Goal: Task Accomplishment & Management: Complete application form

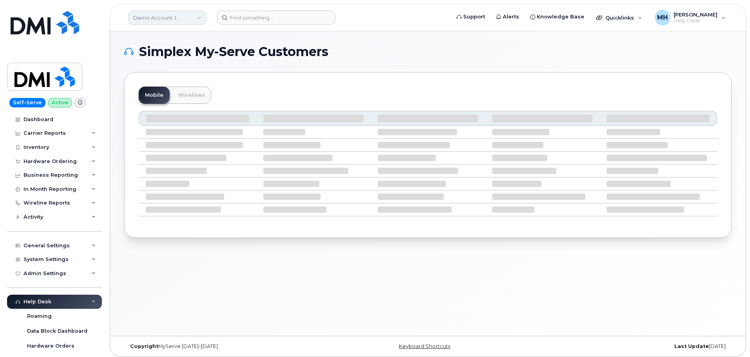
click at [162, 24] on link "Demo Account 1" at bounding box center [167, 18] width 78 height 14
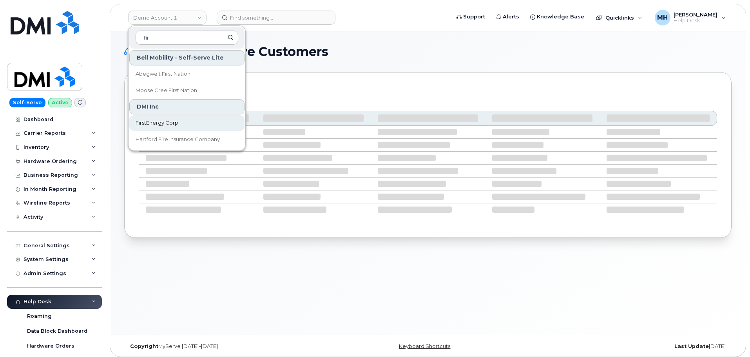
type input "fir"
click at [154, 121] on span "FirstEnergy Corp" at bounding box center [157, 123] width 43 height 8
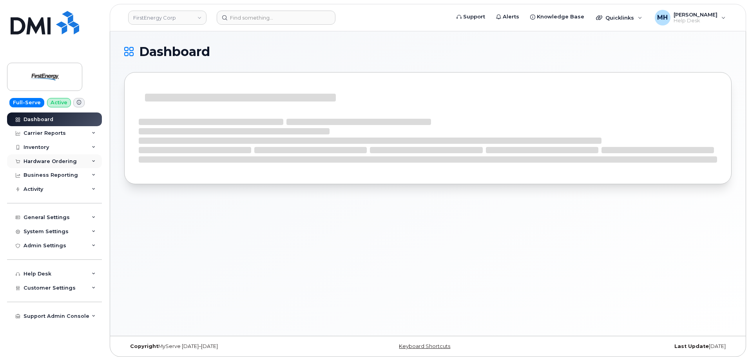
click at [51, 163] on div "Hardware Ordering" at bounding box center [50, 161] width 53 height 6
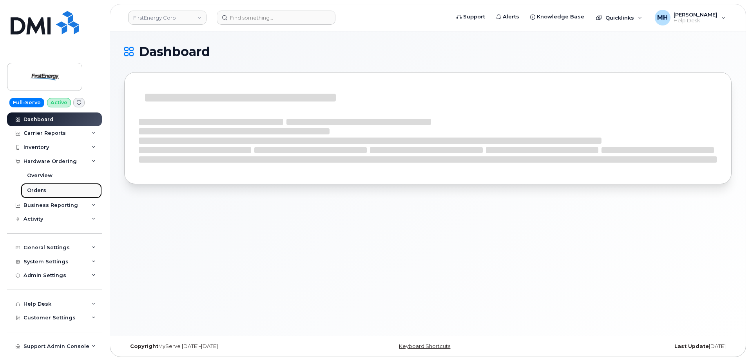
click at [44, 190] on div "Orders" at bounding box center [36, 190] width 19 height 7
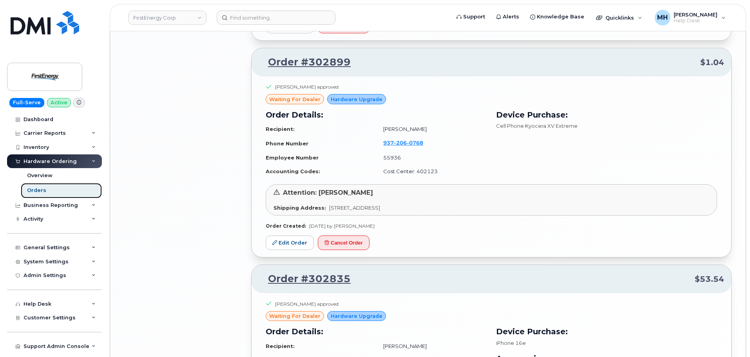
scroll to position [1645, 0]
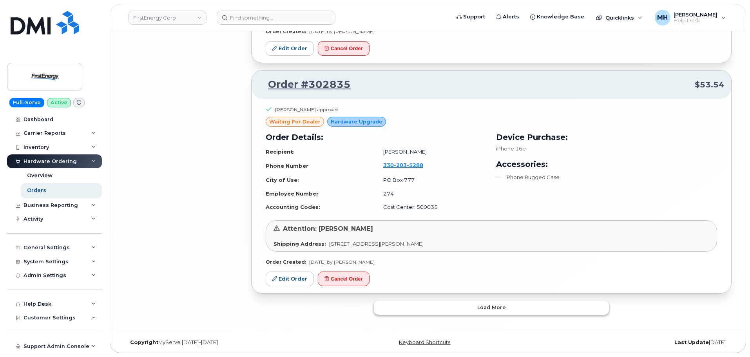
click at [470, 304] on button "Load more" at bounding box center [491, 308] width 235 height 14
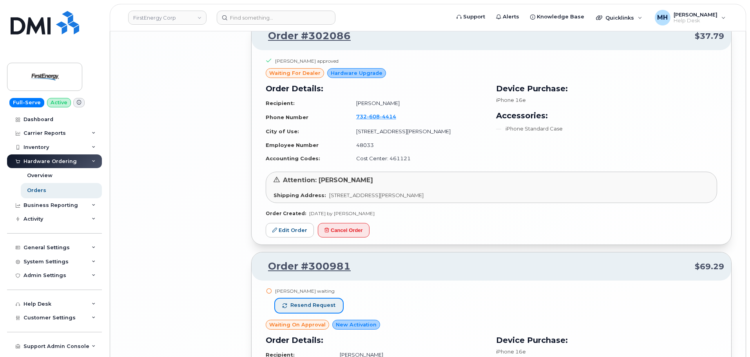
click at [320, 301] on button "Resend request" at bounding box center [309, 306] width 68 height 14
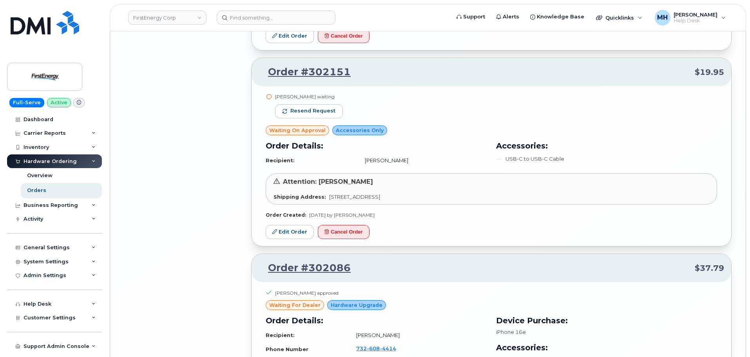
scroll to position [2736, 0]
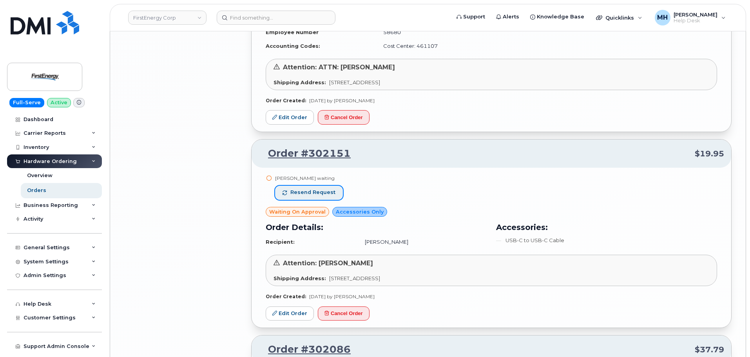
click at [312, 191] on span "Resend request" at bounding box center [312, 192] width 45 height 7
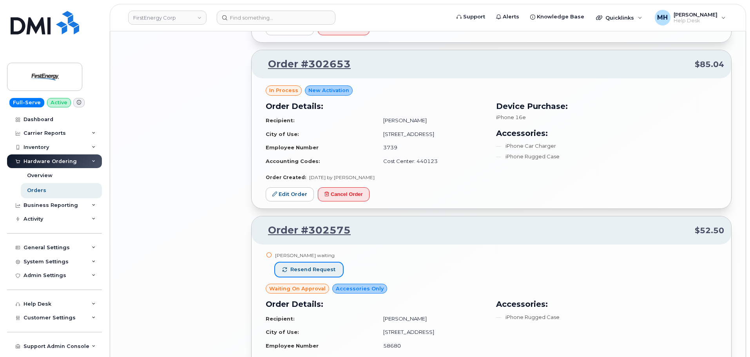
click at [323, 266] on span "Resend request" at bounding box center [312, 269] width 45 height 7
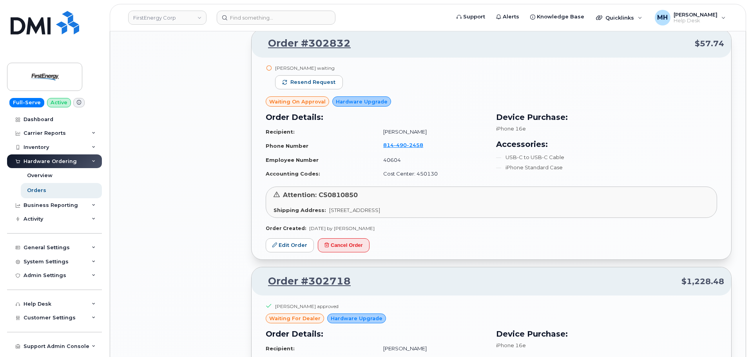
scroll to position [1795, 0]
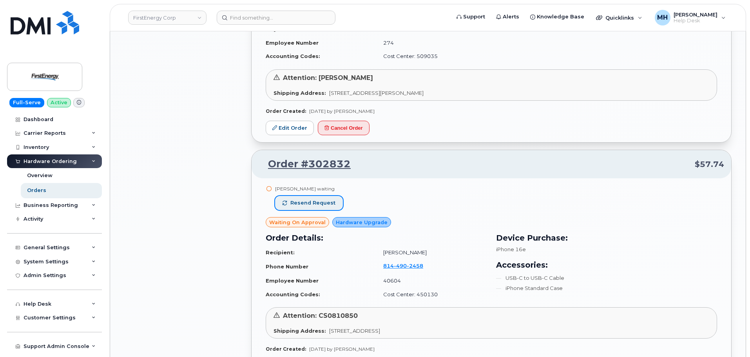
click at [330, 204] on span "Resend request" at bounding box center [312, 202] width 45 height 7
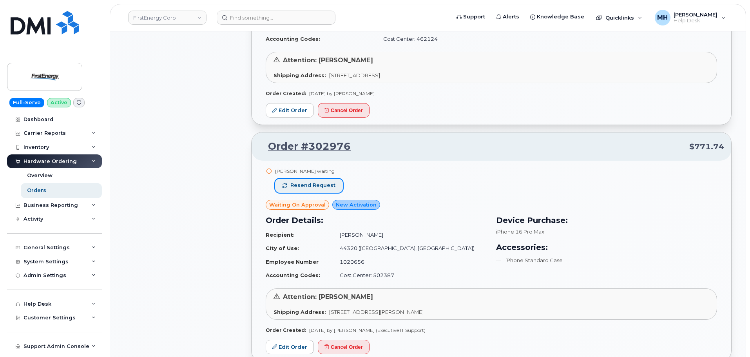
click at [326, 190] on button "Resend request" at bounding box center [309, 186] width 68 height 14
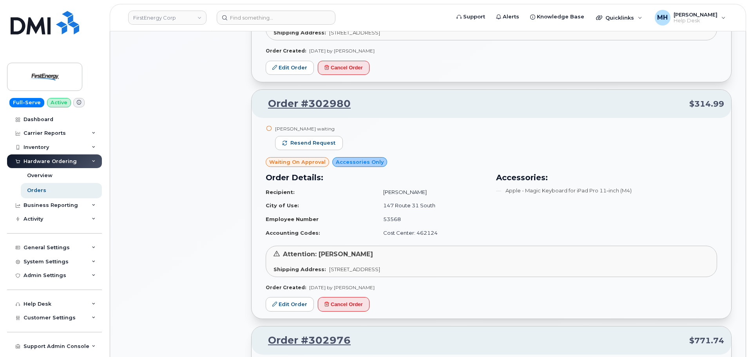
scroll to position [933, 0]
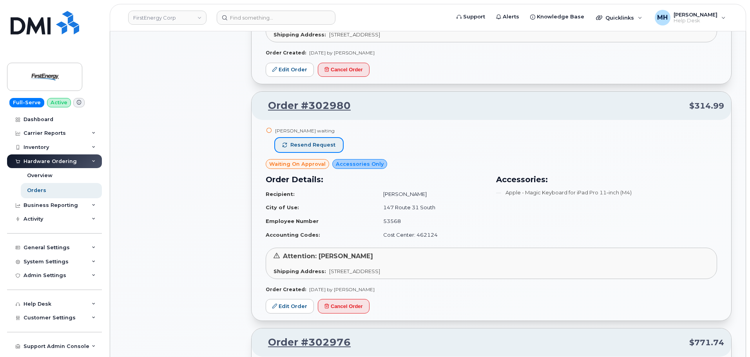
click at [337, 148] on button "Resend request" at bounding box center [309, 145] width 68 height 14
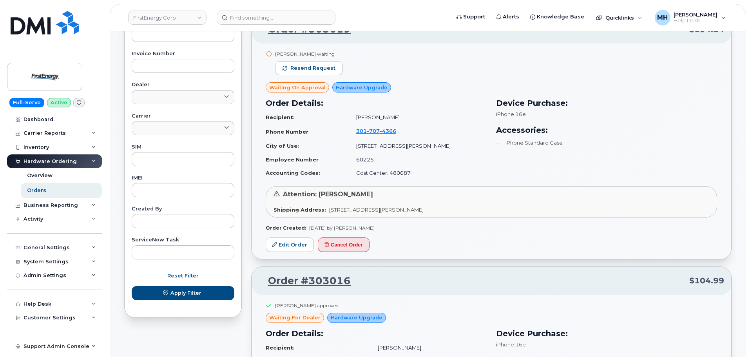
scroll to position [267, 0]
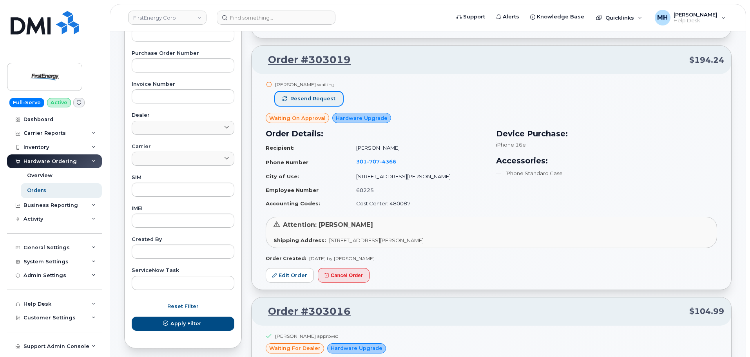
click at [326, 98] on span "Resend request" at bounding box center [312, 98] width 45 height 7
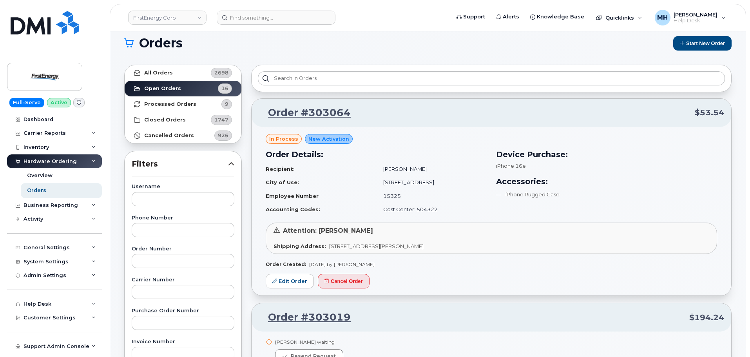
scroll to position [0, 0]
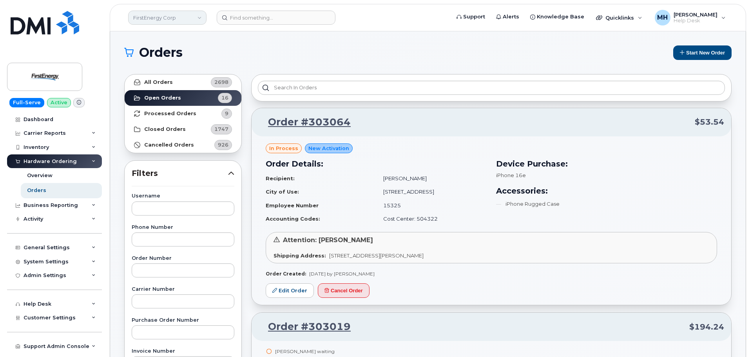
click at [157, 18] on link "FirstEnergy Corp" at bounding box center [167, 18] width 78 height 14
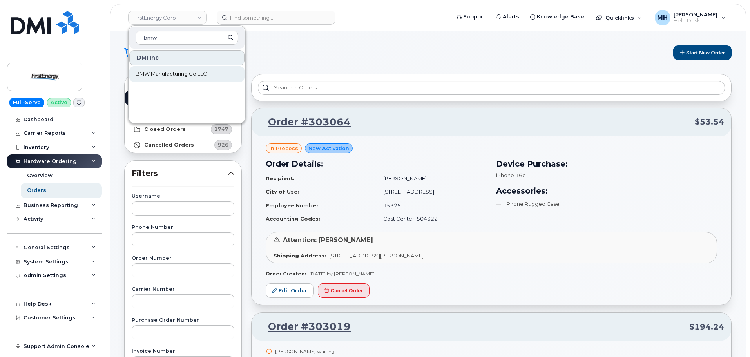
type input "bmw"
click at [155, 77] on span "BMW Manufacturing Co LLC" at bounding box center [171, 74] width 71 height 8
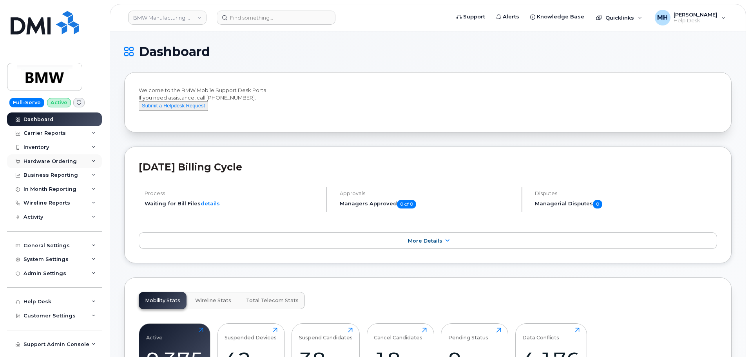
click at [55, 160] on div "Hardware Ordering" at bounding box center [50, 161] width 53 height 6
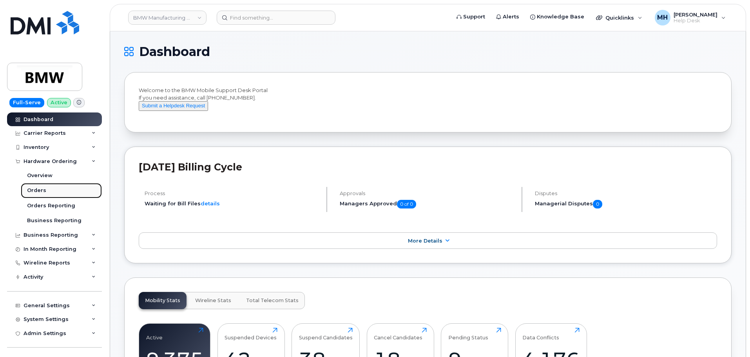
click at [54, 187] on link "Orders" at bounding box center [61, 190] width 81 height 15
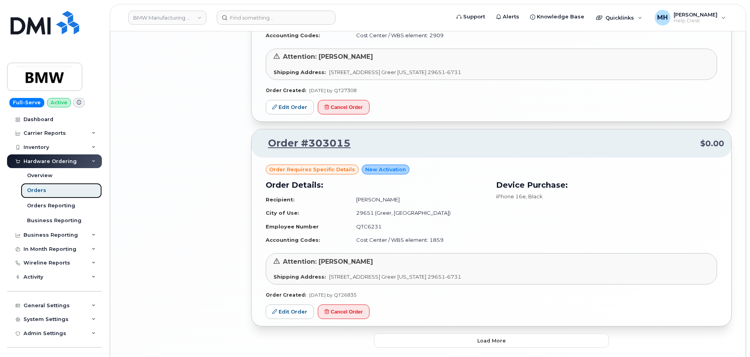
scroll to position [1459, 0]
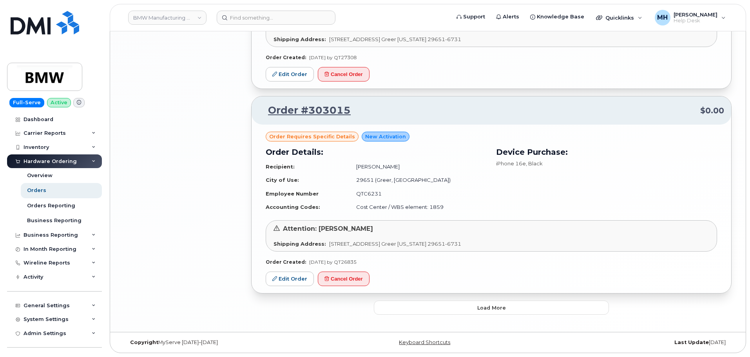
click at [484, 306] on span "Load more" at bounding box center [491, 307] width 29 height 7
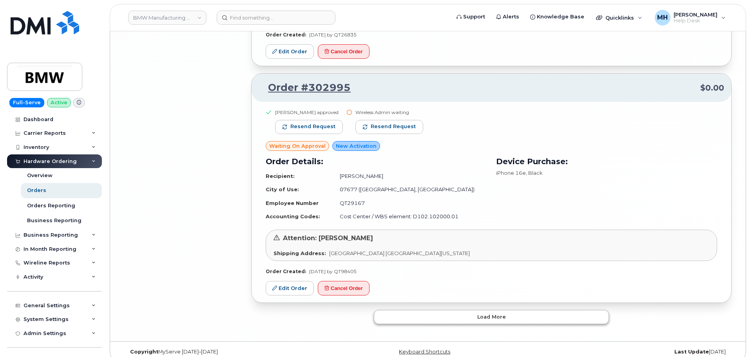
scroll to position [3108, 0]
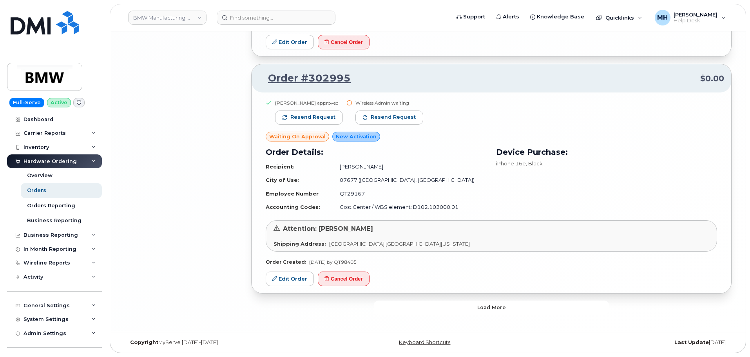
click at [435, 311] on button "Load more" at bounding box center [491, 308] width 235 height 14
click at [381, 310] on button "Load more" at bounding box center [491, 308] width 235 height 14
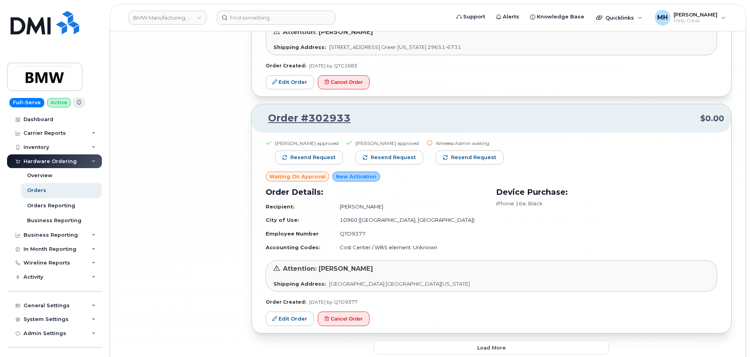
scroll to position [6599, 0]
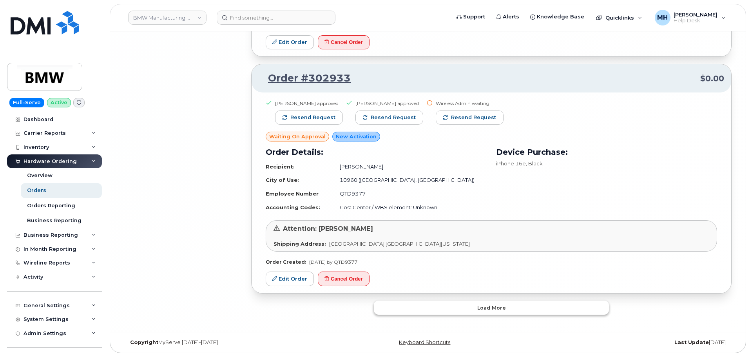
click at [379, 312] on button "Load more" at bounding box center [491, 308] width 235 height 14
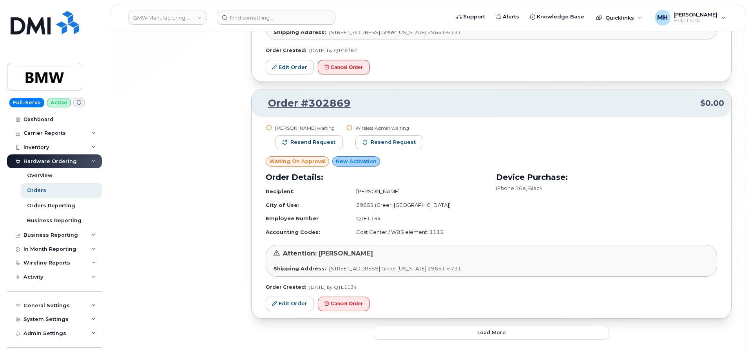
scroll to position [8096, 0]
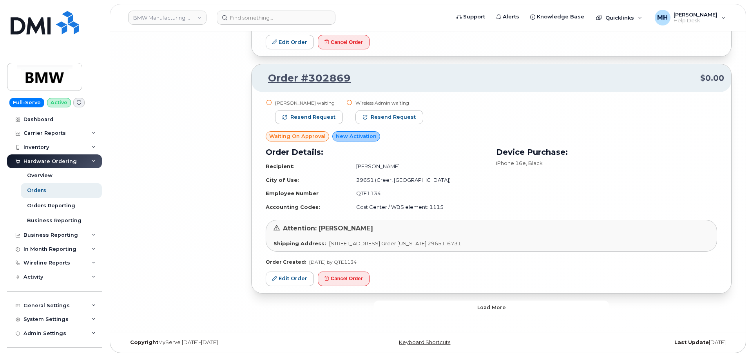
click at [431, 309] on button "Load more" at bounding box center [491, 308] width 235 height 14
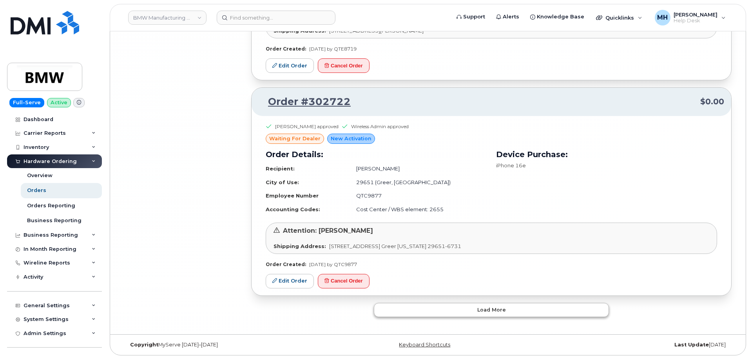
scroll to position [9768, 0]
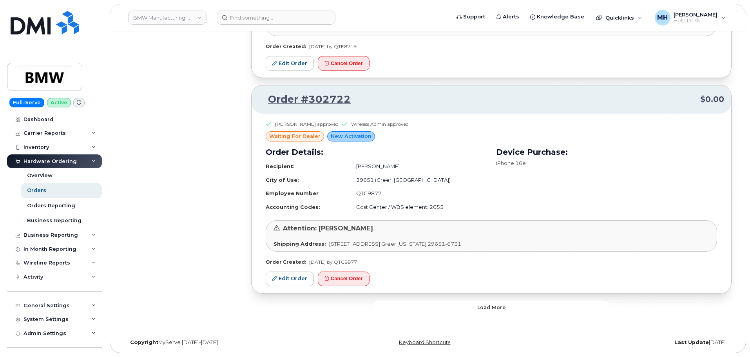
click at [448, 309] on button "Load more" at bounding box center [491, 308] width 235 height 14
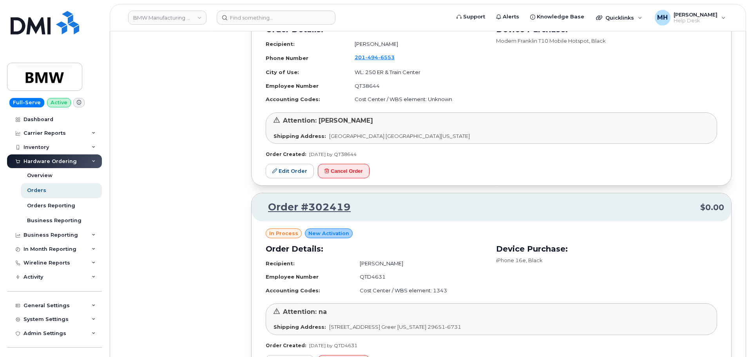
scroll to position [11385, 0]
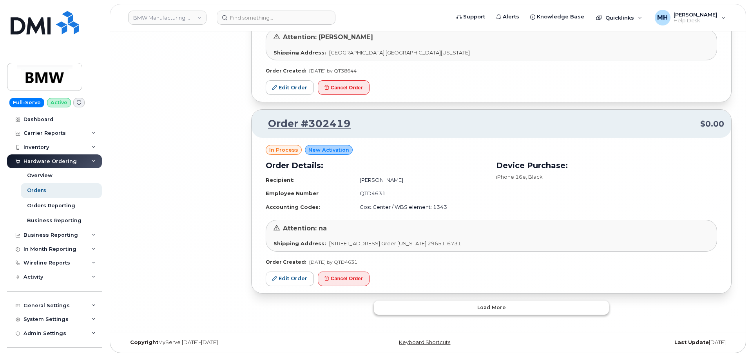
click at [425, 313] on button "Load more" at bounding box center [491, 308] width 235 height 14
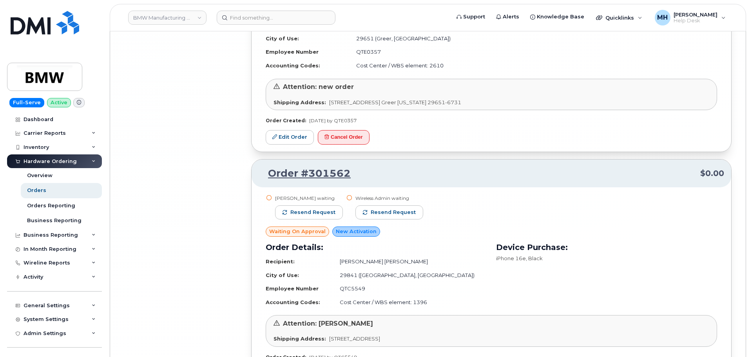
scroll to position [12001, 0]
click at [325, 210] on span "Resend request" at bounding box center [312, 213] width 45 height 7
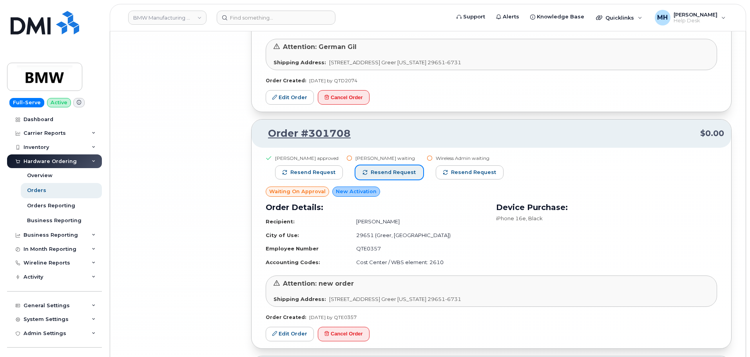
click at [371, 174] on span "Resend request" at bounding box center [393, 172] width 45 height 7
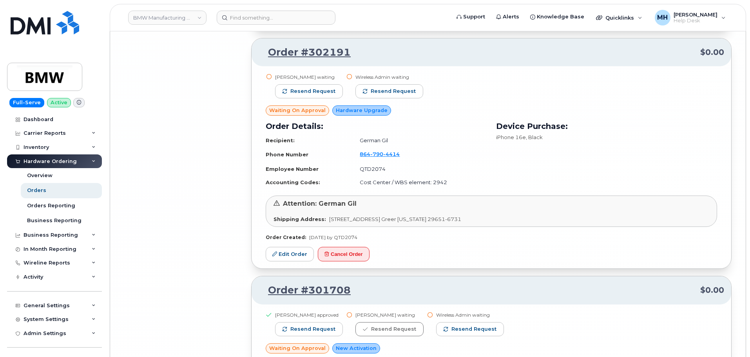
scroll to position [11570, 0]
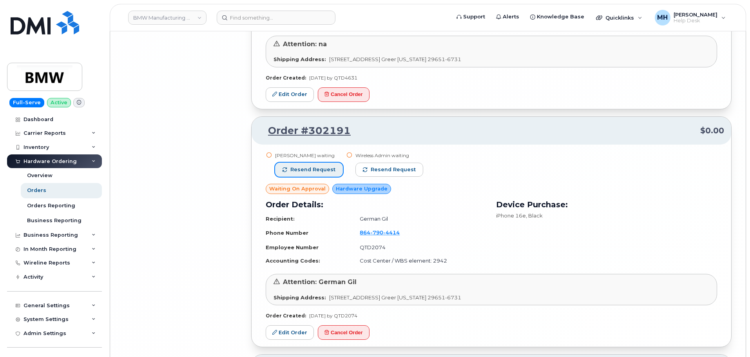
click at [329, 173] on span "Resend request" at bounding box center [312, 169] width 45 height 7
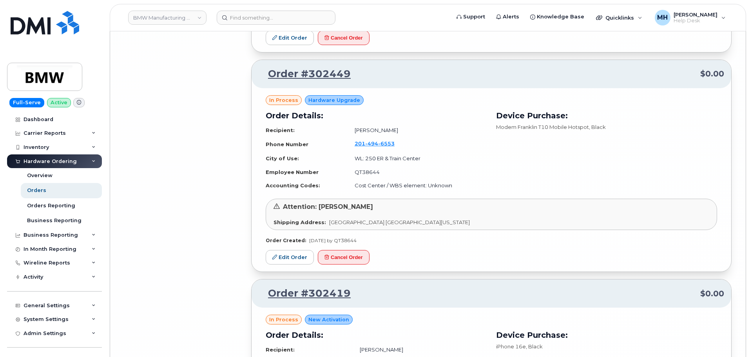
scroll to position [11178, 0]
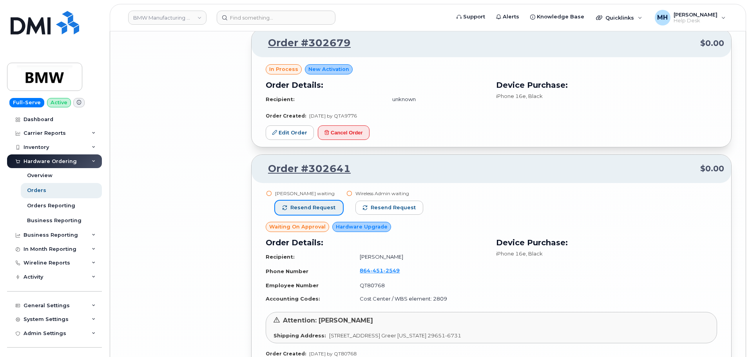
click at [328, 205] on span "Resend request" at bounding box center [312, 207] width 45 height 7
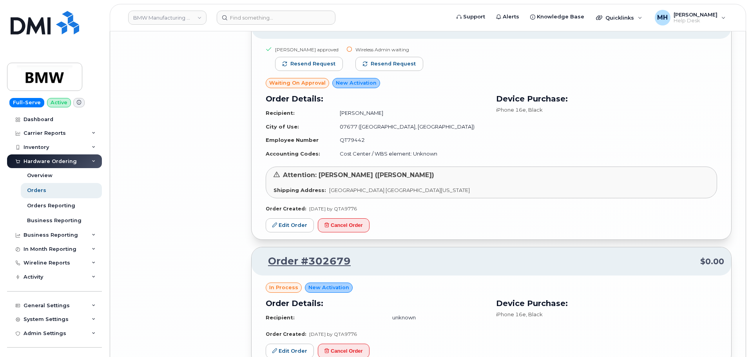
scroll to position [10002, 0]
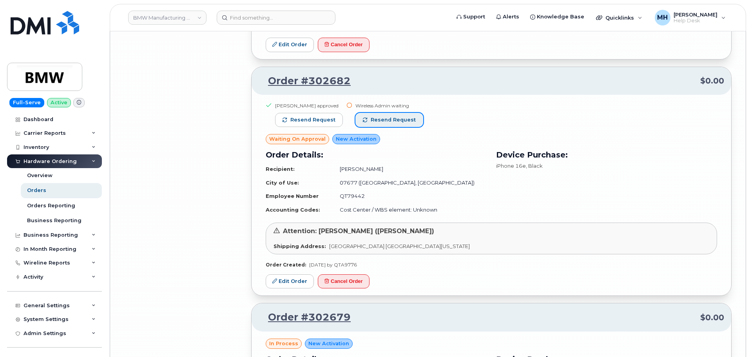
click at [381, 116] on span "Resend request" at bounding box center [393, 119] width 45 height 7
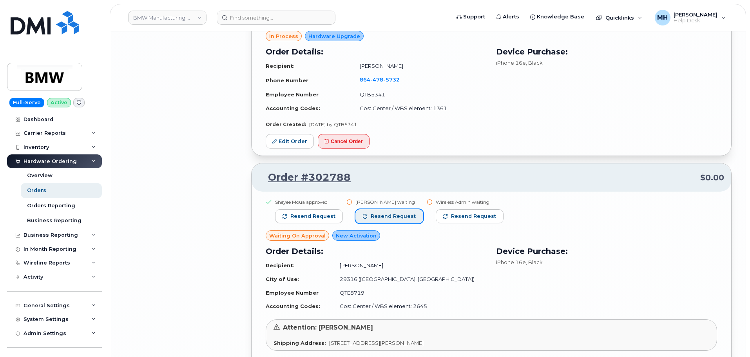
click at [391, 215] on span "Resend request" at bounding box center [393, 216] width 45 height 7
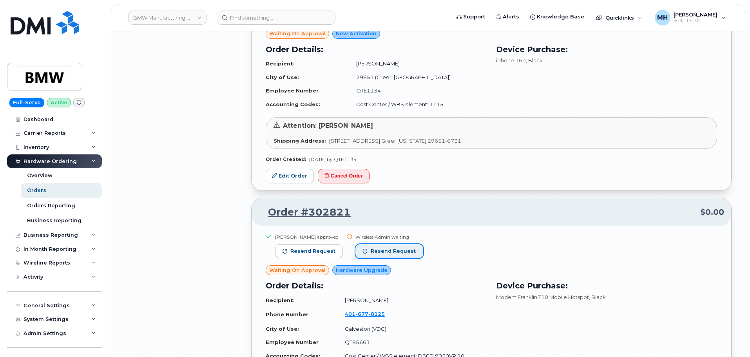
click at [379, 248] on span "Resend request" at bounding box center [393, 251] width 45 height 7
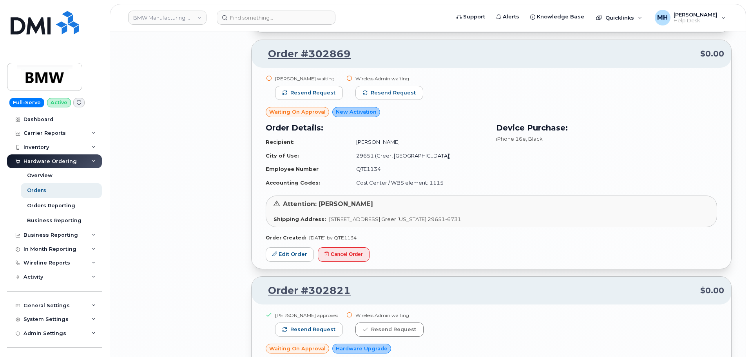
scroll to position [7964, 0]
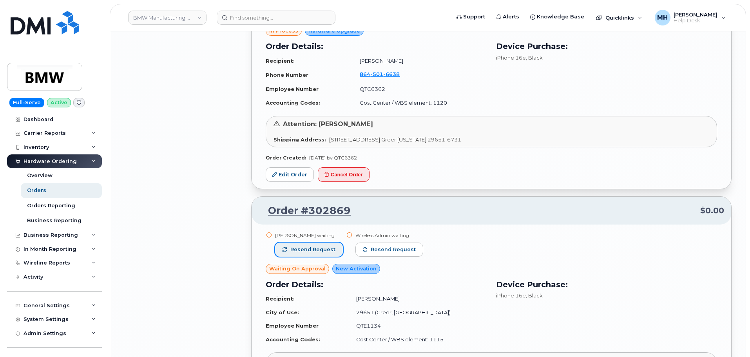
click at [336, 243] on button "Resend request" at bounding box center [309, 250] width 68 height 14
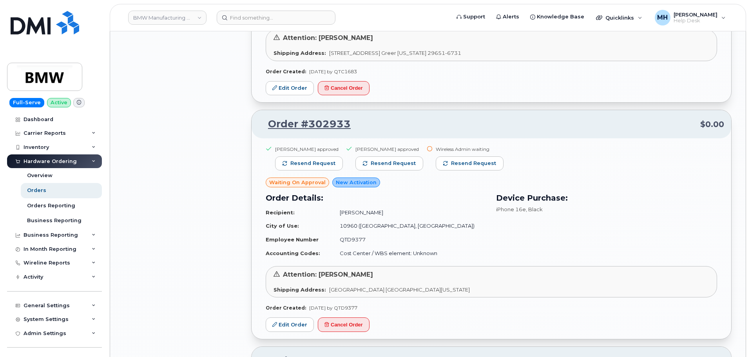
scroll to position [6474, 0]
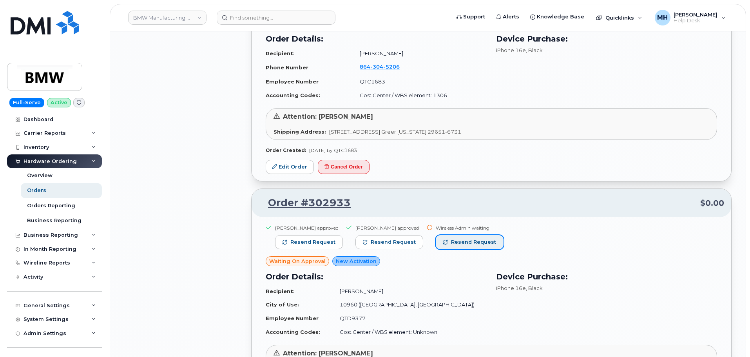
click at [445, 245] on button "Resend request" at bounding box center [470, 242] width 68 height 14
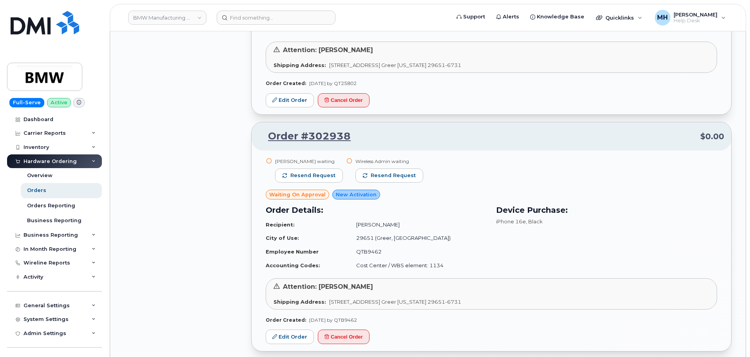
scroll to position [6082, 0]
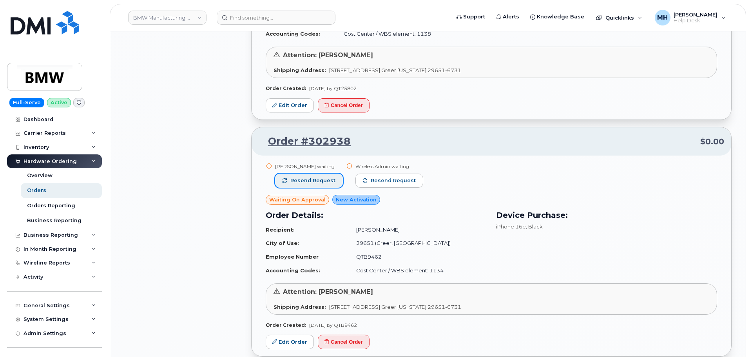
click at [328, 183] on span "Resend request" at bounding box center [312, 180] width 45 height 7
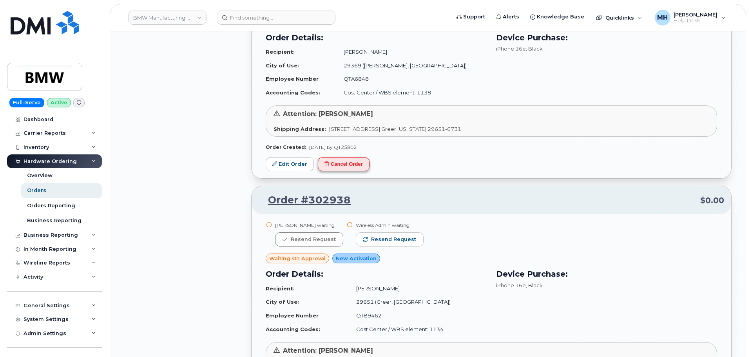
scroll to position [5926, 0]
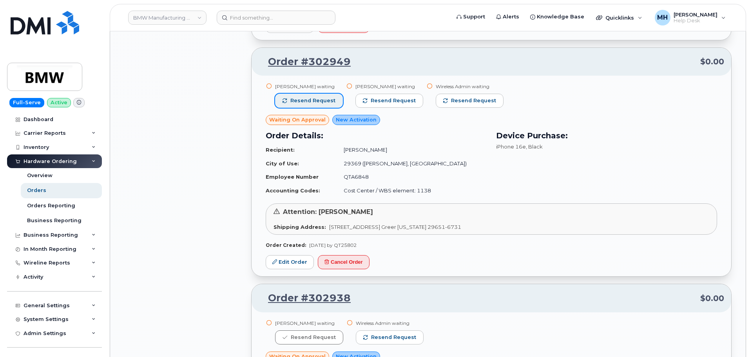
click at [321, 105] on button "Resend request" at bounding box center [309, 101] width 68 height 14
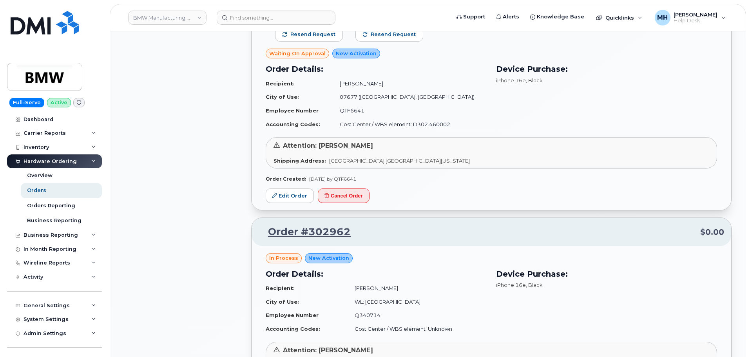
scroll to position [5220, 0]
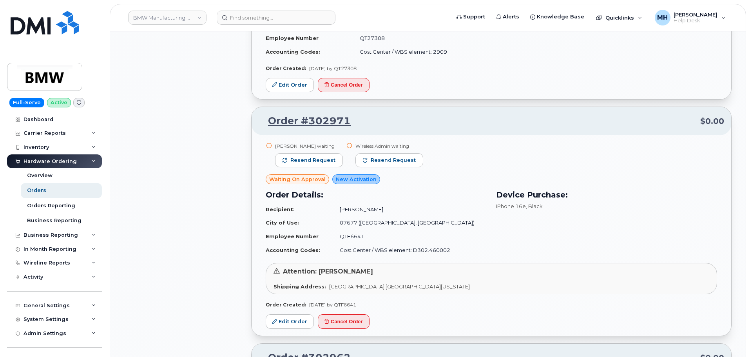
click at [335, 167] on div "Shaun Bugbee waiting Resend request" at bounding box center [309, 159] width 68 height 32
click at [333, 162] on button "Resend request" at bounding box center [309, 160] width 68 height 14
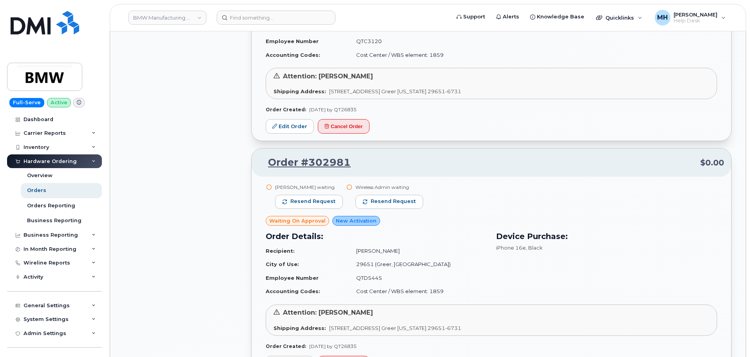
scroll to position [4789, 0]
click at [321, 201] on span "Resend request" at bounding box center [312, 201] width 45 height 7
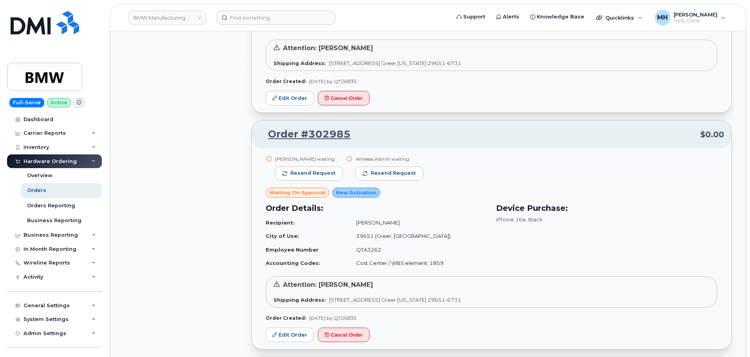
scroll to position [4358, 0]
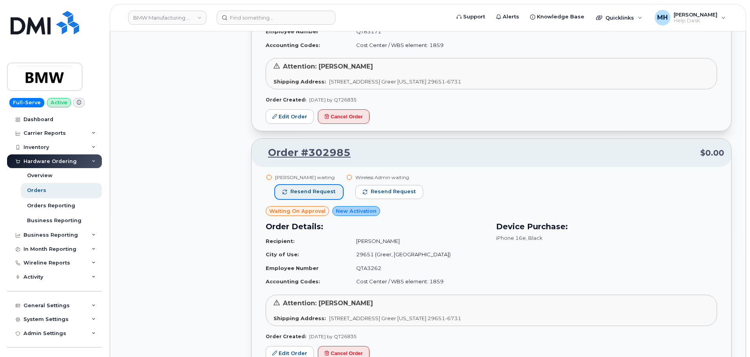
click at [320, 191] on span "Resend request" at bounding box center [312, 191] width 45 height 7
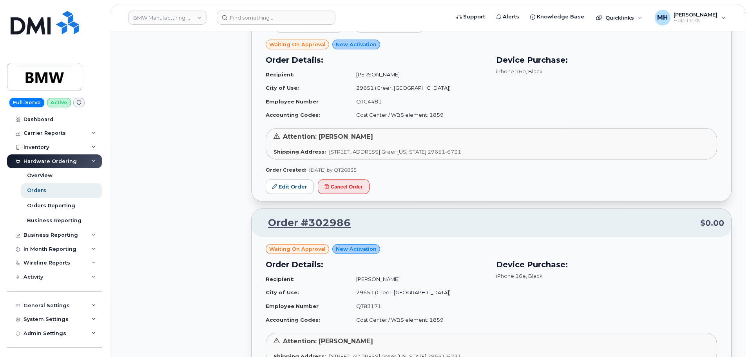
scroll to position [4005, 0]
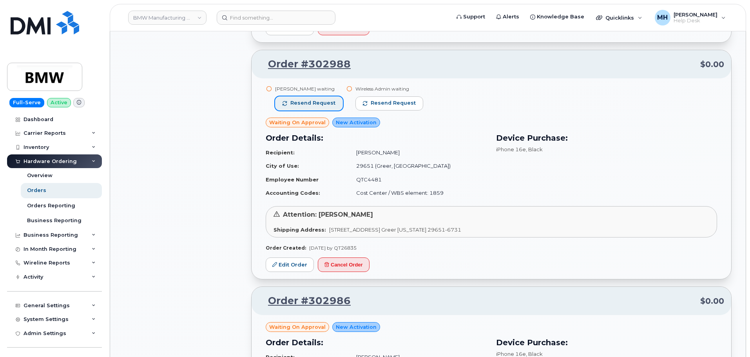
drag, startPoint x: 326, startPoint y: 100, endPoint x: 327, endPoint y: 123, distance: 23.1
click at [326, 100] on span "Resend request" at bounding box center [312, 103] width 45 height 7
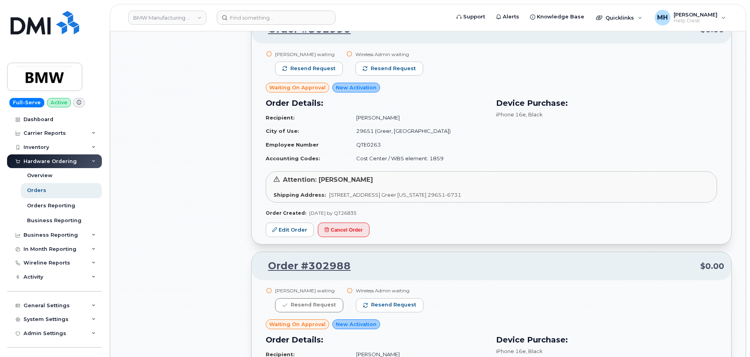
scroll to position [3731, 0]
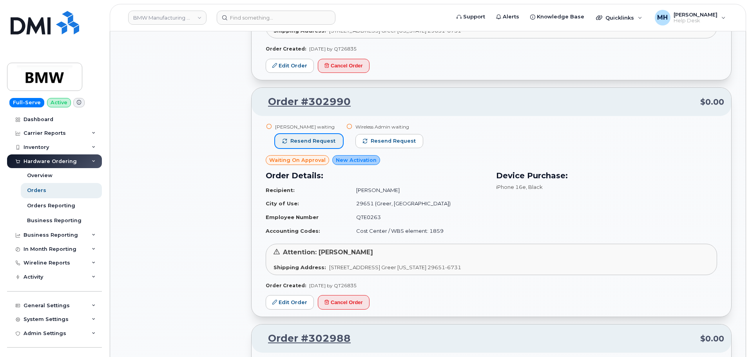
click at [328, 141] on span "Resend request" at bounding box center [312, 141] width 45 height 7
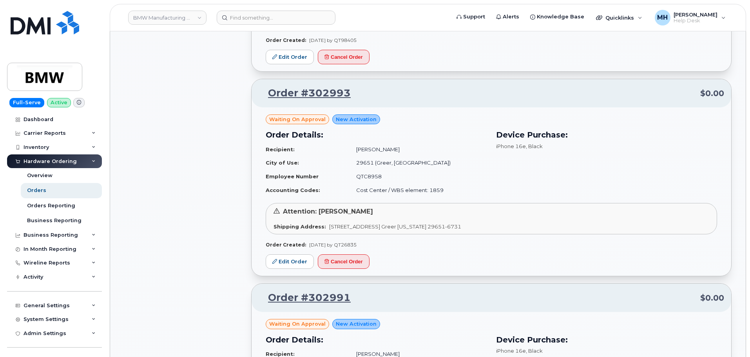
scroll to position [3261, 0]
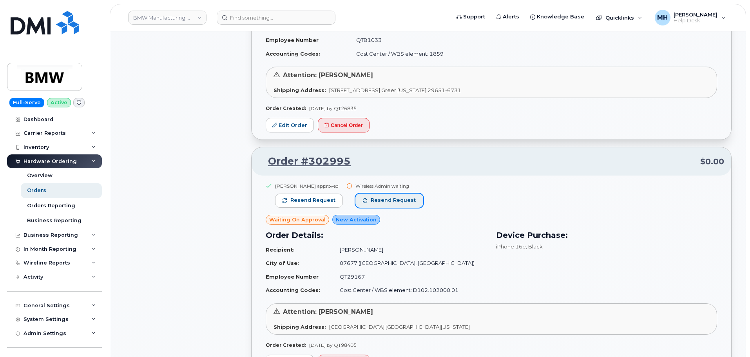
click at [414, 196] on button "Resend request" at bounding box center [389, 201] width 68 height 14
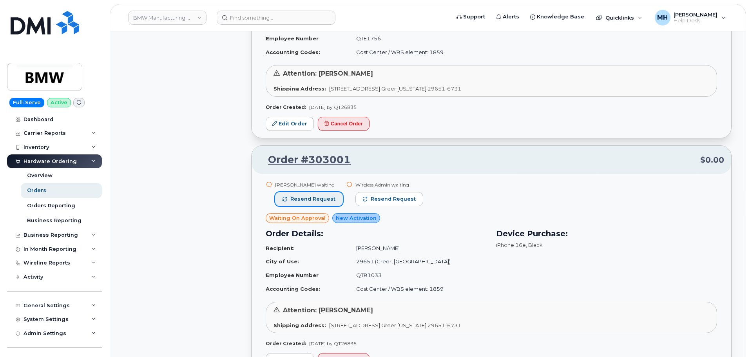
click at [330, 199] on span "Resend request" at bounding box center [312, 199] width 45 height 7
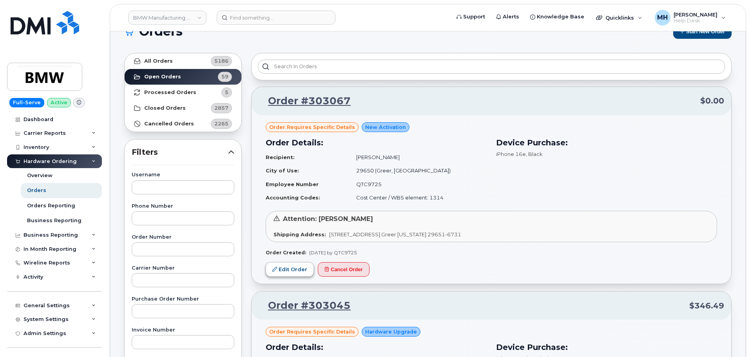
scroll to position [7, 0]
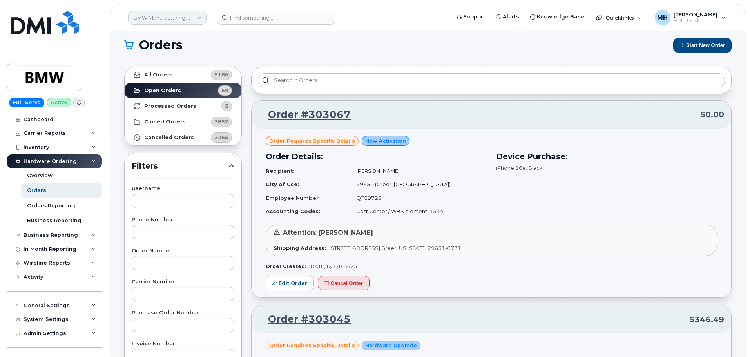
click at [166, 17] on link "BMW Manufacturing Co LLC" at bounding box center [167, 18] width 78 height 14
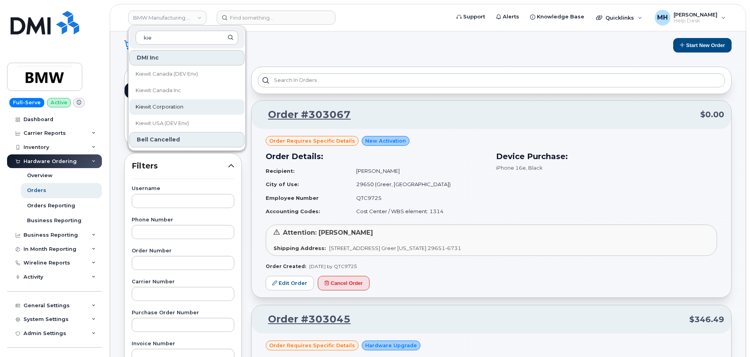
type input "kie"
click at [180, 100] on link "Kiewit Corporation" at bounding box center [186, 107] width 115 height 16
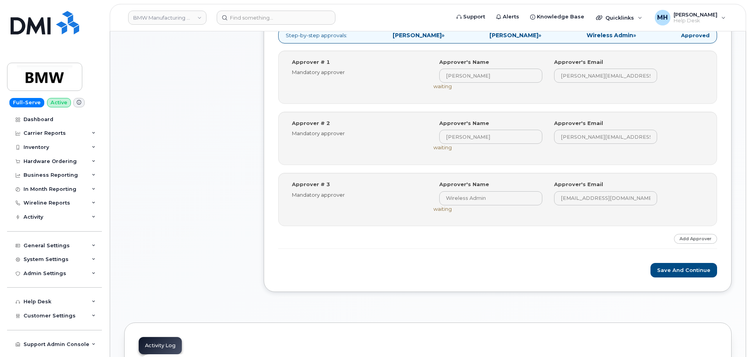
scroll to position [314, 0]
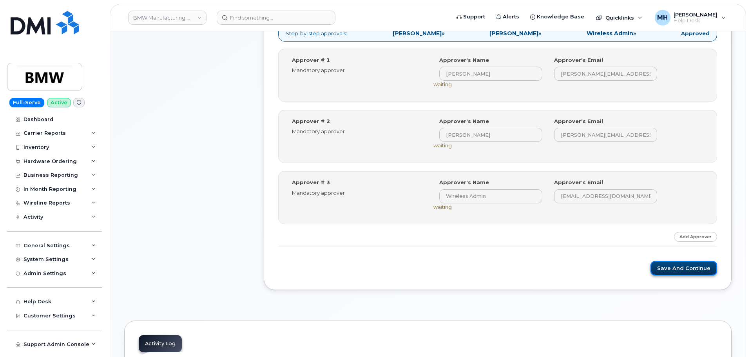
click at [684, 271] on button "Save and Continue" at bounding box center [684, 268] width 67 height 15
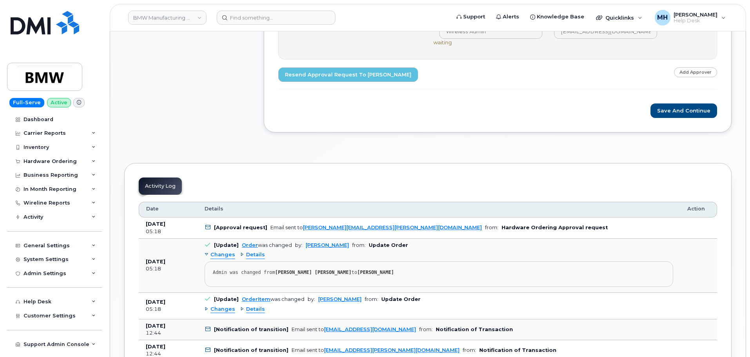
scroll to position [549, 0]
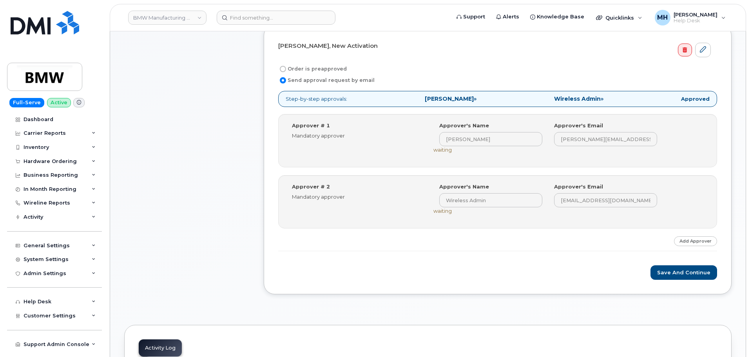
scroll to position [353, 0]
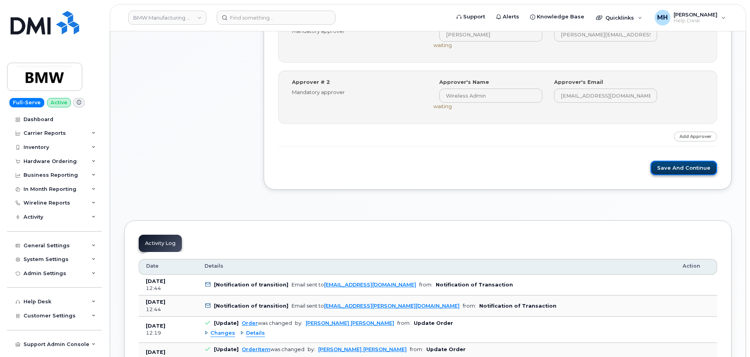
click at [672, 165] on button "Save and Continue" at bounding box center [684, 168] width 67 height 15
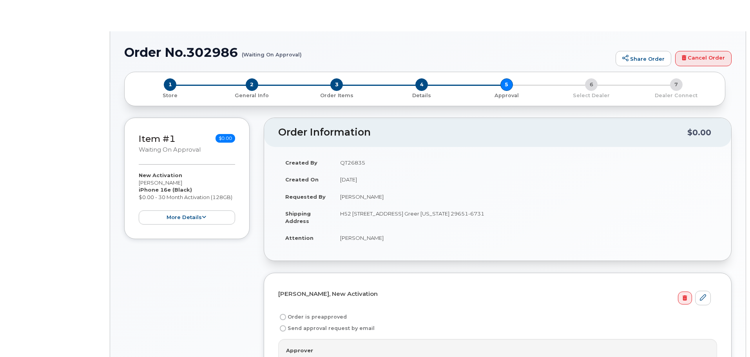
radio input "true"
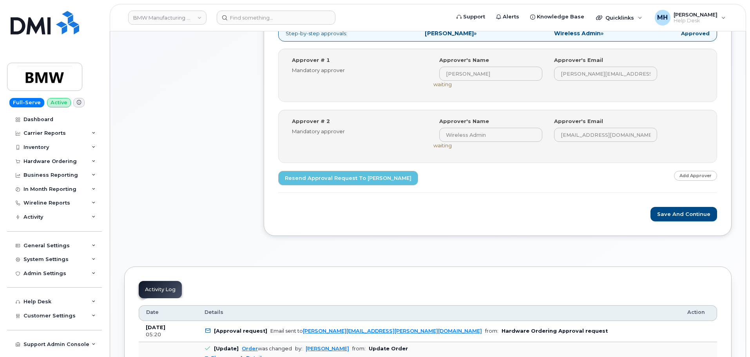
scroll to position [353, 0]
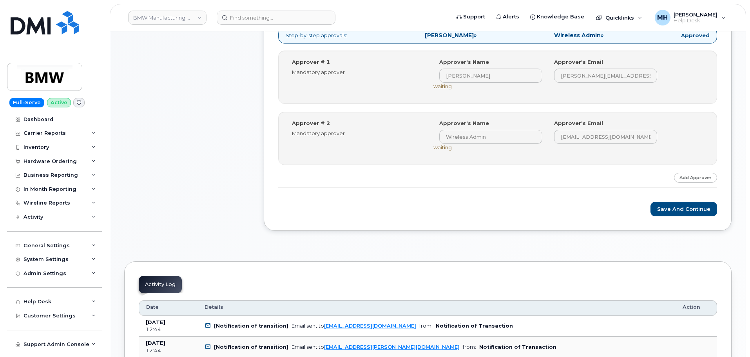
scroll to position [314, 0]
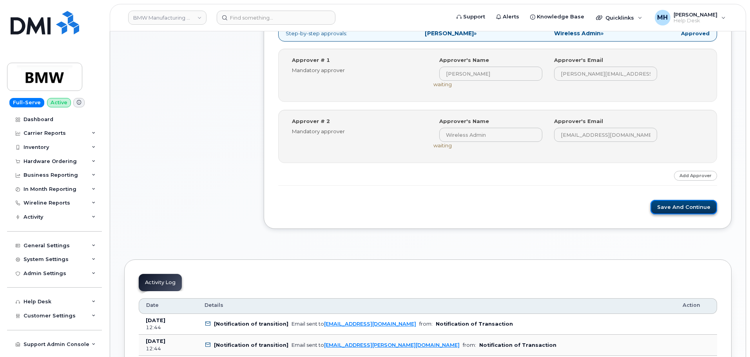
click at [671, 206] on button "Save and Continue" at bounding box center [684, 207] width 67 height 15
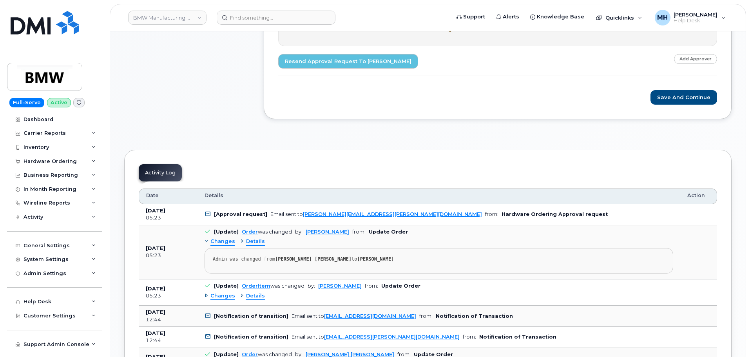
scroll to position [431, 0]
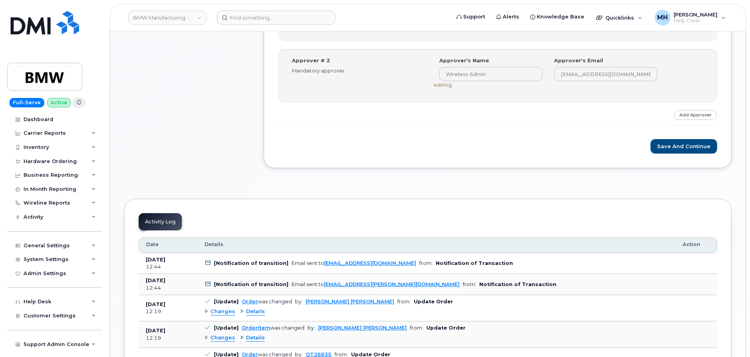
scroll to position [392, 0]
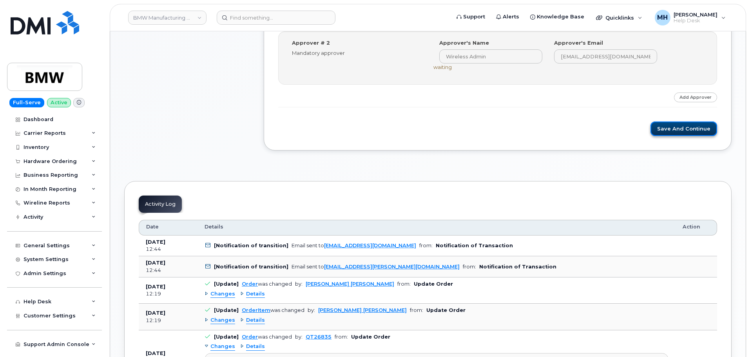
click at [666, 134] on button "Save and Continue" at bounding box center [684, 129] width 67 height 15
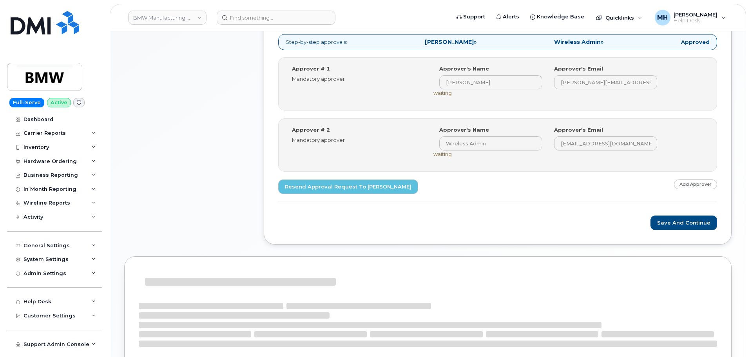
scroll to position [367, 0]
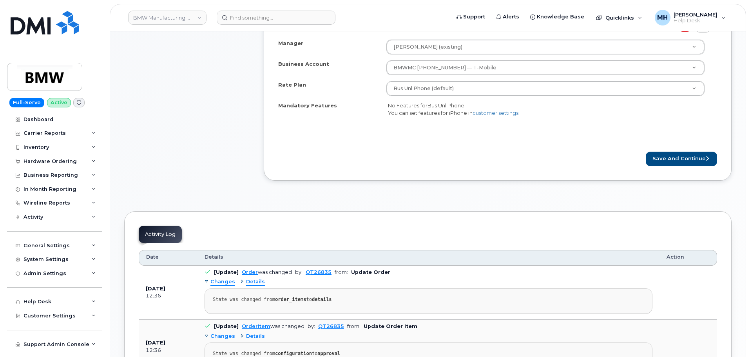
scroll to position [353, 0]
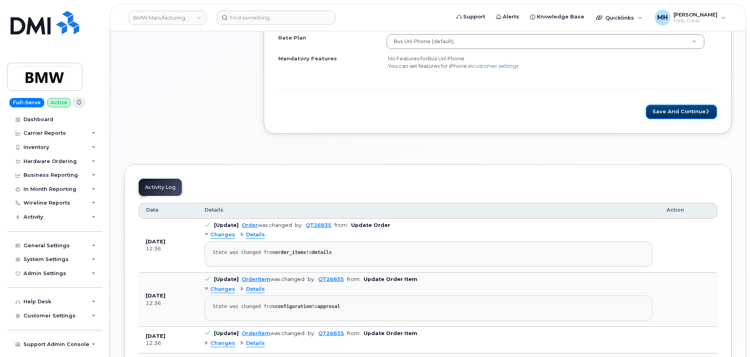
click at [669, 108] on button "Save and Continue" at bounding box center [681, 112] width 71 height 15
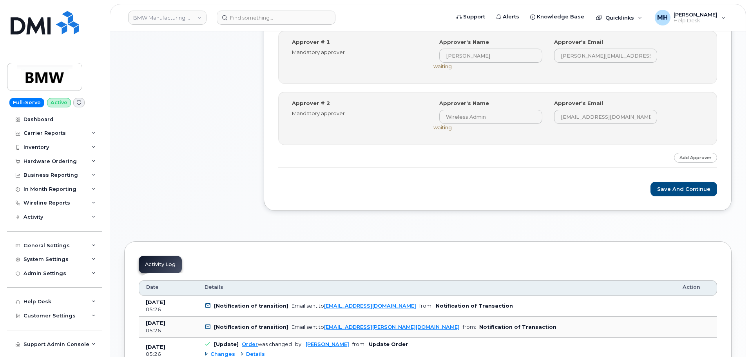
scroll to position [392, 0]
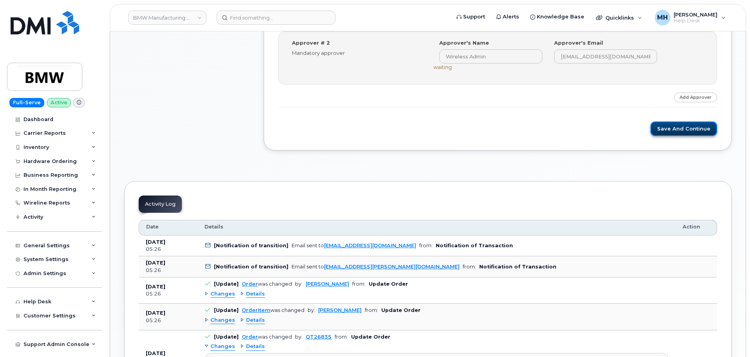
click at [680, 130] on button "Save and Continue" at bounding box center [684, 129] width 67 height 15
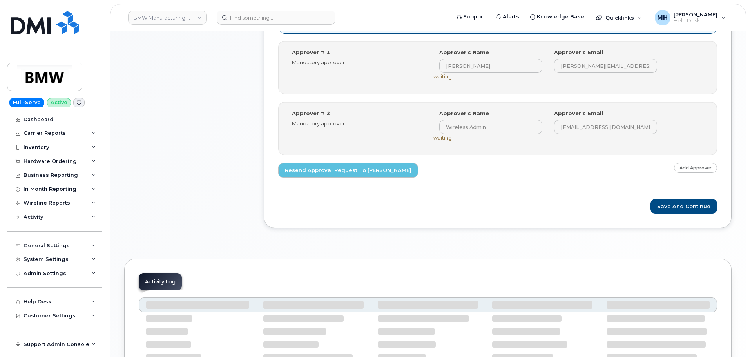
scroll to position [392, 0]
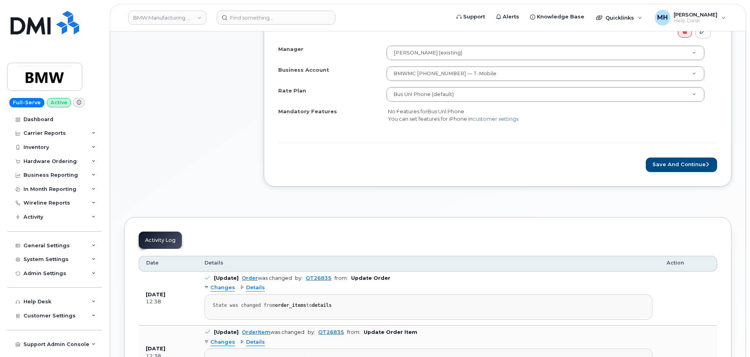
scroll to position [353, 0]
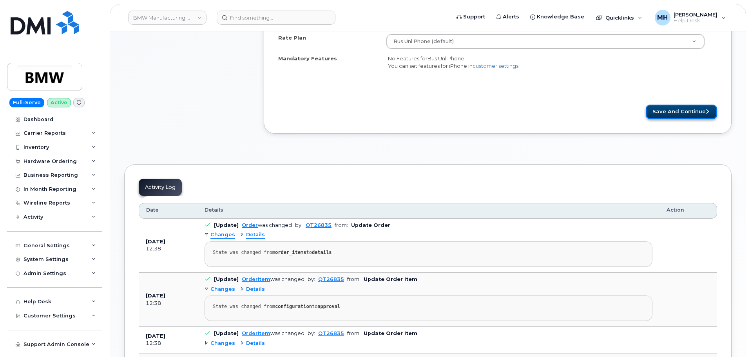
click at [669, 108] on button "Save and Continue" at bounding box center [681, 112] width 71 height 15
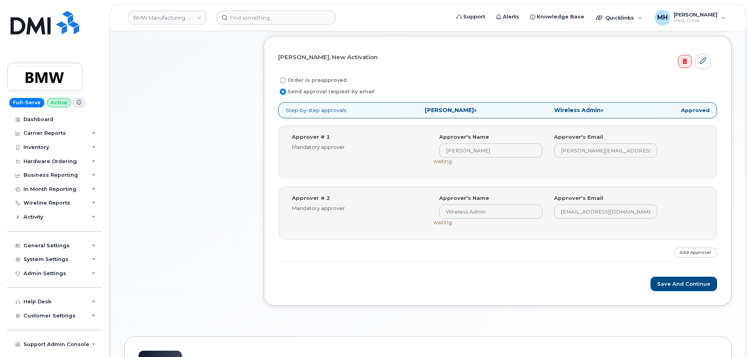
scroll to position [314, 0]
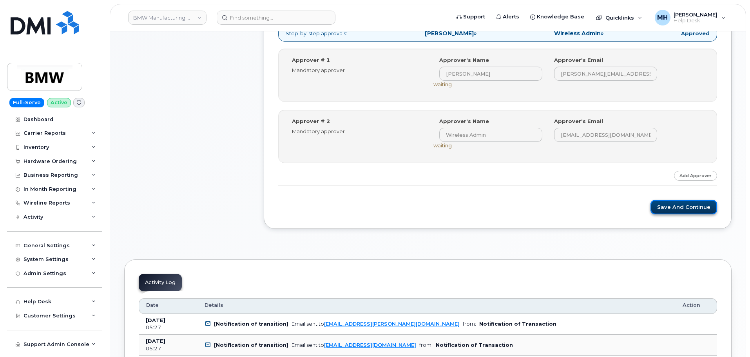
click at [660, 209] on button "Save and Continue" at bounding box center [684, 207] width 67 height 15
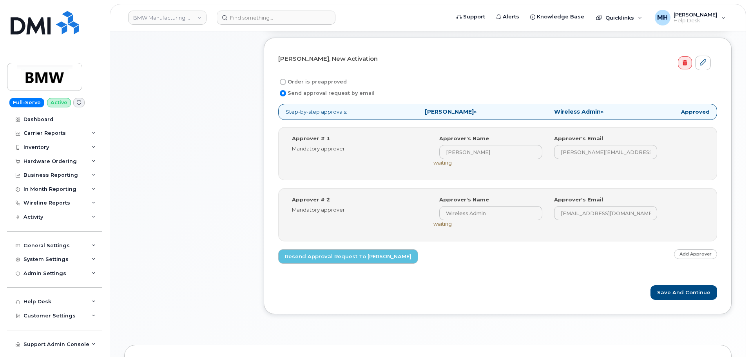
scroll to position [392, 0]
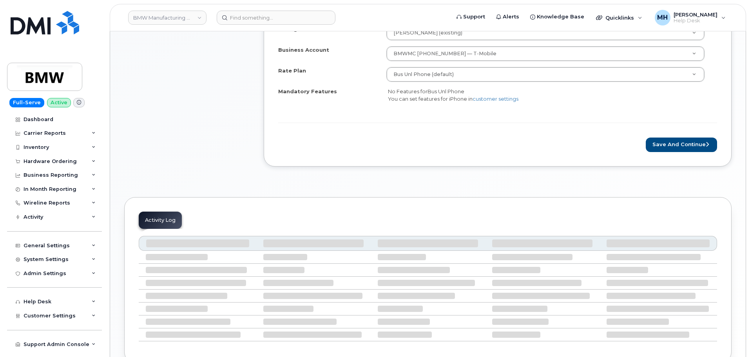
scroll to position [365, 0]
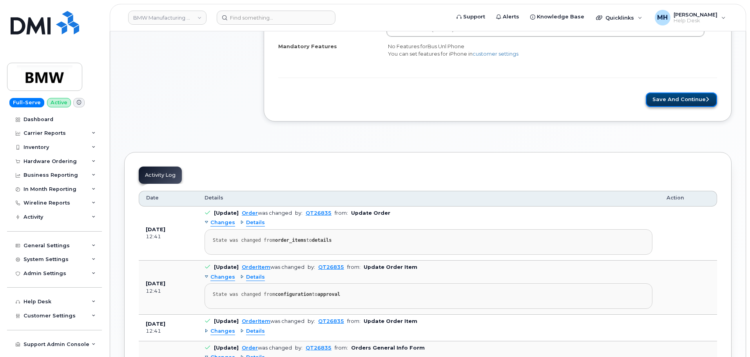
click at [673, 106] on button "Save and Continue" at bounding box center [681, 99] width 71 height 15
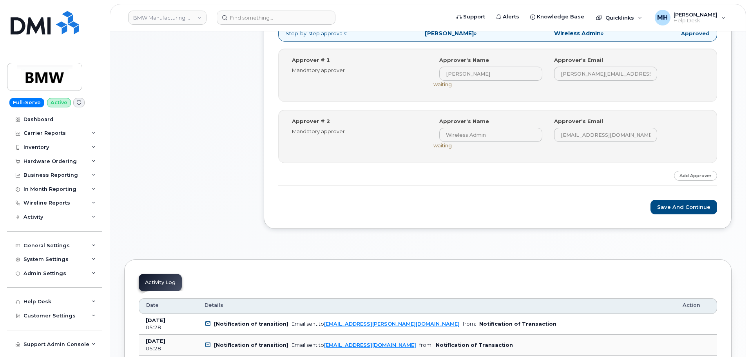
scroll to position [470, 0]
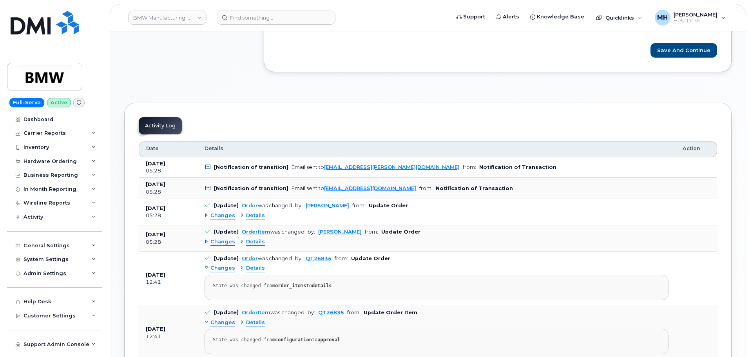
click at [652, 52] on div "Save and Continue" at bounding box center [497, 50] width 439 height 15
click at [667, 50] on button "Save and Continue" at bounding box center [684, 50] width 67 height 15
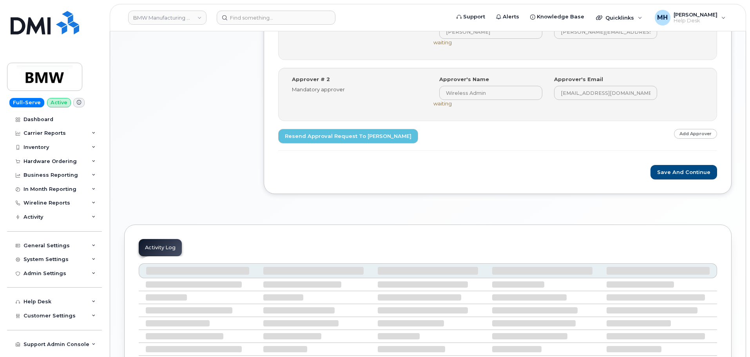
scroll to position [392, 0]
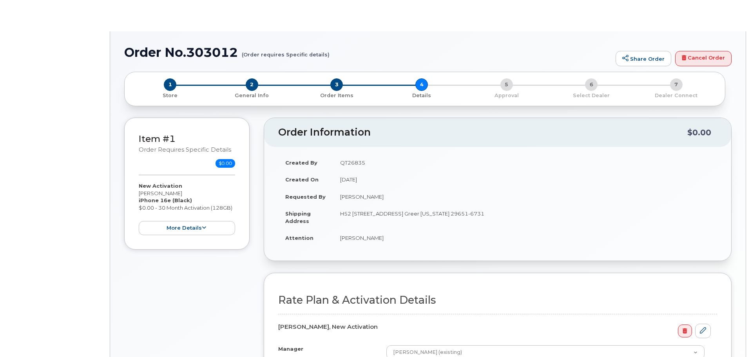
select select "Bus Unl Phone"
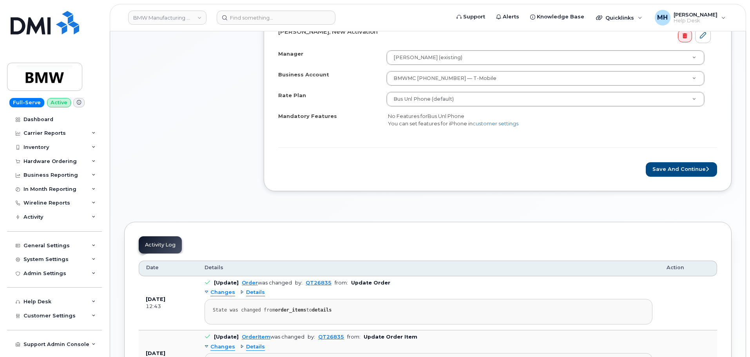
scroll to position [353, 0]
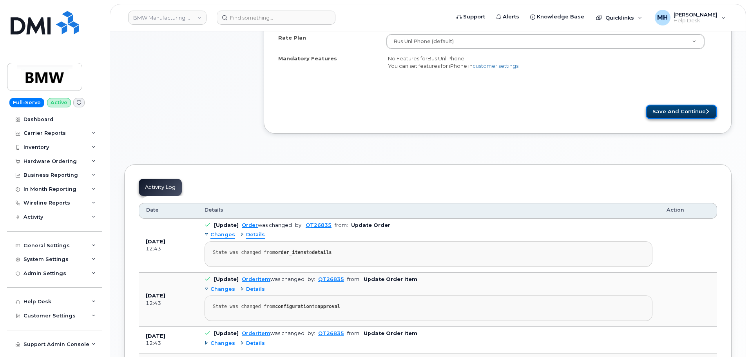
click at [660, 112] on button "Save and Continue" at bounding box center [681, 112] width 71 height 15
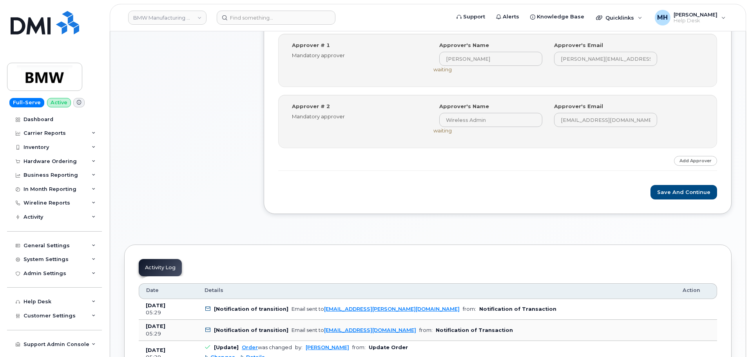
scroll to position [392, 0]
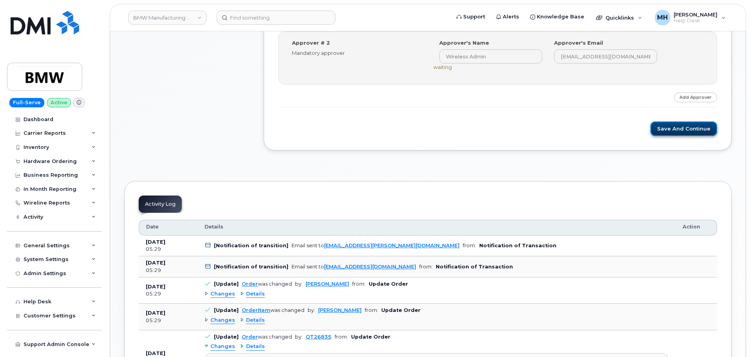
click at [667, 130] on button "Save and Continue" at bounding box center [684, 129] width 67 height 15
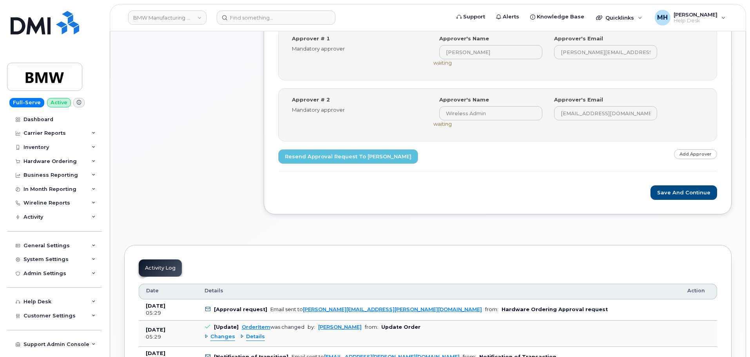
scroll to position [353, 0]
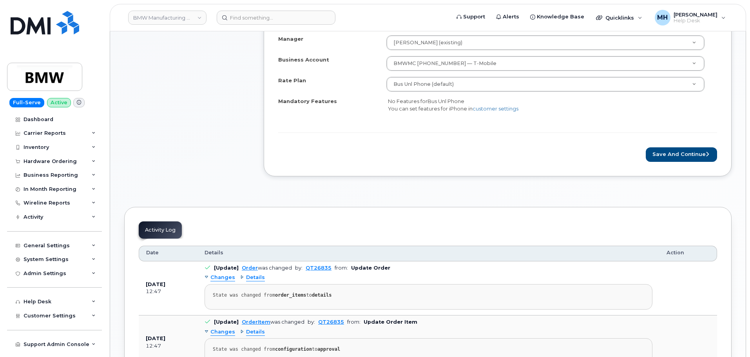
scroll to position [314, 0]
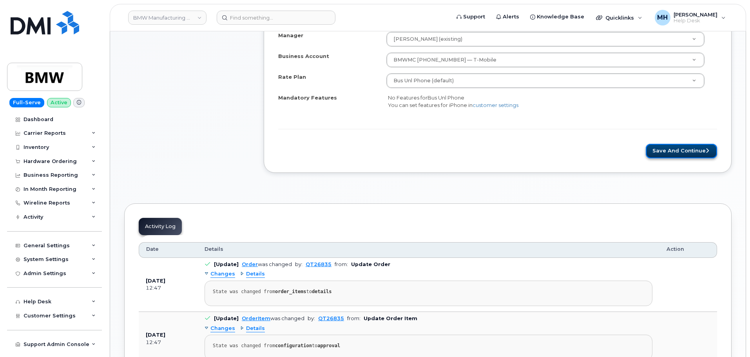
click at [664, 151] on button "Save and Continue" at bounding box center [681, 151] width 71 height 15
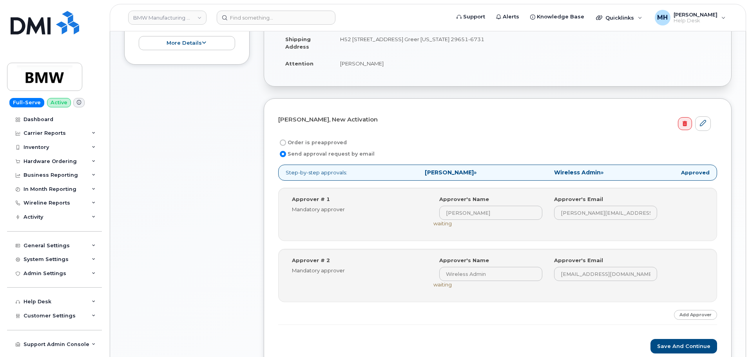
scroll to position [274, 0]
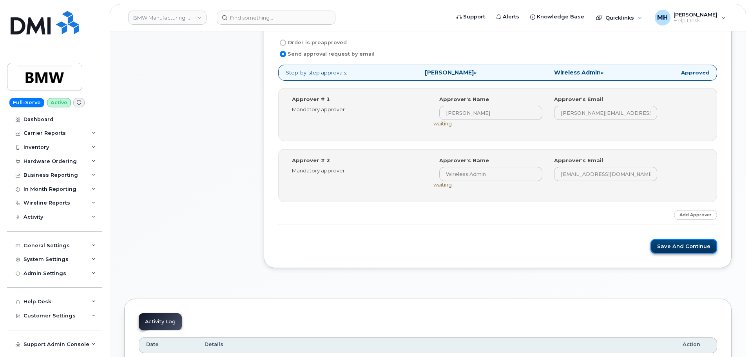
click at [685, 252] on button "Save and Continue" at bounding box center [684, 246] width 67 height 15
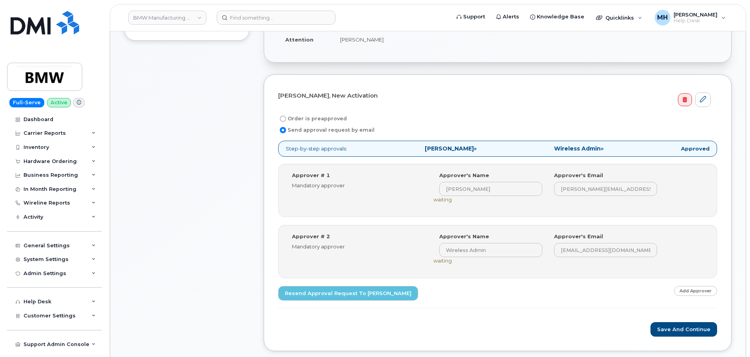
scroll to position [314, 0]
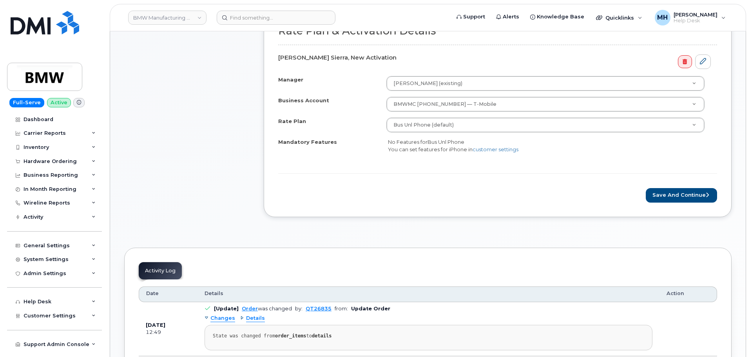
scroll to position [314, 0]
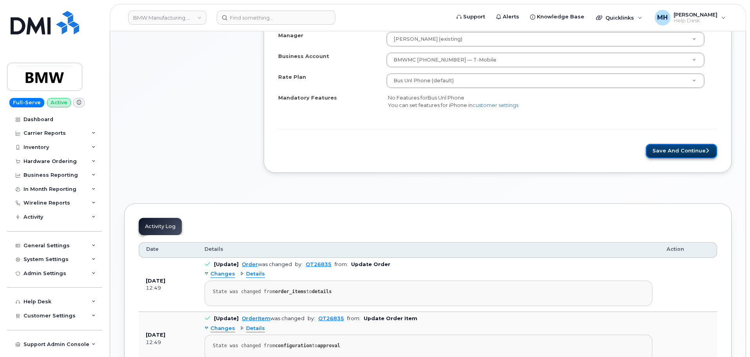
click at [673, 153] on button "Save and Continue" at bounding box center [681, 151] width 71 height 15
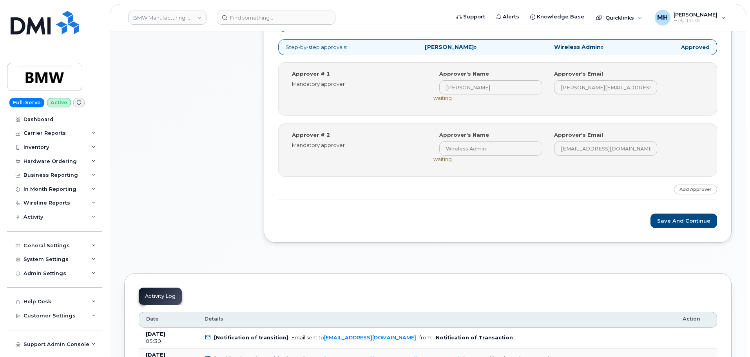
scroll to position [353, 0]
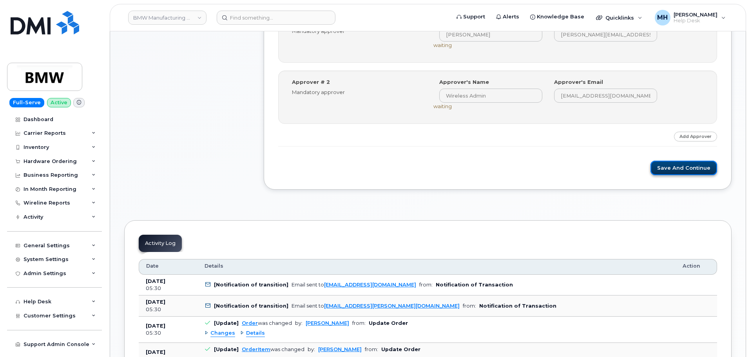
click at [680, 164] on button "Save and Continue" at bounding box center [684, 168] width 67 height 15
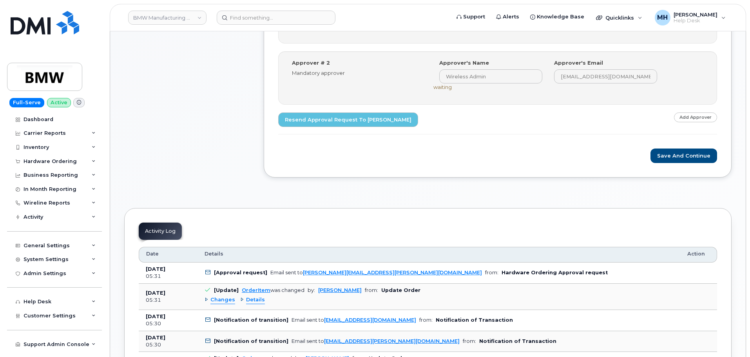
scroll to position [392, 0]
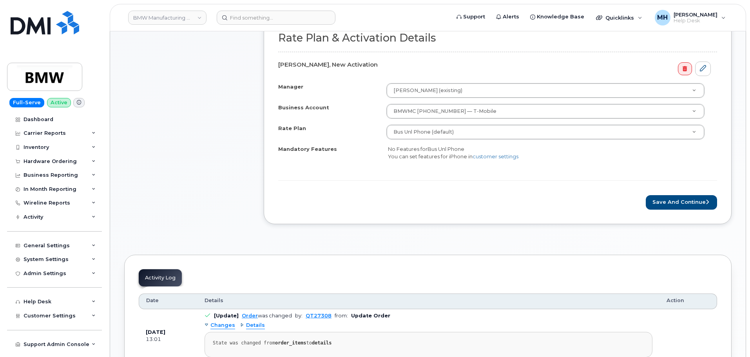
scroll to position [353, 0]
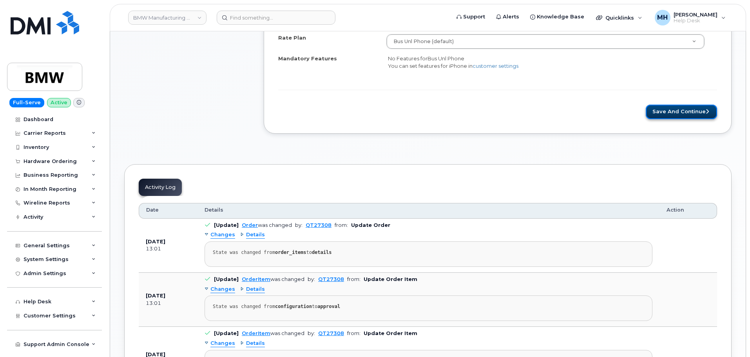
click at [682, 112] on button "Save and Continue" at bounding box center [681, 112] width 71 height 15
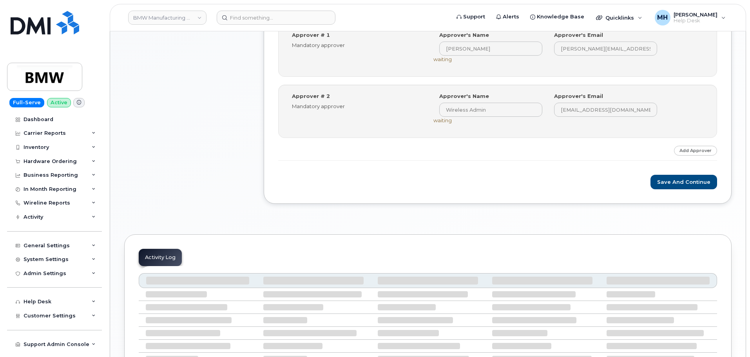
scroll to position [353, 0]
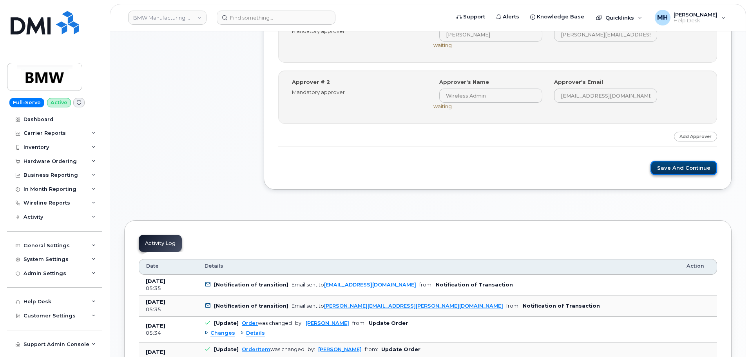
click at [661, 173] on button "Save and Continue" at bounding box center [684, 168] width 67 height 15
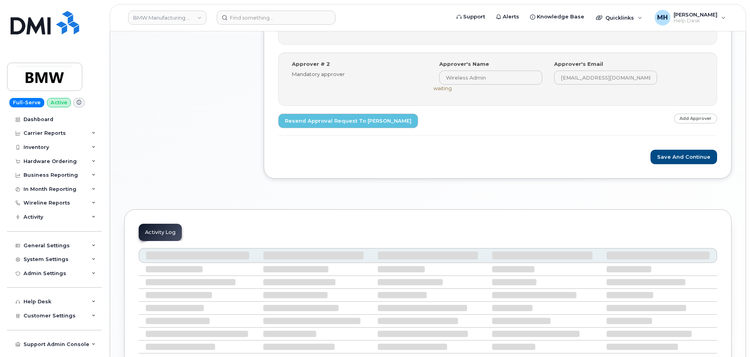
scroll to position [392, 0]
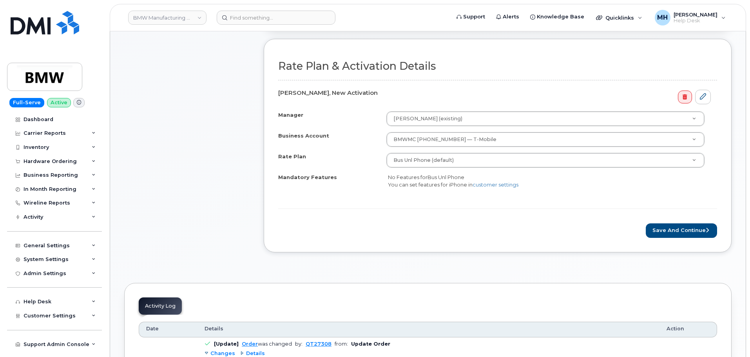
scroll to position [314, 0]
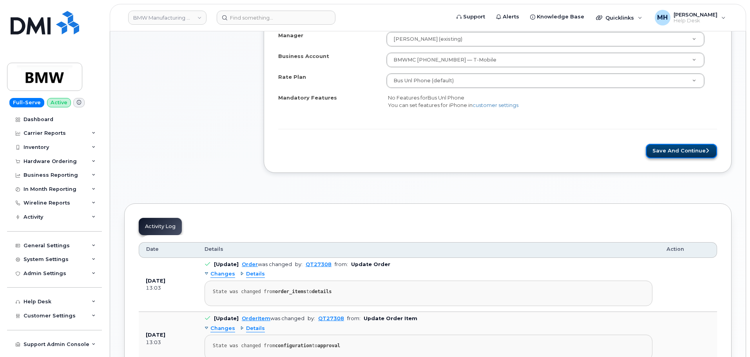
click at [667, 156] on button "Save and Continue" at bounding box center [681, 151] width 71 height 15
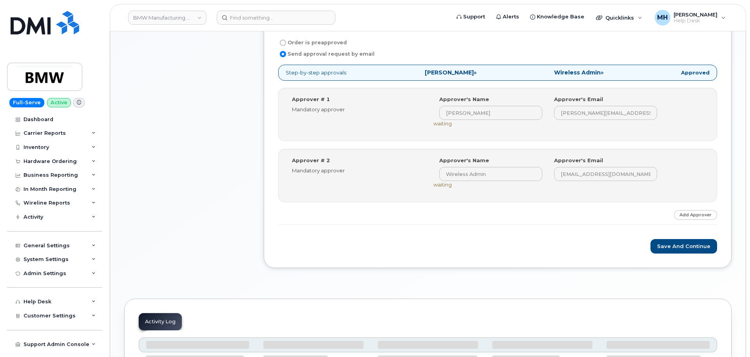
scroll to position [392, 0]
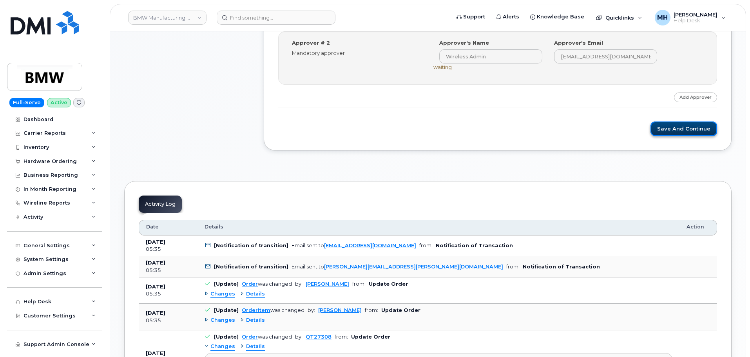
click at [668, 131] on button "Save and Continue" at bounding box center [684, 129] width 67 height 15
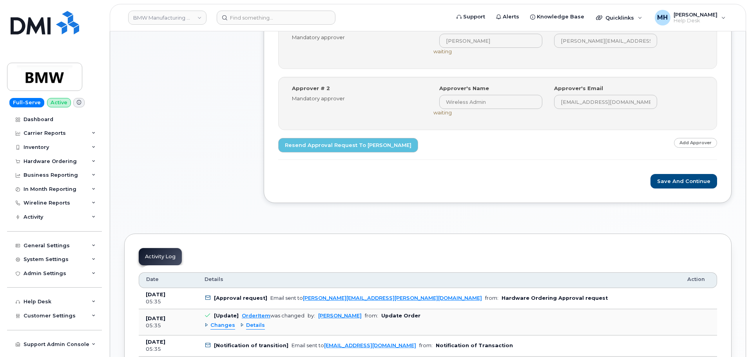
scroll to position [353, 0]
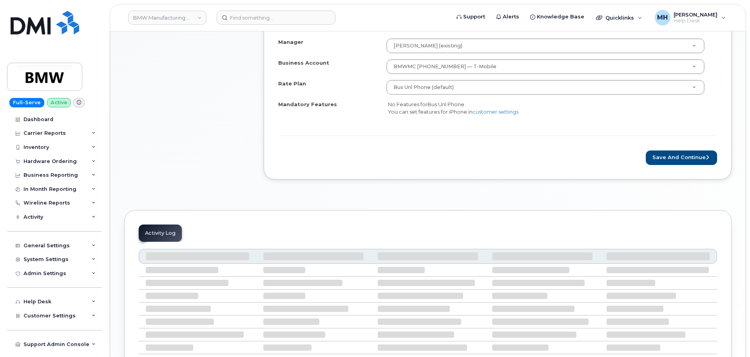
scroll to position [365, 0]
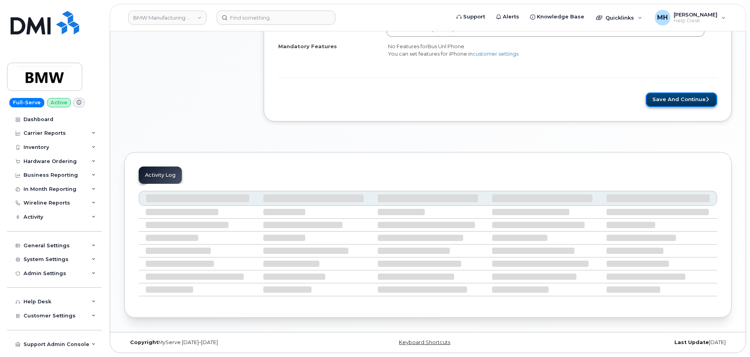
click at [655, 104] on button "Save and Continue" at bounding box center [681, 99] width 71 height 15
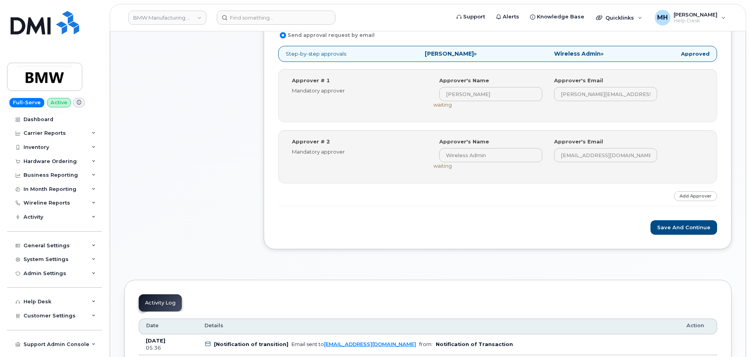
scroll to position [353, 0]
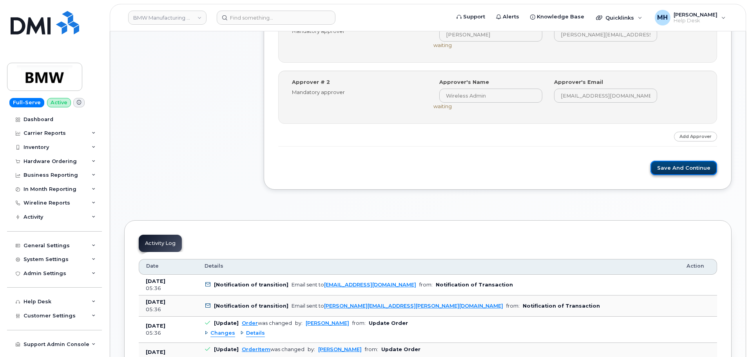
click at [668, 167] on button "Save and Continue" at bounding box center [684, 168] width 67 height 15
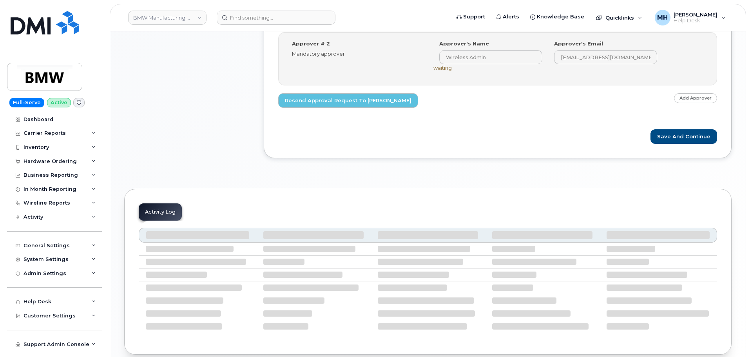
scroll to position [392, 0]
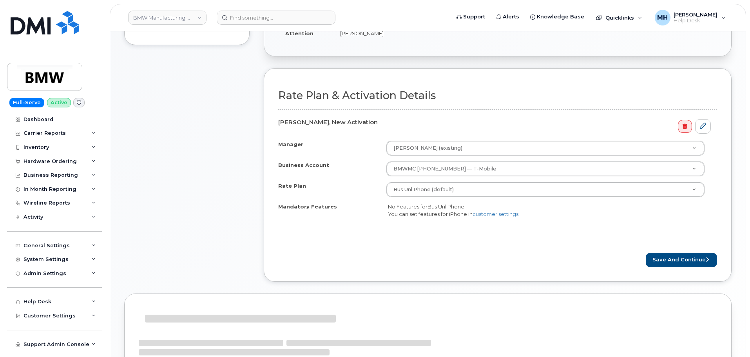
scroll to position [274, 0]
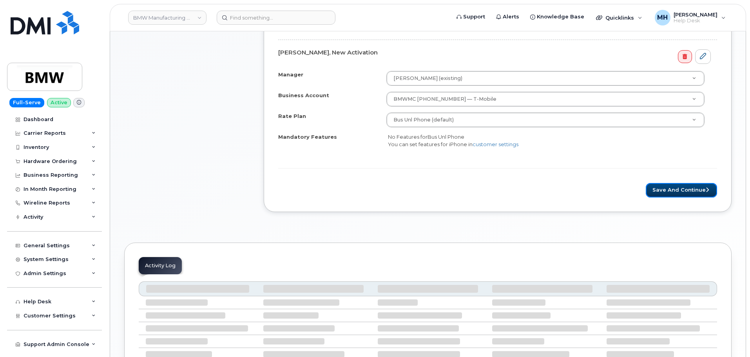
drag, startPoint x: 652, startPoint y: 190, endPoint x: 577, endPoint y: 214, distance: 79.6
click at [652, 190] on button "Save and Continue" at bounding box center [681, 190] width 71 height 15
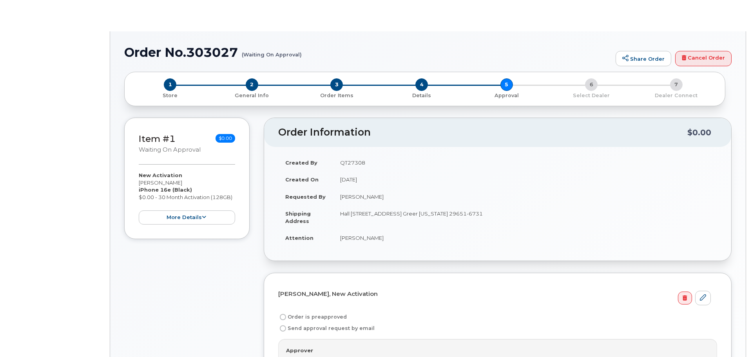
radio input "true"
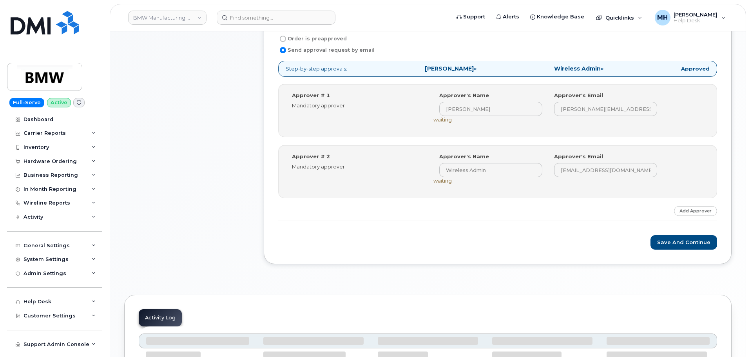
scroll to position [353, 0]
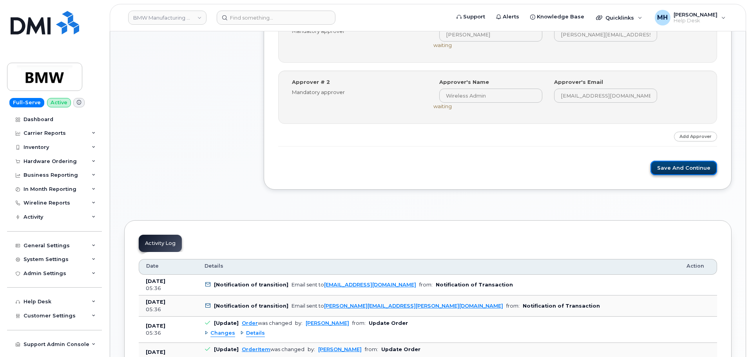
click at [673, 165] on button "Save and Continue" at bounding box center [684, 168] width 67 height 15
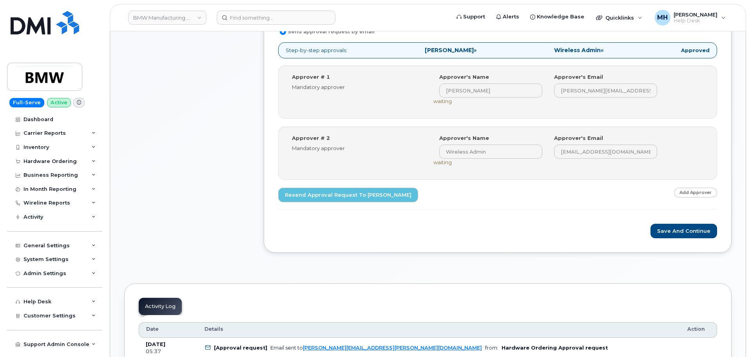
scroll to position [392, 0]
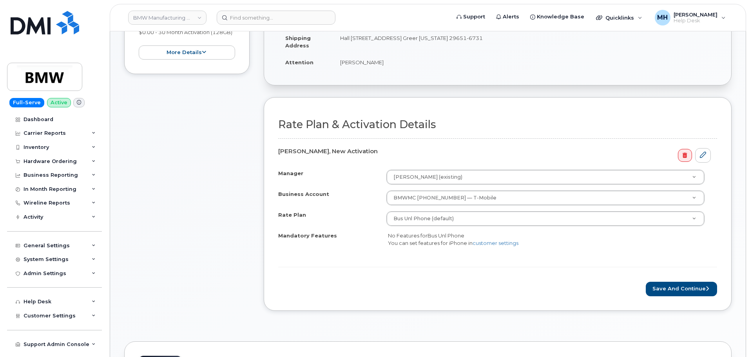
scroll to position [274, 0]
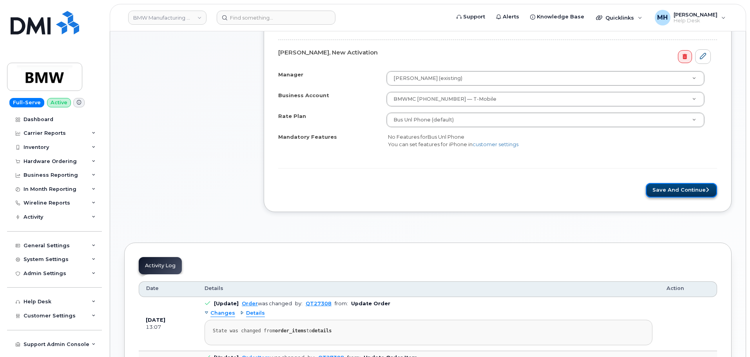
click at [666, 196] on button "Save and Continue" at bounding box center [681, 190] width 71 height 15
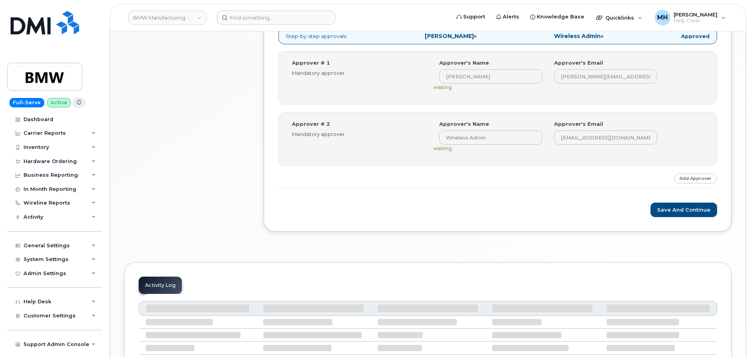
scroll to position [353, 0]
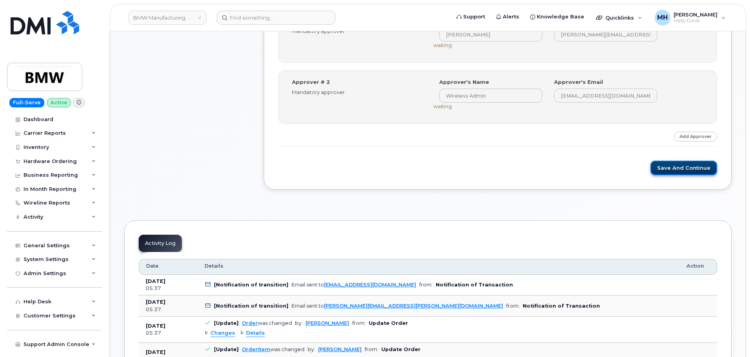
click at [660, 173] on button "Save and Continue" at bounding box center [684, 168] width 67 height 15
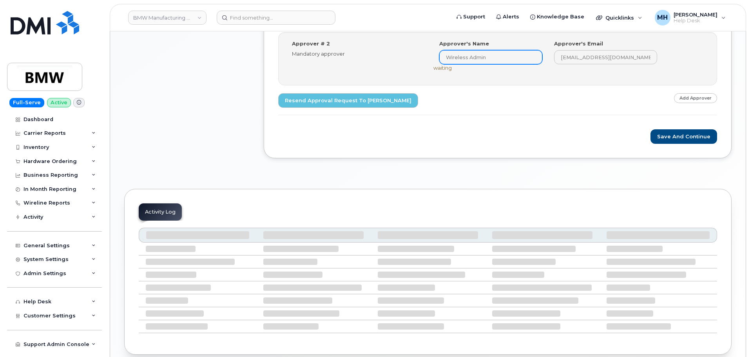
scroll to position [392, 0]
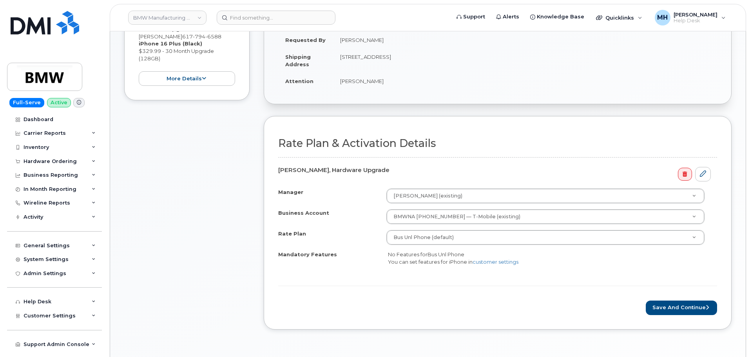
scroll to position [304, 0]
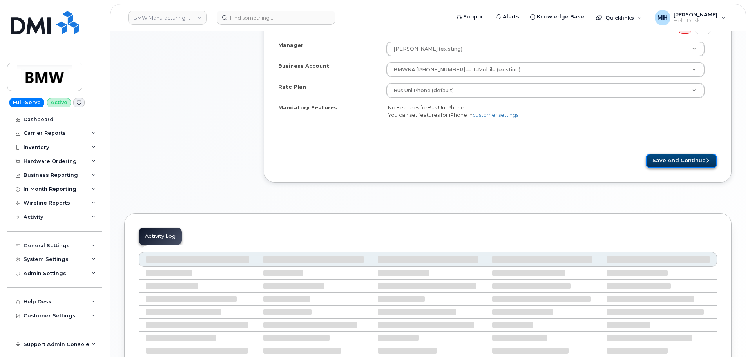
click at [671, 160] on button "Save and Continue" at bounding box center [681, 161] width 71 height 15
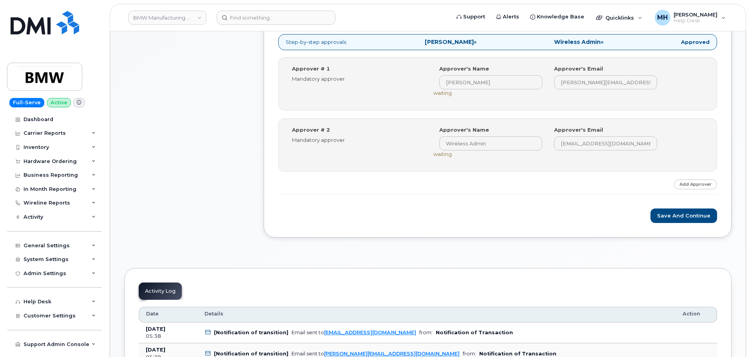
scroll to position [314, 0]
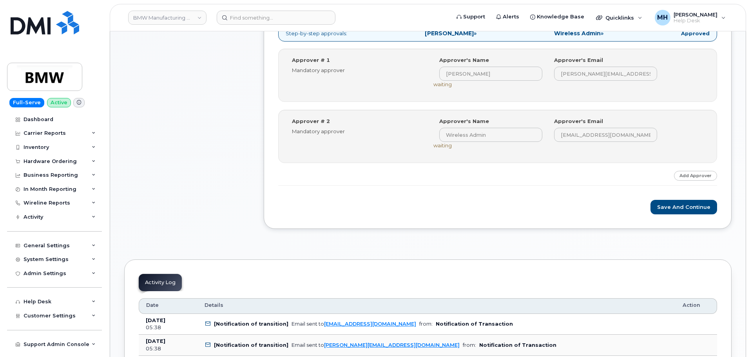
click at [675, 199] on form "[PERSON_NAME], Hardware Upgrade Order is preapproved Send approval request by e…" at bounding box center [497, 94] width 439 height 241
click at [675, 203] on button "Save and Continue" at bounding box center [684, 207] width 67 height 15
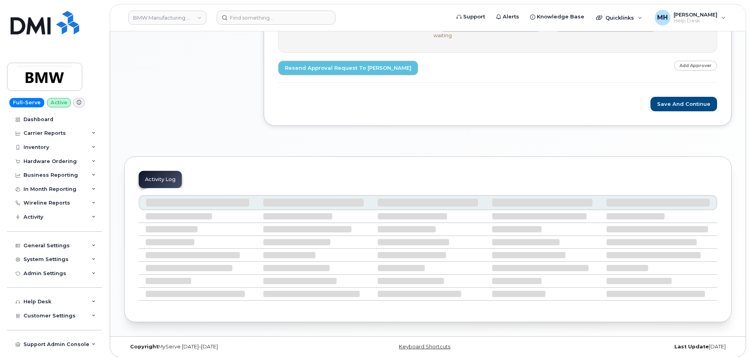
scroll to position [428, 0]
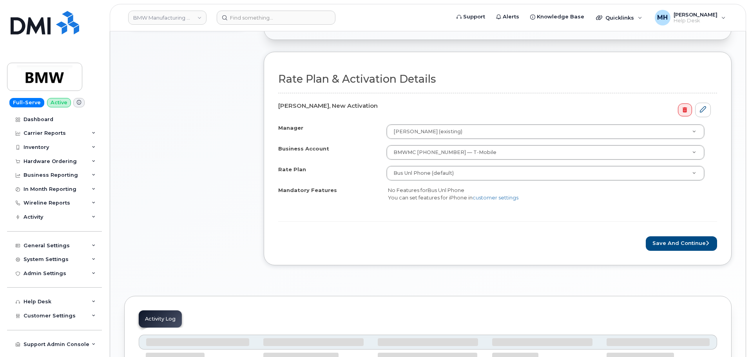
scroll to position [235, 0]
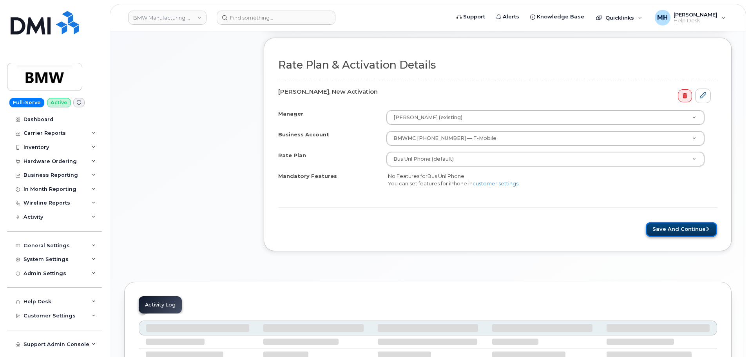
click at [684, 230] on button "Save and Continue" at bounding box center [681, 229] width 71 height 15
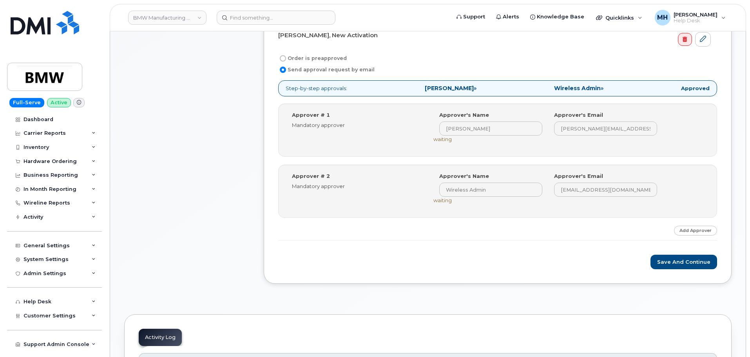
scroll to position [314, 0]
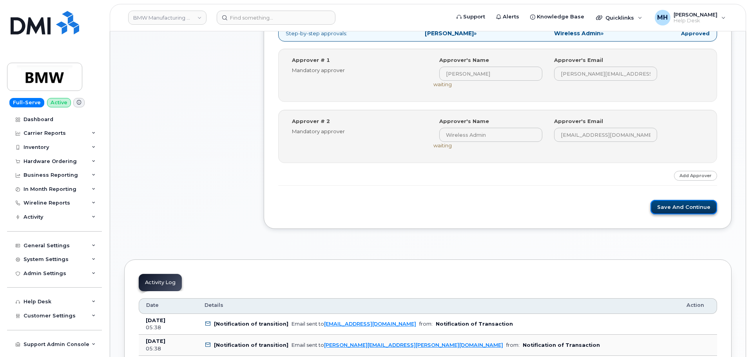
click at [664, 212] on button "Save and Continue" at bounding box center [684, 207] width 67 height 15
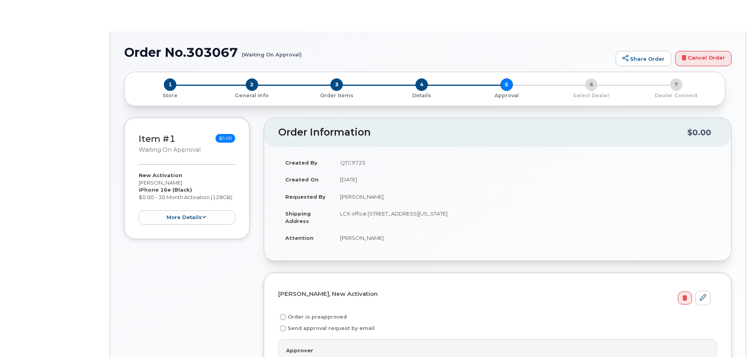
radio input "true"
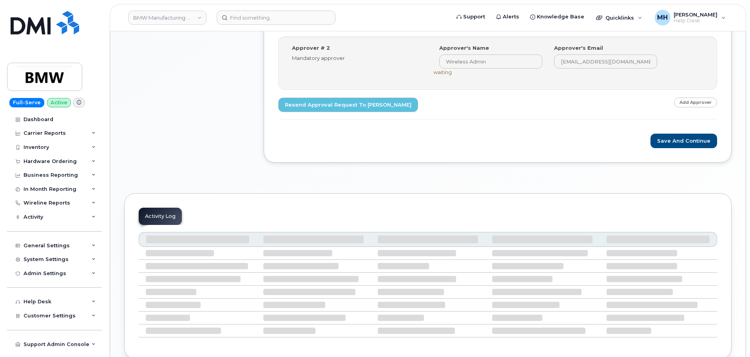
scroll to position [428, 0]
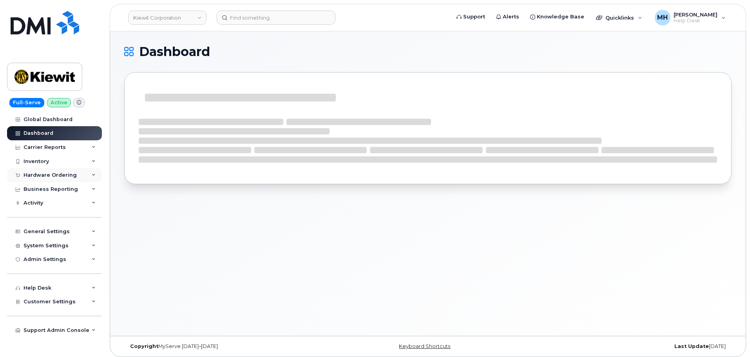
click at [61, 174] on div "Hardware Ordering" at bounding box center [50, 175] width 53 height 6
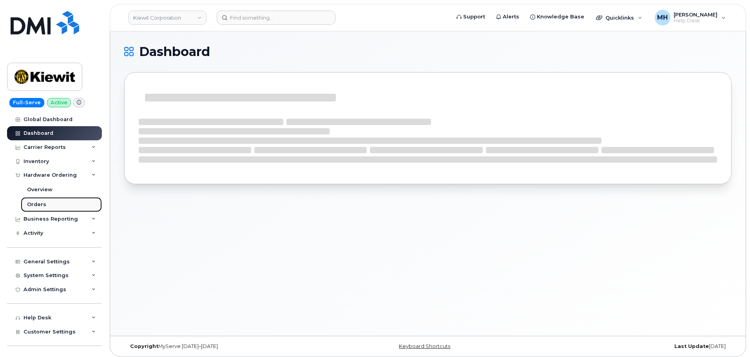
click at [48, 202] on link "Orders" at bounding box center [61, 204] width 81 height 15
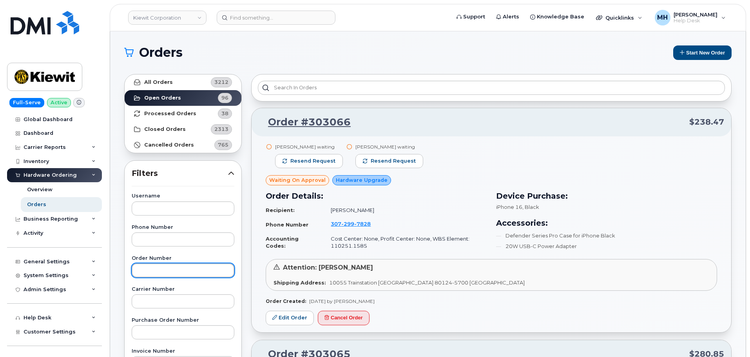
click at [153, 273] on input "text" at bounding box center [183, 270] width 103 height 14
paste input "302693"
type input "302693"
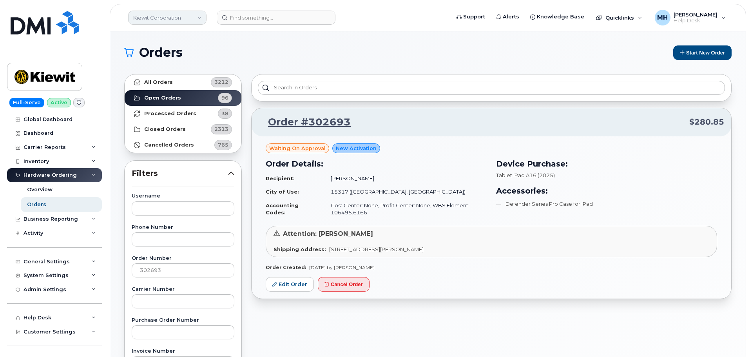
click at [163, 19] on link "Kiewit Corporation" at bounding box center [167, 18] width 78 height 14
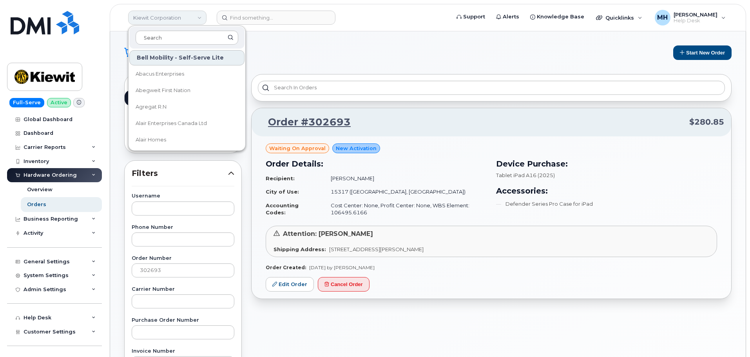
click at [163, 19] on link "Kiewit Corporation" at bounding box center [167, 18] width 78 height 14
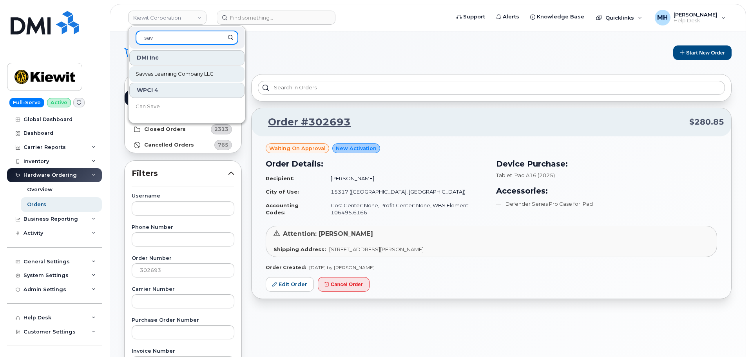
type input "sav"
click at [167, 78] on link "Savvas Learning Company LLC" at bounding box center [186, 74] width 115 height 16
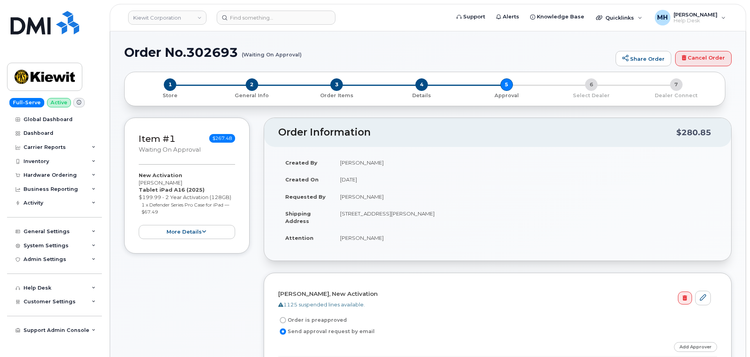
scroll to position [157, 0]
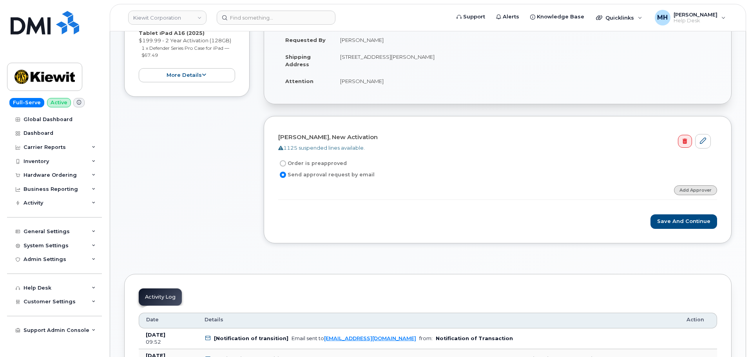
click at [689, 189] on link "Add Approver" at bounding box center [695, 190] width 43 height 10
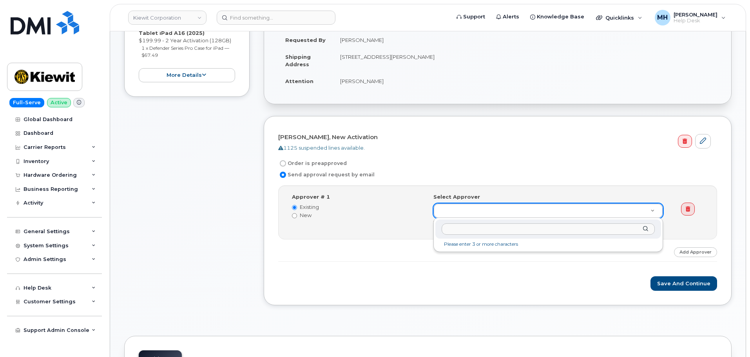
click at [459, 232] on input "text" at bounding box center [548, 228] width 213 height 11
type input "[PERSON_NAME]"
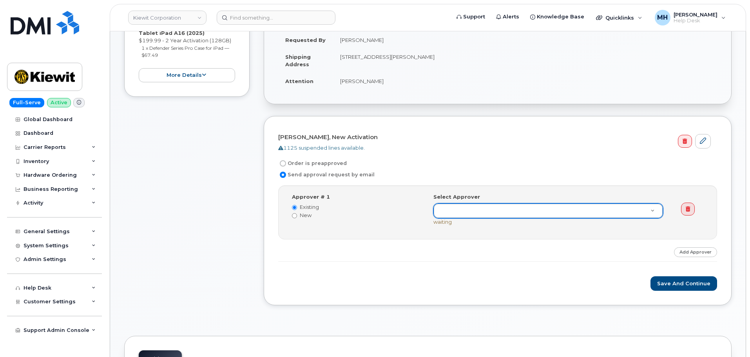
click at [308, 218] on label "New" at bounding box center [357, 215] width 130 height 7
click at [297, 218] on input "New" at bounding box center [294, 215] width 5 height 5
radio input "true"
radio input "false"
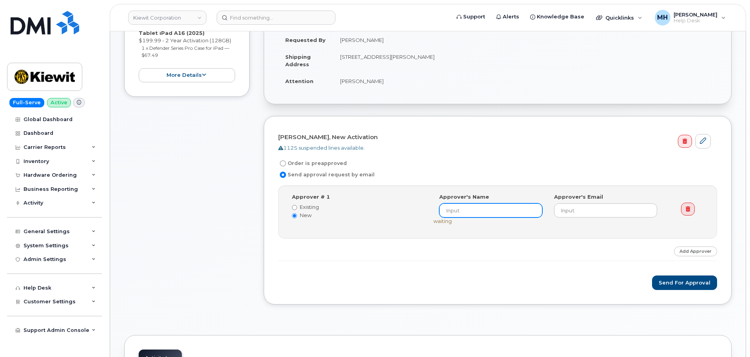
click at [471, 210] on input at bounding box center [490, 210] width 103 height 14
paste input "[PERSON_NAME]"
type input "[PERSON_NAME]"
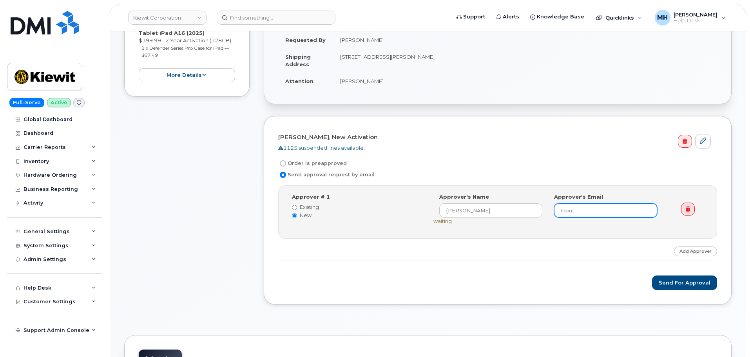
click at [566, 207] on input "email" at bounding box center [605, 210] width 103 height 14
paste input "[PERSON_NAME][EMAIL_ADDRESS][PERSON_NAME][PERSON_NAME][DOMAIN_NAME])"
click at [680, 282] on button "Send for Approval" at bounding box center [684, 283] width 65 height 15
type input "[PERSON_NAME][EMAIL_ADDRESS][PERSON_NAME][PERSON_NAME][DOMAIN_NAME]"
click at [668, 280] on button "Send for Approval" at bounding box center [684, 283] width 65 height 15
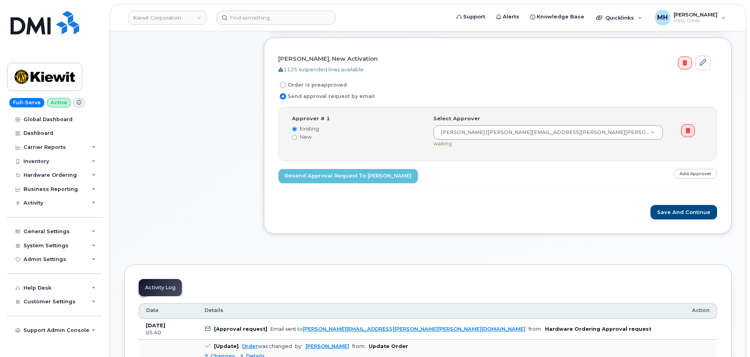
scroll to position [353, 0]
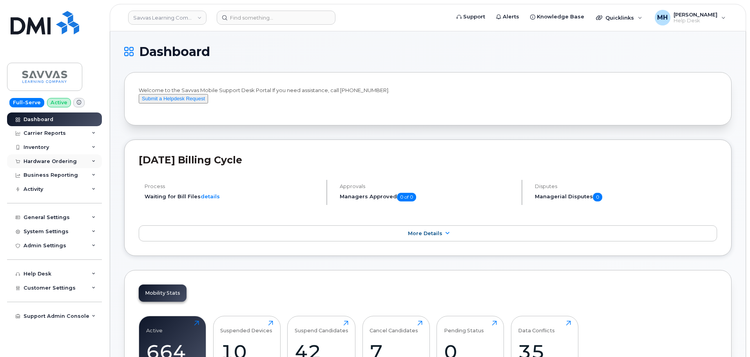
click at [71, 159] on div "Hardware Ordering" at bounding box center [50, 161] width 53 height 6
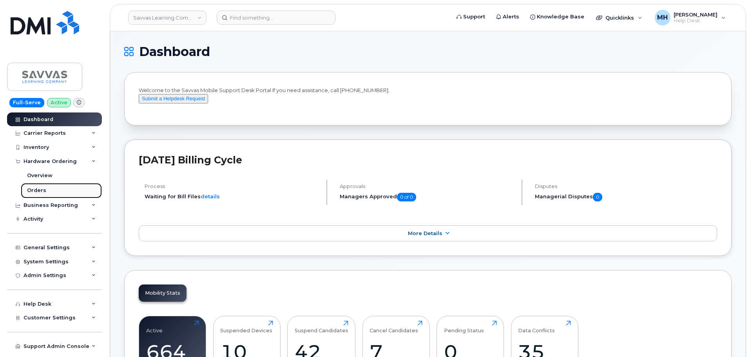
click at [45, 194] on link "Orders" at bounding box center [61, 190] width 81 height 15
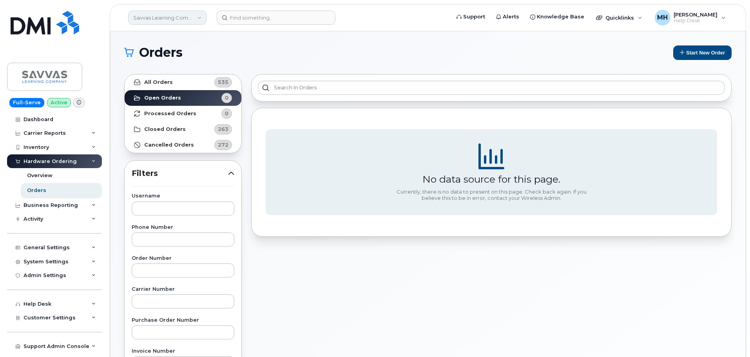
click at [163, 21] on link "Savvas Learning Company LLC" at bounding box center [167, 18] width 78 height 14
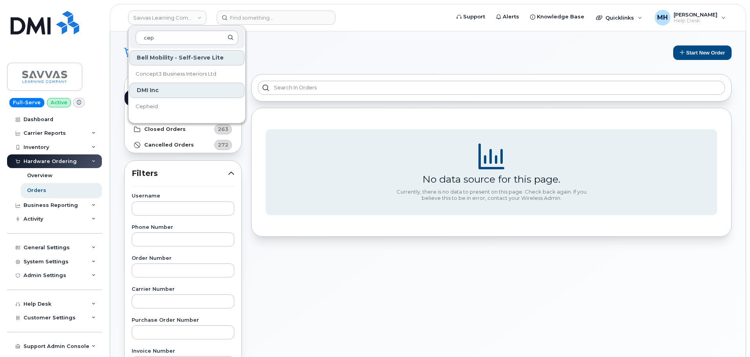
type input "cep"
click at [158, 111] on link "Cepheid" at bounding box center [186, 107] width 115 height 16
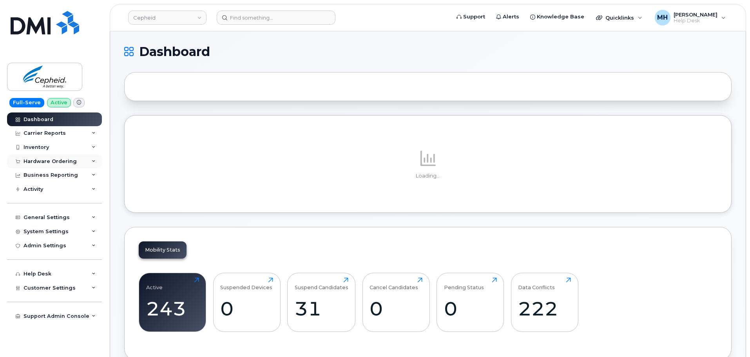
click at [78, 165] on div "Hardware Ordering" at bounding box center [54, 161] width 95 height 14
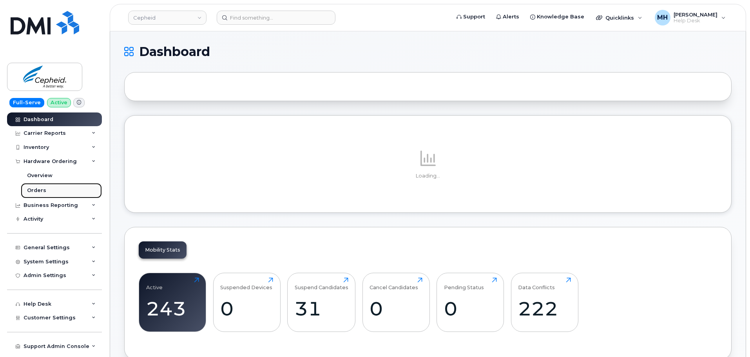
click at [51, 189] on link "Orders" at bounding box center [61, 190] width 81 height 15
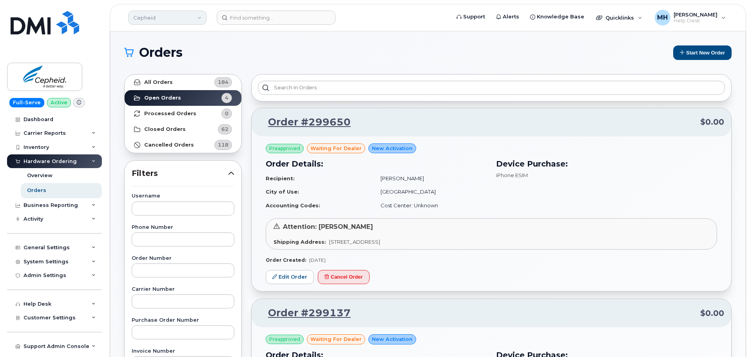
click at [160, 16] on link "Cepheid" at bounding box center [167, 18] width 78 height 14
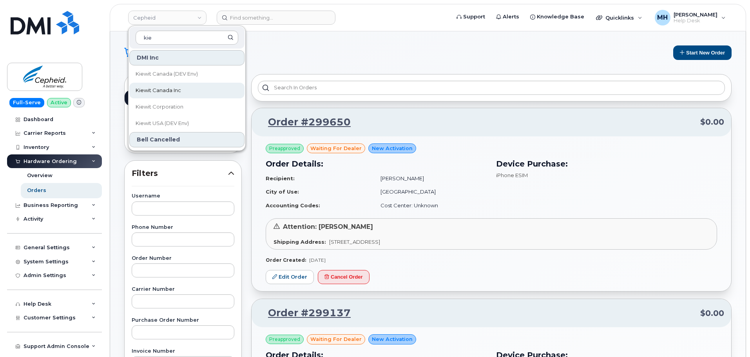
type input "kie"
click at [187, 93] on link "Kiewit Canada Inc" at bounding box center [186, 91] width 115 height 16
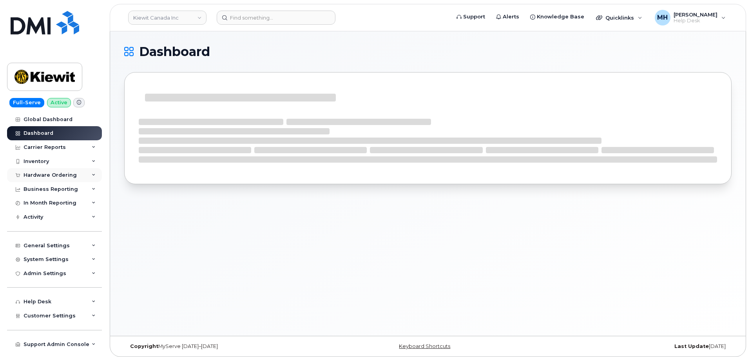
click at [64, 180] on div "Hardware Ordering" at bounding box center [54, 175] width 95 height 14
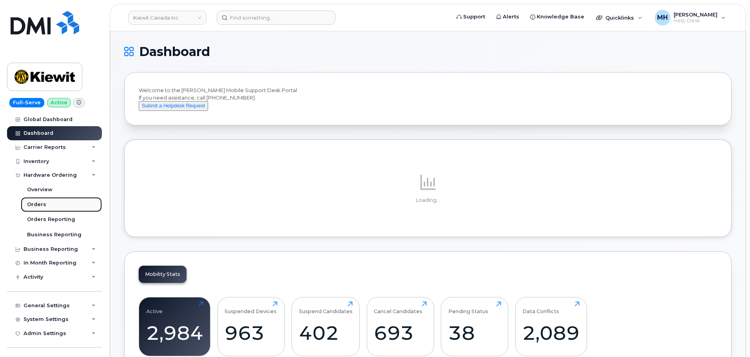
click at [43, 202] on div "Orders" at bounding box center [36, 204] width 19 height 7
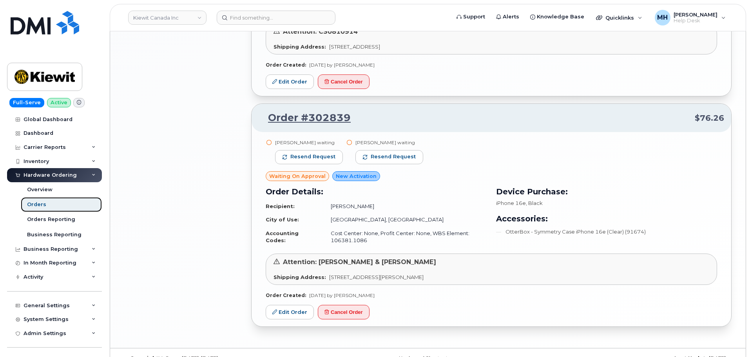
scroll to position [913, 0]
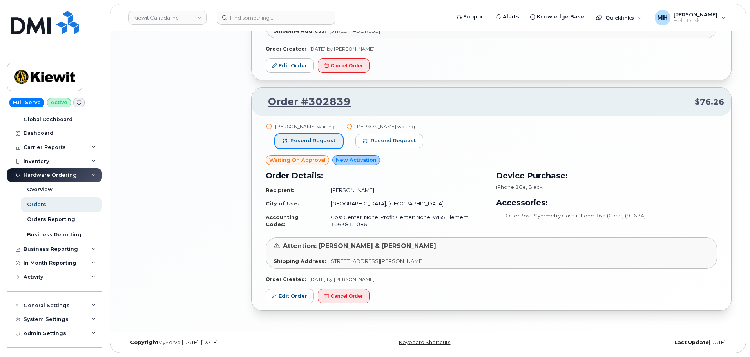
click at [316, 140] on span "Resend request" at bounding box center [312, 140] width 45 height 7
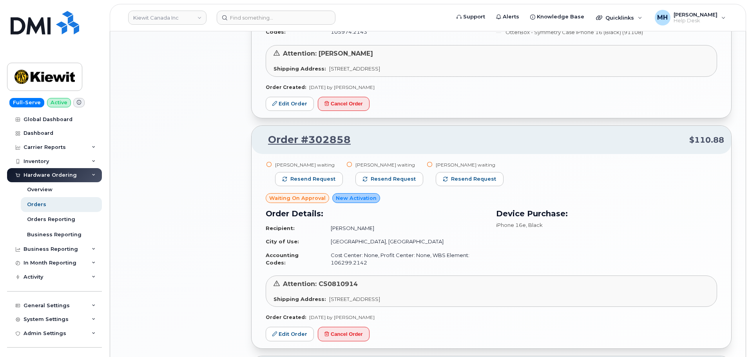
scroll to position [638, 0]
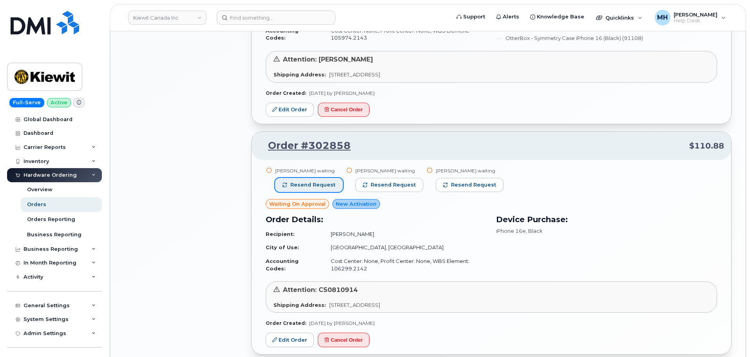
click at [317, 190] on button "Resend request" at bounding box center [309, 185] width 68 height 14
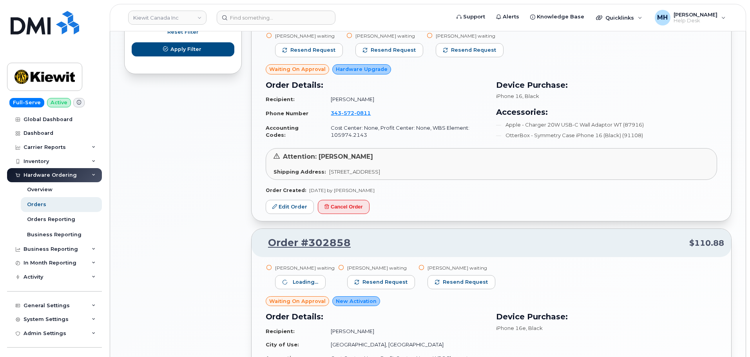
scroll to position [442, 0]
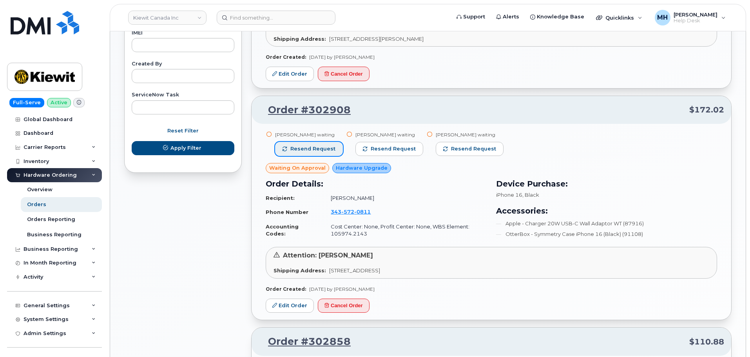
click at [313, 144] on button "Resend request" at bounding box center [309, 149] width 68 height 14
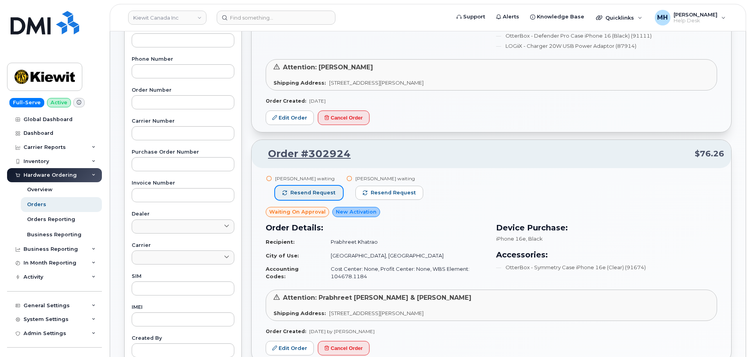
click at [316, 195] on span "Resend request" at bounding box center [312, 192] width 45 height 7
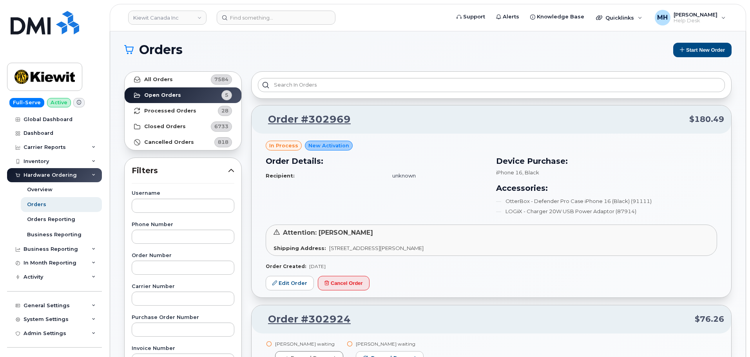
scroll to position [0, 0]
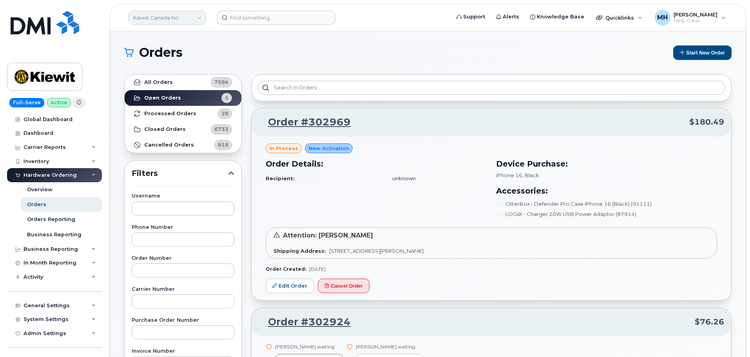
click at [161, 18] on link "Kiewit Canada Inc" at bounding box center [167, 18] width 78 height 14
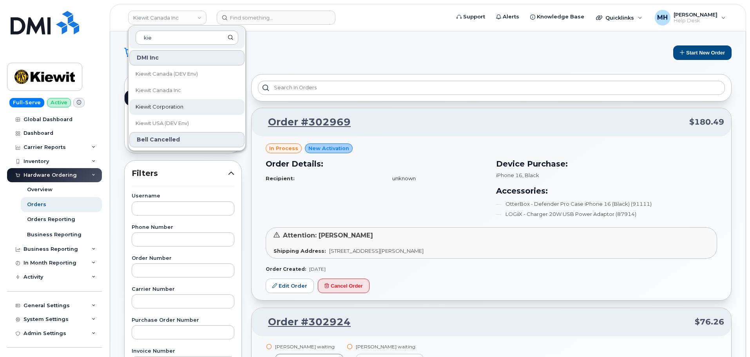
type input "kie"
click at [151, 103] on span "Kiewit Corporation" at bounding box center [160, 107] width 48 height 8
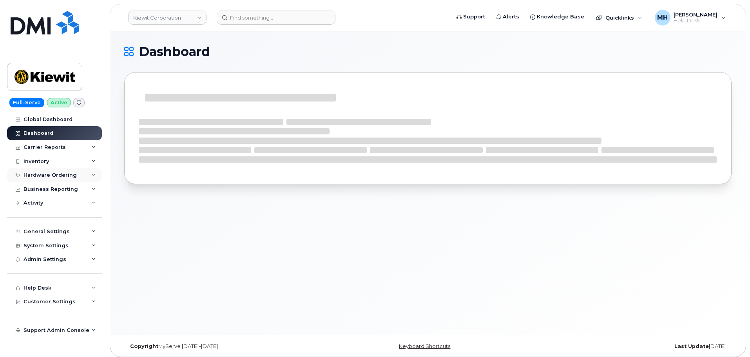
click at [64, 171] on div "Hardware Ordering" at bounding box center [54, 175] width 95 height 14
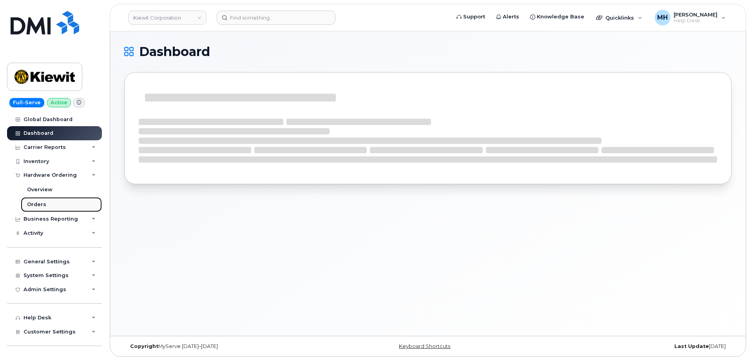
click at [48, 204] on link "Orders" at bounding box center [61, 204] width 81 height 15
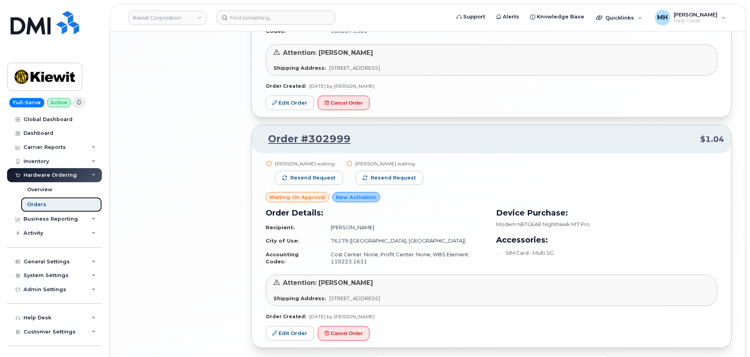
scroll to position [1626, 0]
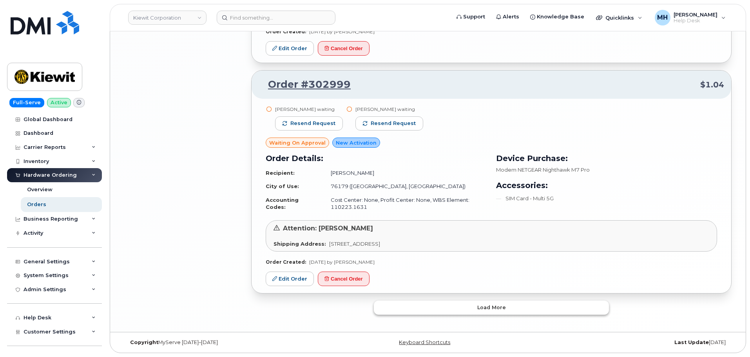
click at [394, 302] on button "Load more" at bounding box center [491, 308] width 235 height 14
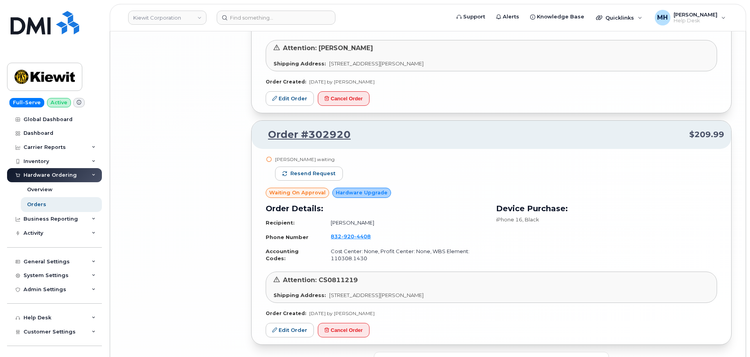
scroll to position [3511, 0]
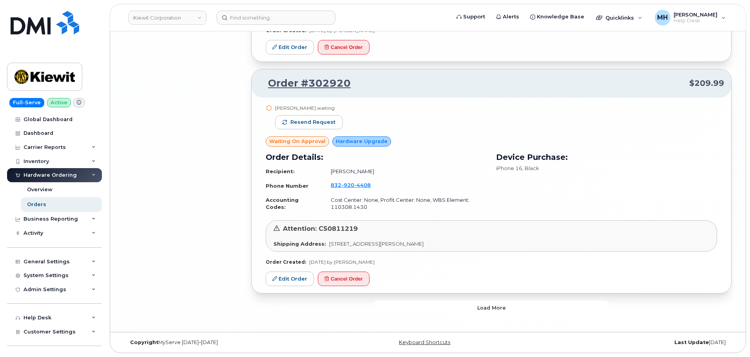
click at [394, 303] on button "Load more" at bounding box center [491, 308] width 235 height 14
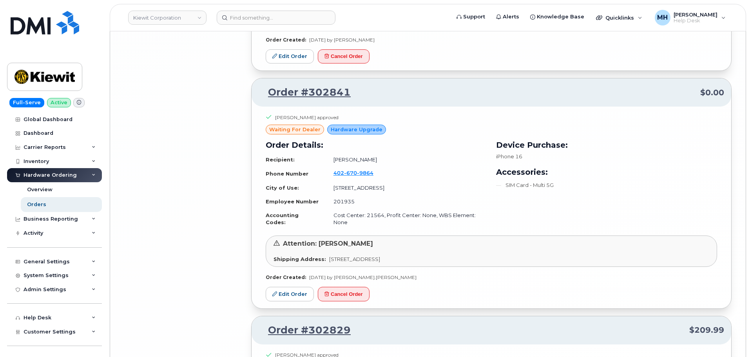
scroll to position [5212, 0]
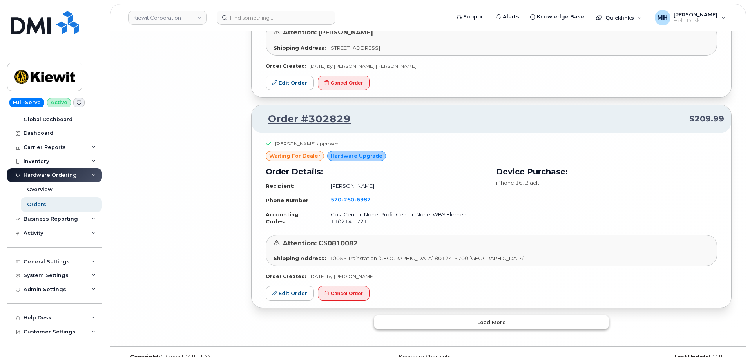
click at [394, 315] on button "Load more" at bounding box center [491, 322] width 235 height 14
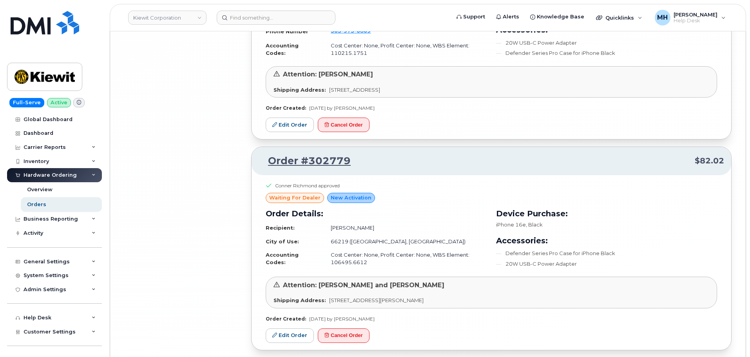
scroll to position [6871, 0]
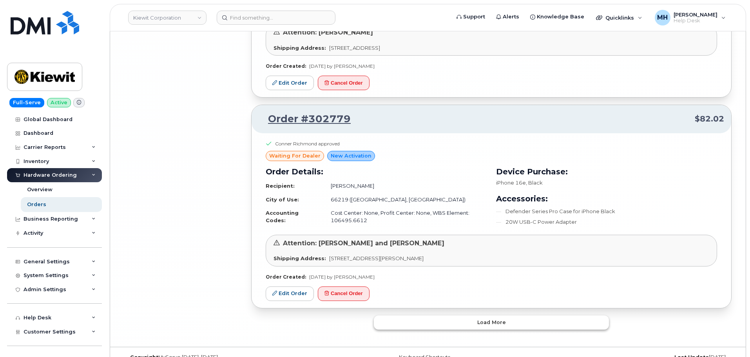
click at [380, 316] on button "Load more" at bounding box center [491, 323] width 235 height 14
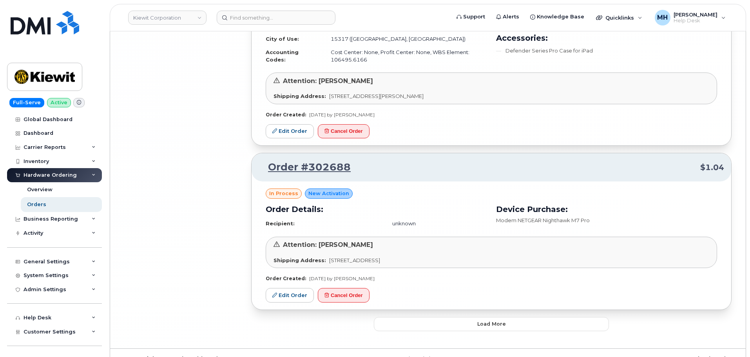
scroll to position [8494, 0]
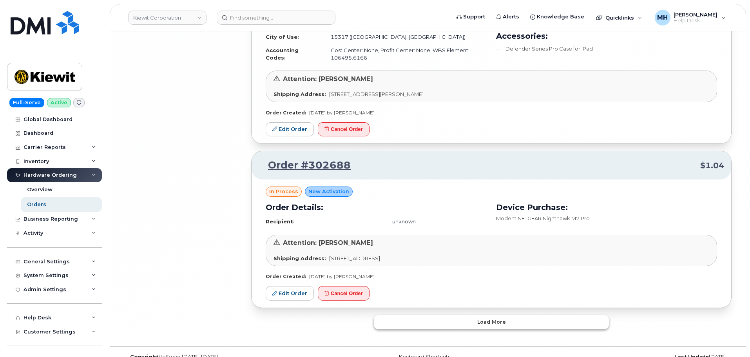
click at [414, 315] on button "Load more" at bounding box center [491, 322] width 235 height 14
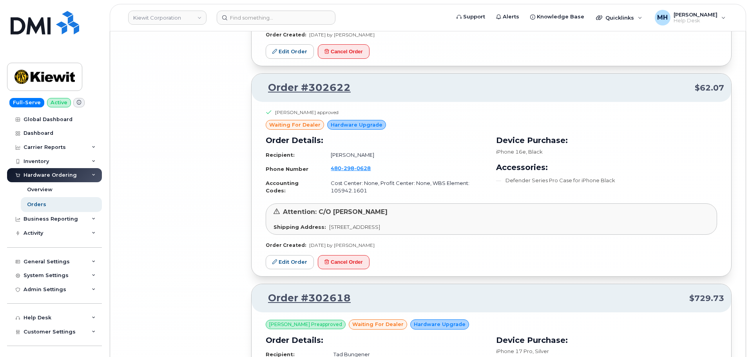
scroll to position [10262, 0]
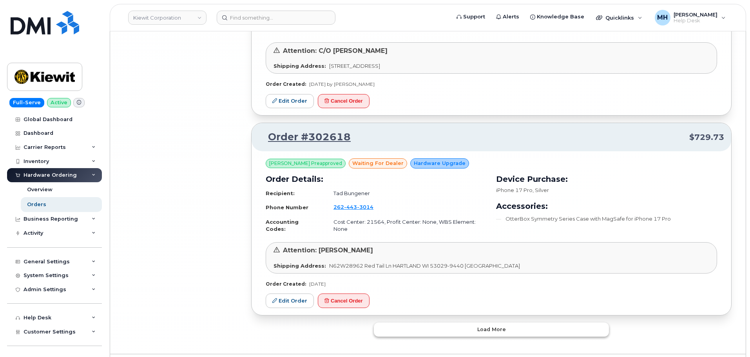
click at [409, 323] on button "Load more" at bounding box center [491, 330] width 235 height 14
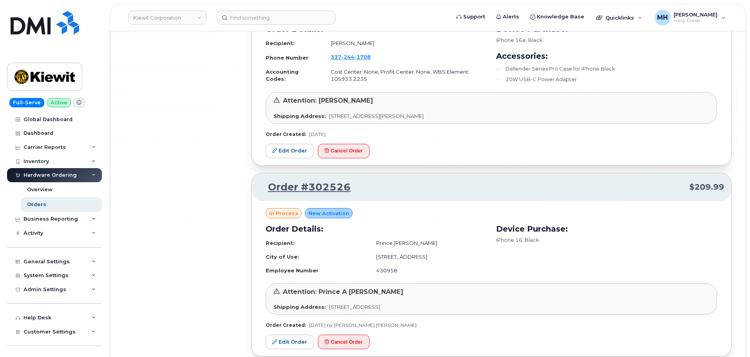
scroll to position [11938, 0]
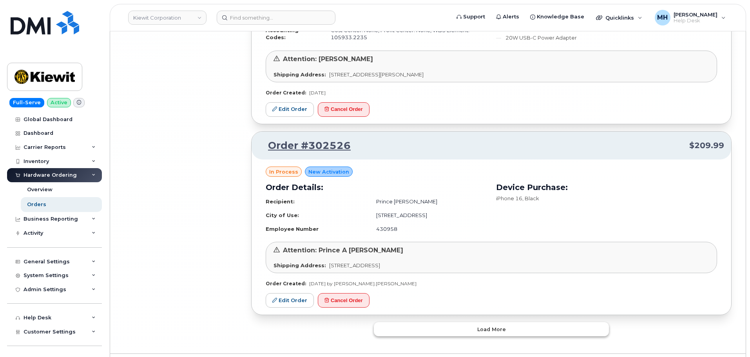
click at [412, 322] on button "Load more" at bounding box center [491, 329] width 235 height 14
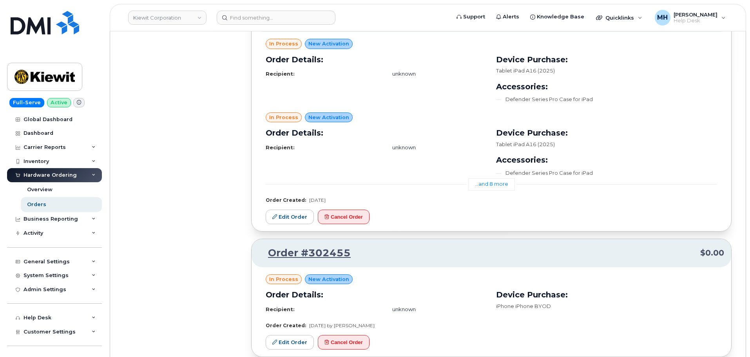
scroll to position [13815, 0]
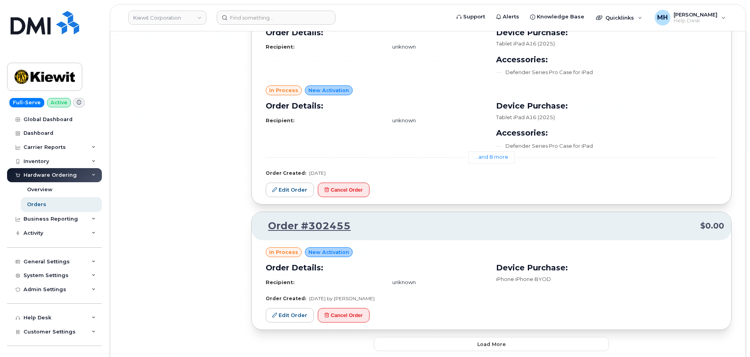
click at [414, 337] on button "Load more" at bounding box center [491, 344] width 235 height 14
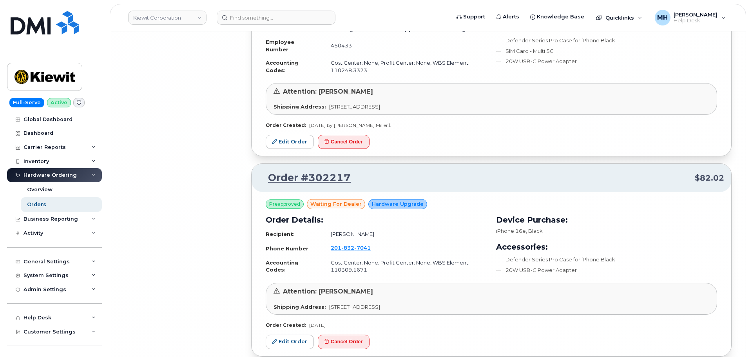
scroll to position [15493, 0]
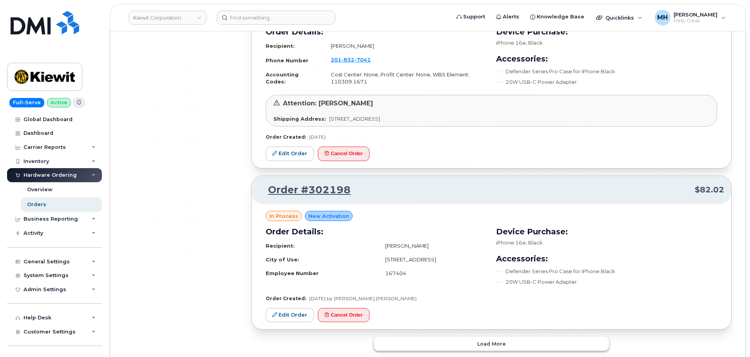
click at [424, 337] on button "Load more" at bounding box center [491, 344] width 235 height 14
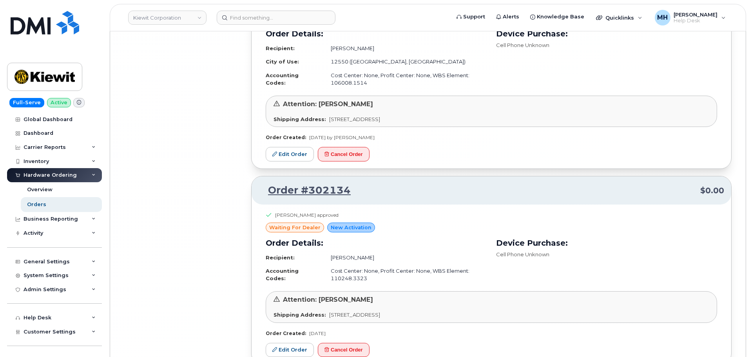
scroll to position [17178, 0]
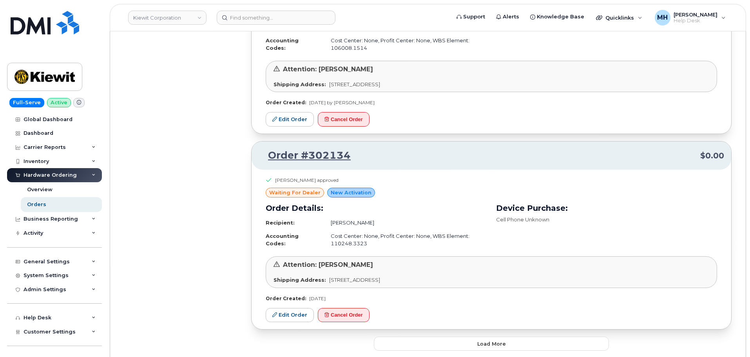
click at [410, 337] on button "Load more" at bounding box center [491, 344] width 235 height 14
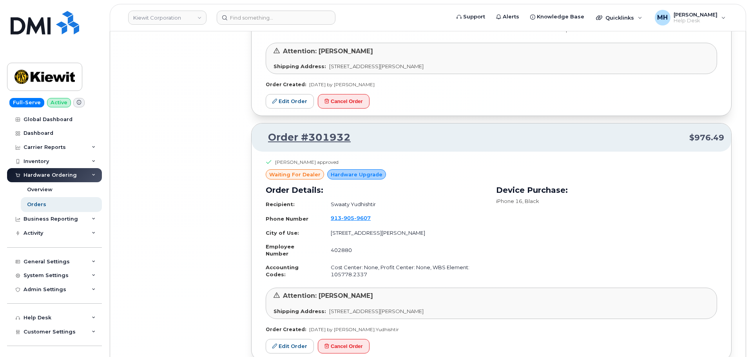
scroll to position [18878, 0]
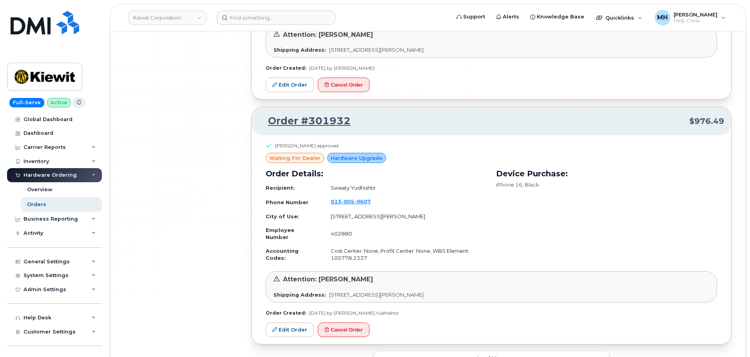
click at [410, 352] on button "Load more" at bounding box center [491, 359] width 235 height 14
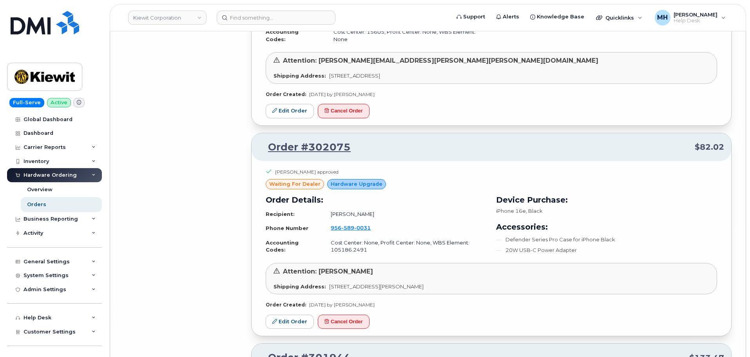
scroll to position [18527, 0]
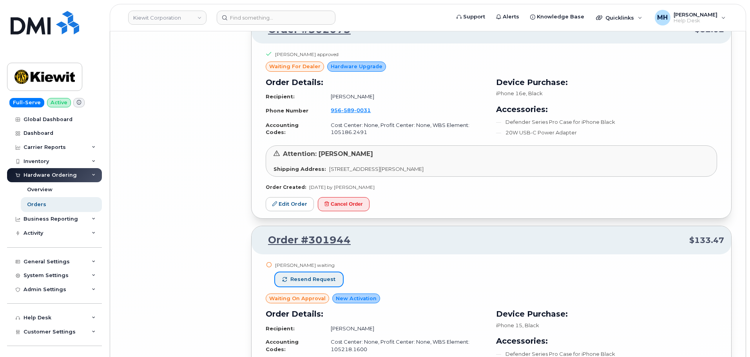
click at [316, 276] on span "Resend request" at bounding box center [312, 279] width 45 height 7
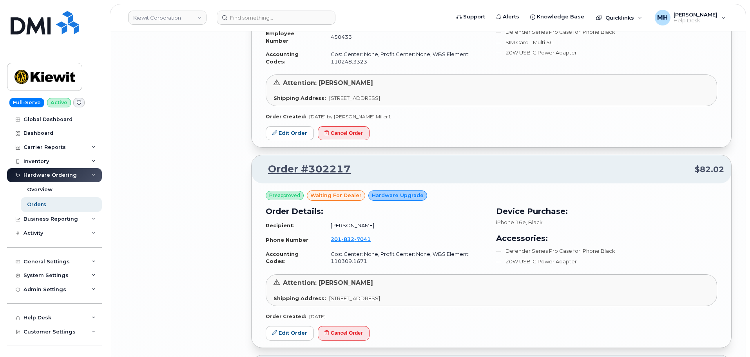
scroll to position [15470, 0]
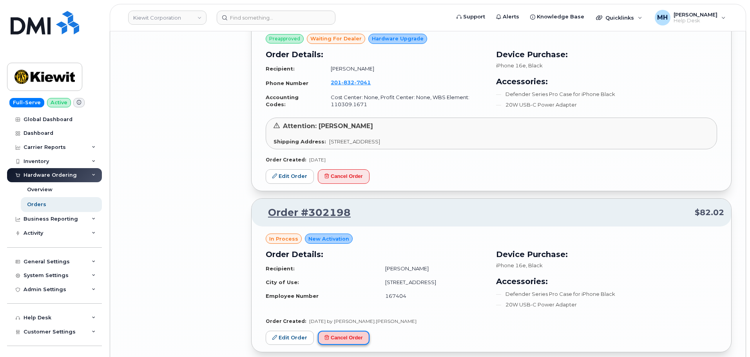
click at [357, 331] on button "Cancel Order" at bounding box center [344, 338] width 52 height 15
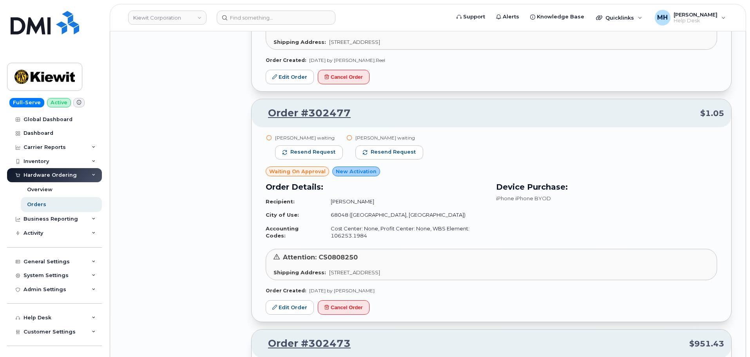
scroll to position [13158, 0]
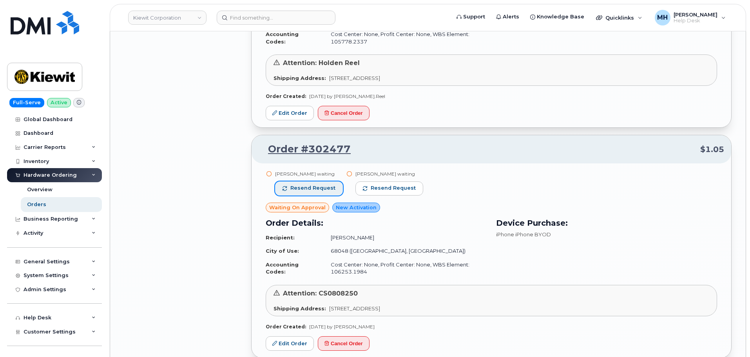
click at [332, 185] on span "Resend request" at bounding box center [312, 188] width 45 height 7
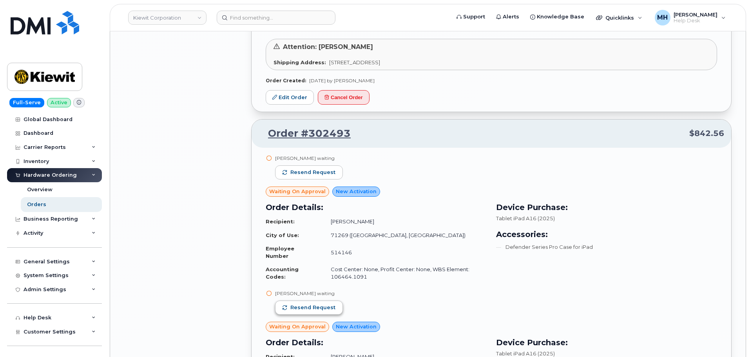
scroll to position [12531, 0]
click at [331, 291] on div "Tyler James waiting Resend request" at bounding box center [309, 307] width 68 height 32
click at [331, 305] on span "Resend request" at bounding box center [312, 308] width 45 height 7
click at [335, 166] on button "Resend request" at bounding box center [309, 173] width 68 height 14
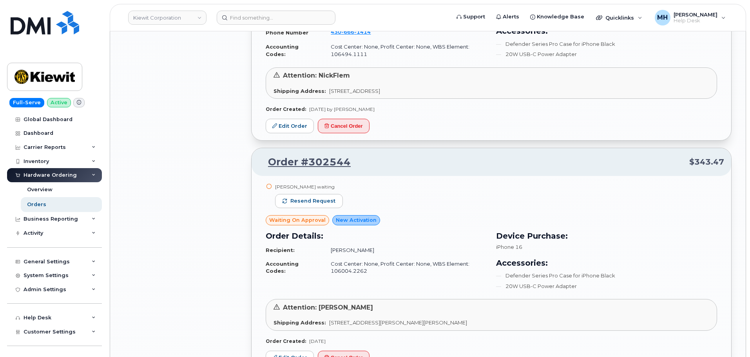
scroll to position [11472, 0]
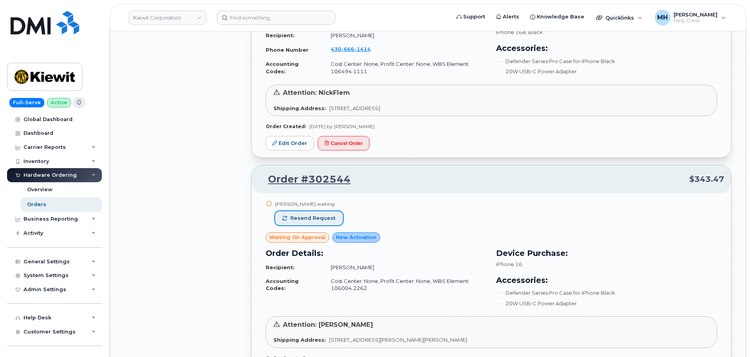
click at [327, 211] on button "Resend request" at bounding box center [309, 218] width 68 height 14
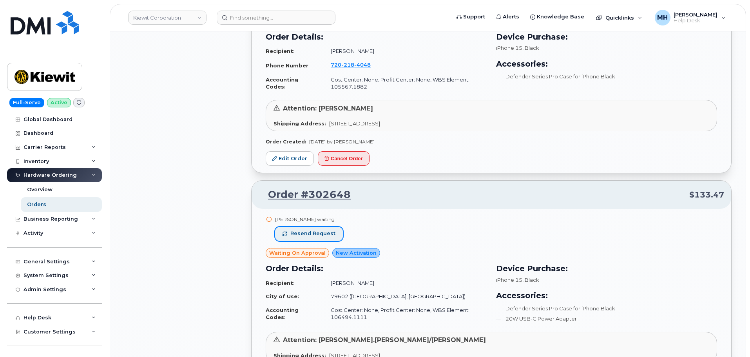
click at [320, 230] on span "Resend request" at bounding box center [312, 233] width 45 height 7
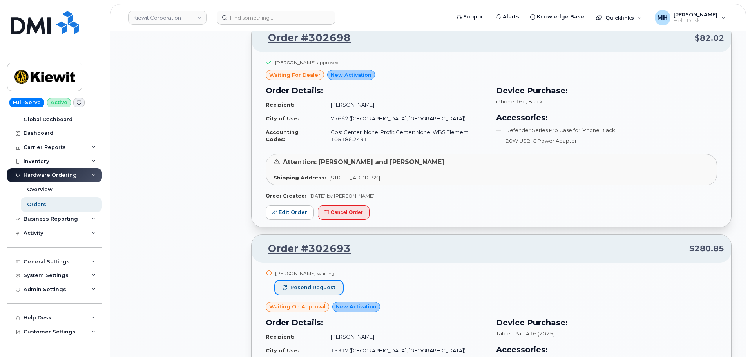
click at [323, 284] on span "Resend request" at bounding box center [312, 287] width 45 height 7
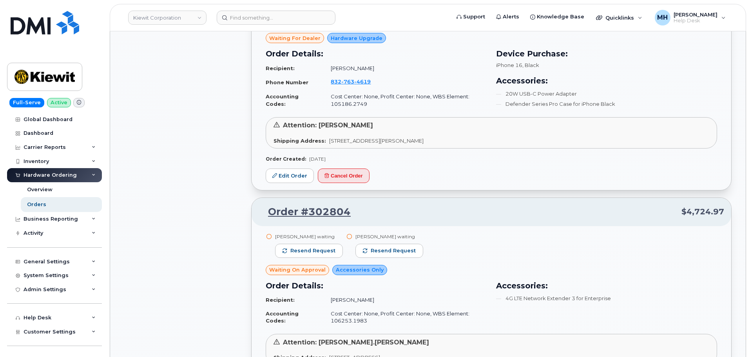
scroll to position [6338, 0]
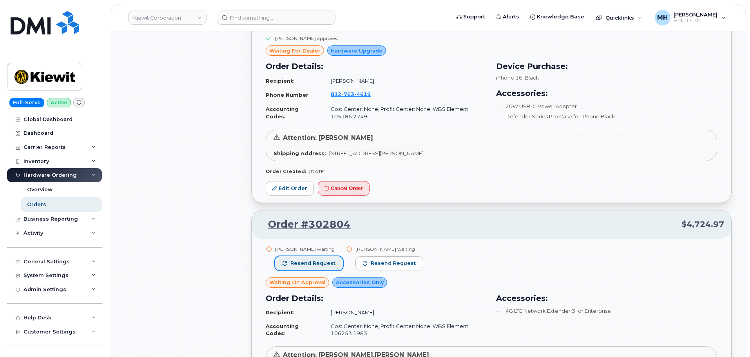
click at [322, 256] on button "Resend request" at bounding box center [309, 263] width 68 height 14
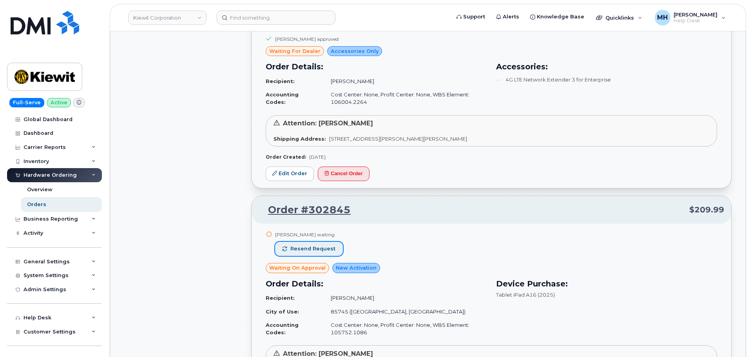
click at [325, 245] on span "Resend request" at bounding box center [312, 248] width 45 height 7
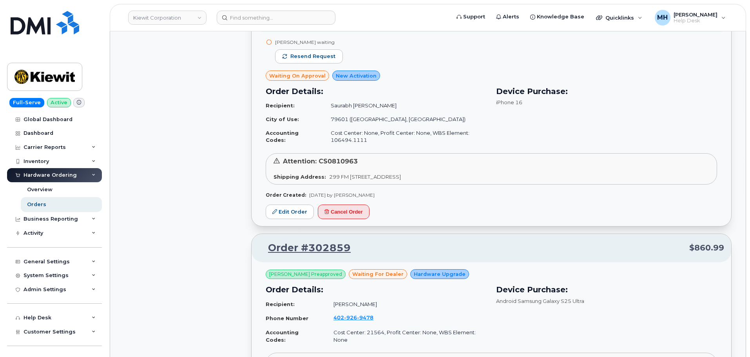
scroll to position [4104, 0]
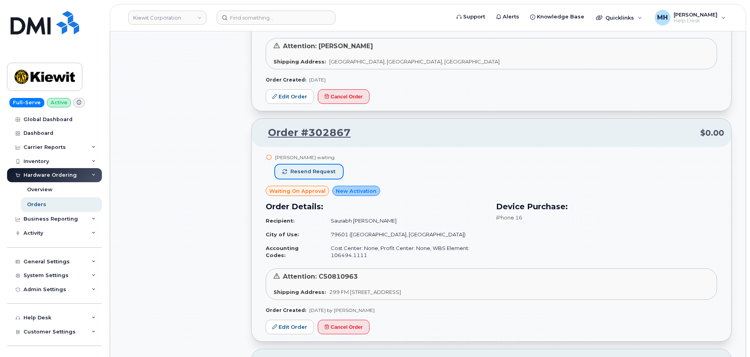
click at [328, 170] on span "Resend request" at bounding box center [312, 171] width 45 height 7
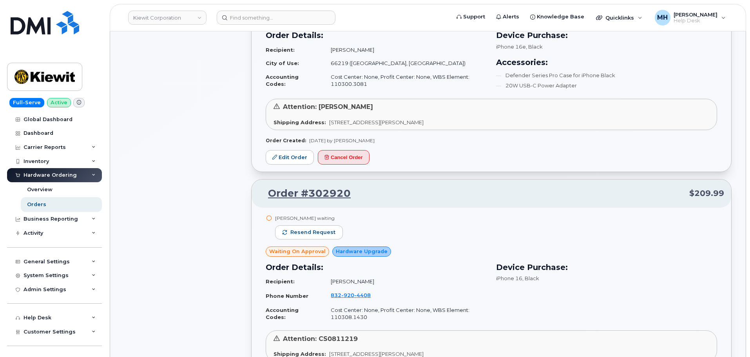
scroll to position [3398, 0]
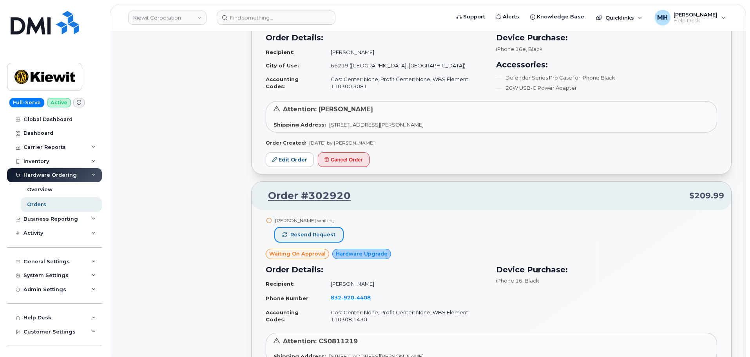
click at [331, 236] on span "Resend request" at bounding box center [312, 234] width 45 height 7
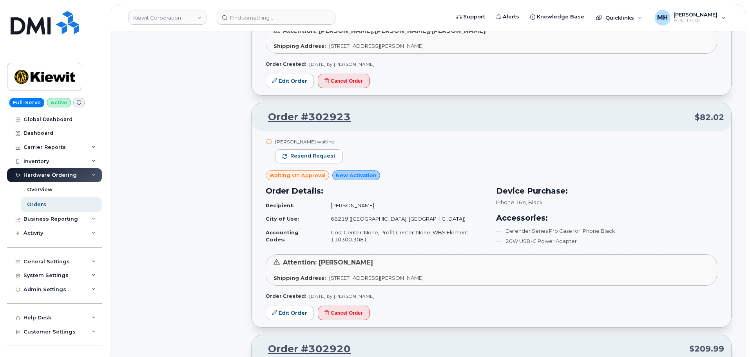
scroll to position [3124, 0]
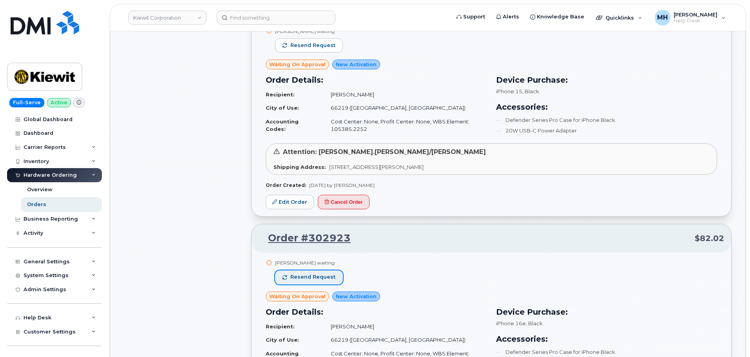
click at [326, 272] on button "Resend request" at bounding box center [309, 277] width 68 height 14
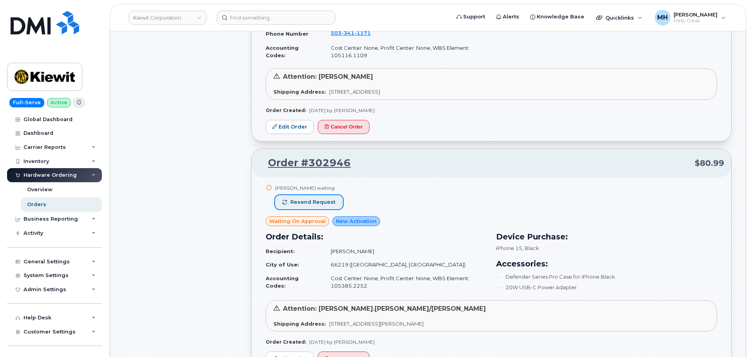
click at [330, 203] on span "Resend request" at bounding box center [312, 202] width 45 height 7
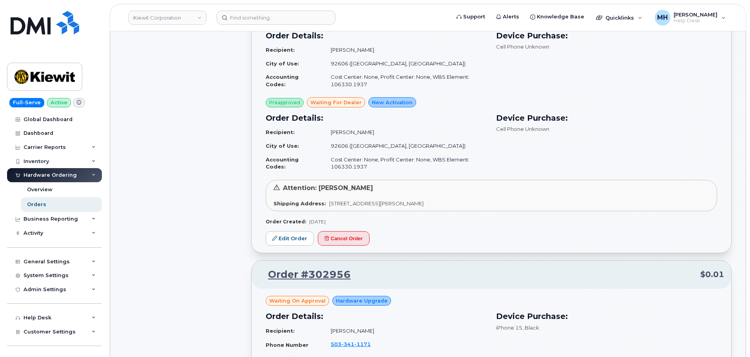
scroll to position [2771, 0]
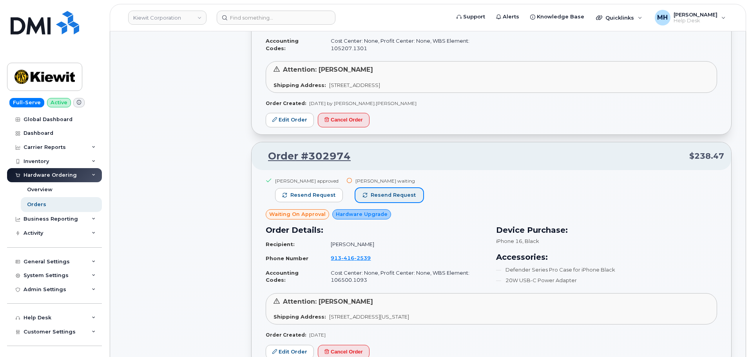
click at [398, 196] on span "Resend request" at bounding box center [393, 195] width 45 height 7
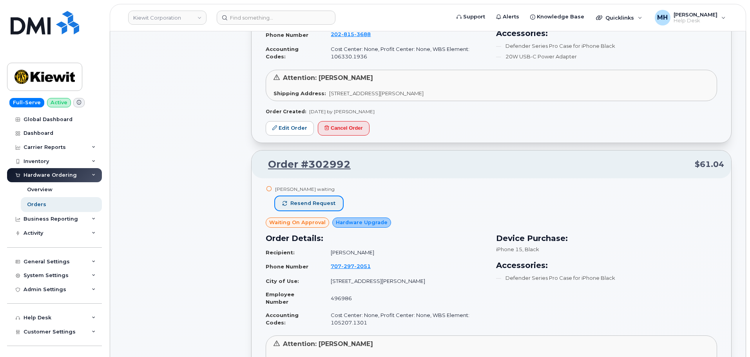
click at [313, 205] on span "Resend request" at bounding box center [312, 203] width 45 height 7
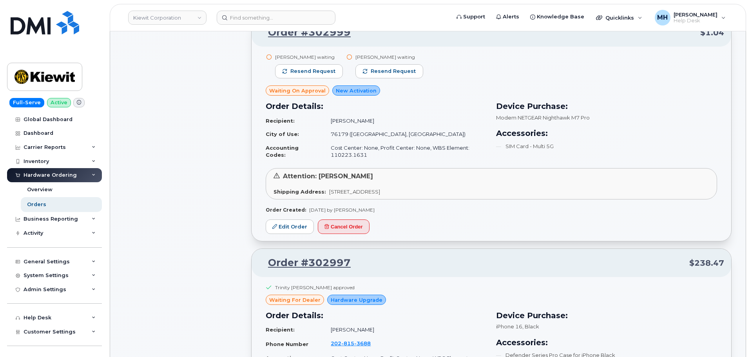
scroll to position [1635, 0]
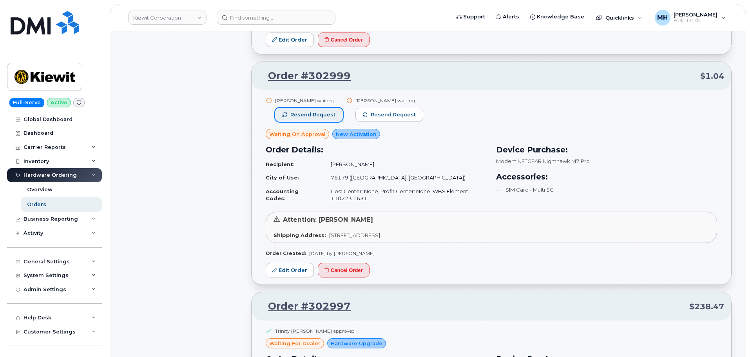
click at [323, 113] on span "Resend request" at bounding box center [312, 114] width 45 height 7
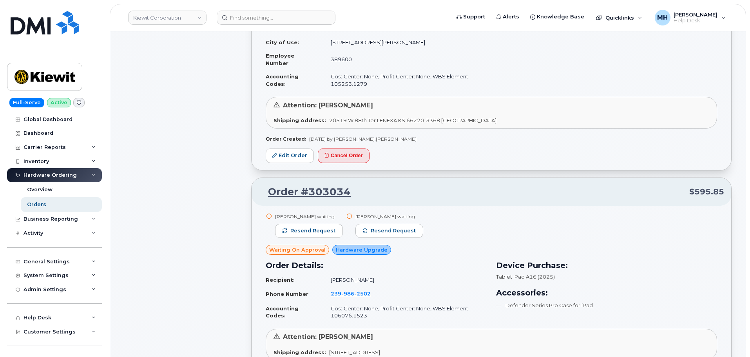
scroll to position [890, 0]
click at [319, 230] on span "Resend request" at bounding box center [312, 231] width 45 height 7
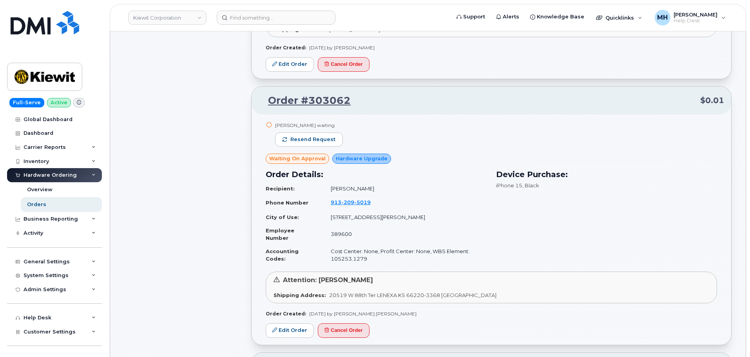
scroll to position [655, 0]
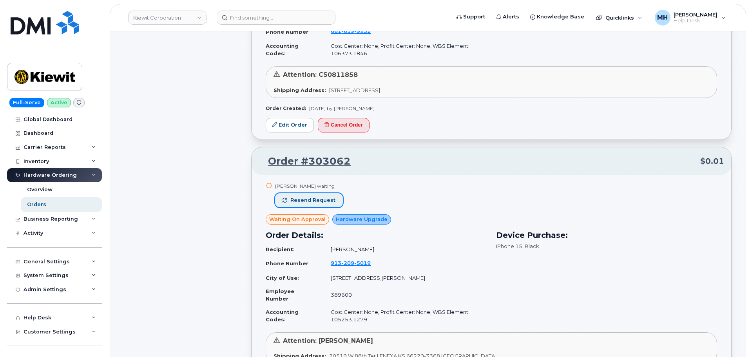
click at [328, 197] on span "Resend request" at bounding box center [312, 200] width 45 height 7
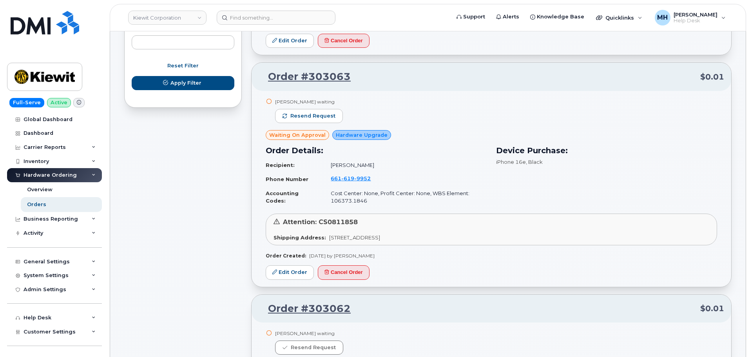
scroll to position [498, 0]
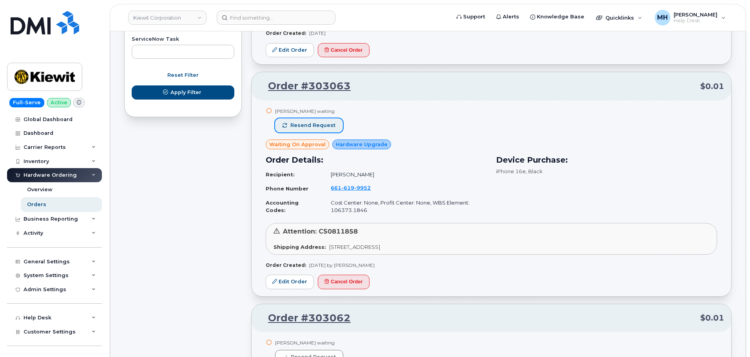
click at [327, 127] on span "Resend request" at bounding box center [312, 125] width 45 height 7
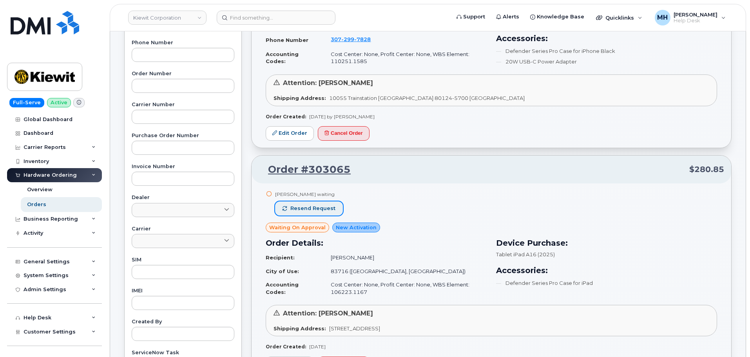
click at [320, 208] on span "Resend request" at bounding box center [312, 208] width 45 height 7
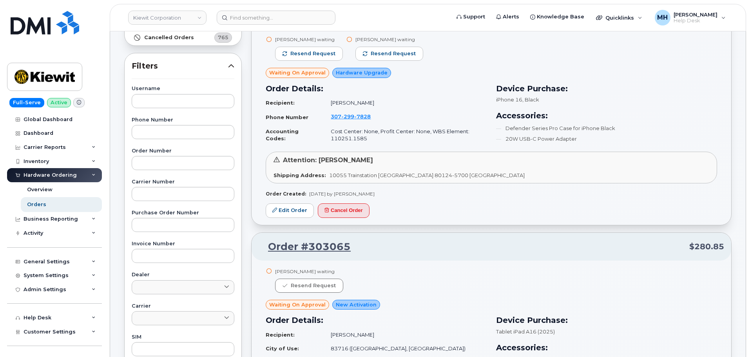
scroll to position [28, 0]
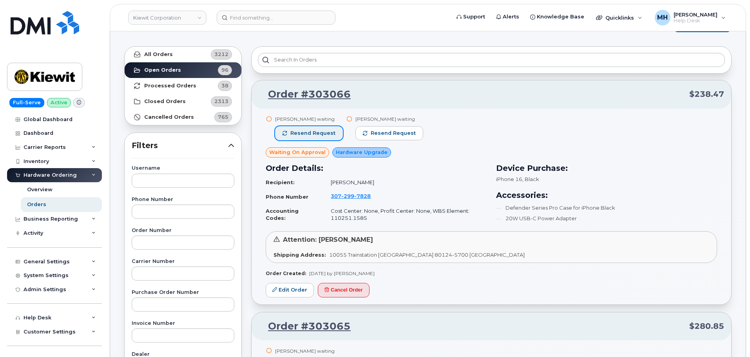
click at [325, 135] on span "Resend request" at bounding box center [312, 133] width 45 height 7
click at [189, 20] on link "Kiewit Corporation" at bounding box center [167, 18] width 78 height 14
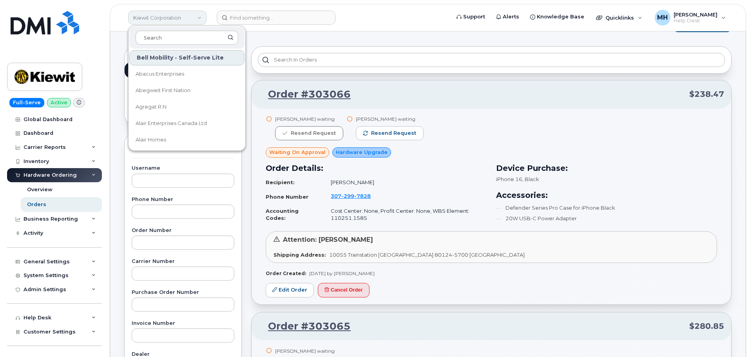
click at [189, 20] on link "Kiewit Corporation" at bounding box center [167, 18] width 78 height 14
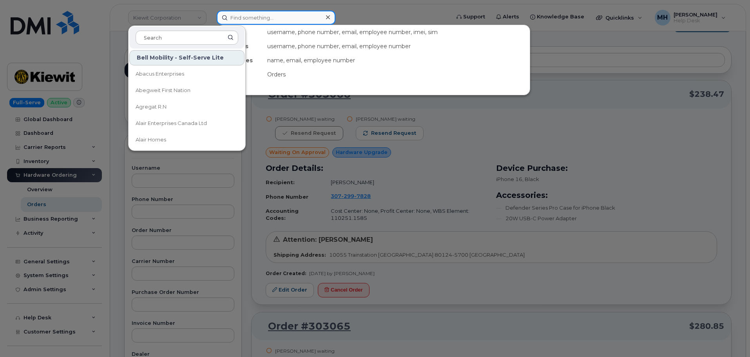
click at [239, 18] on input at bounding box center [276, 18] width 119 height 14
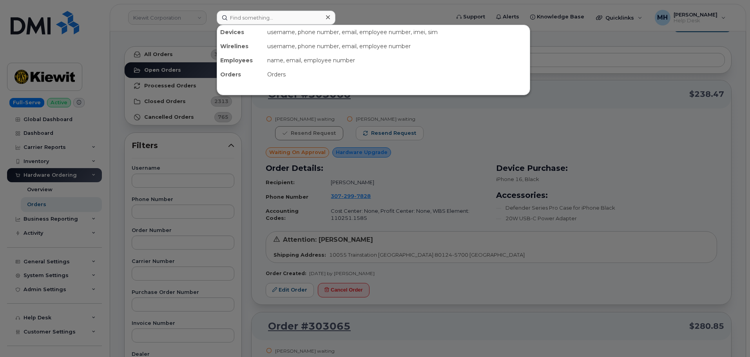
click at [185, 37] on div at bounding box center [375, 178] width 750 height 357
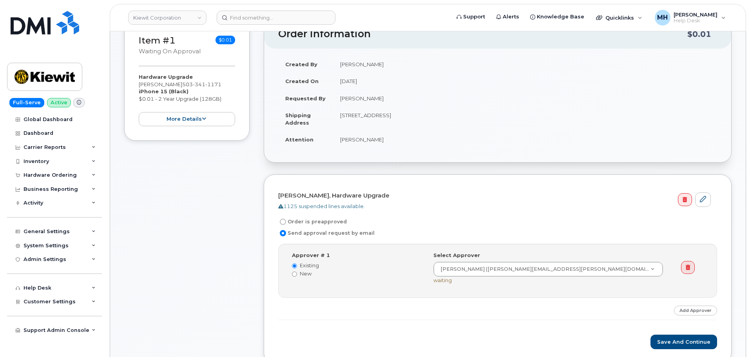
scroll to position [157, 0]
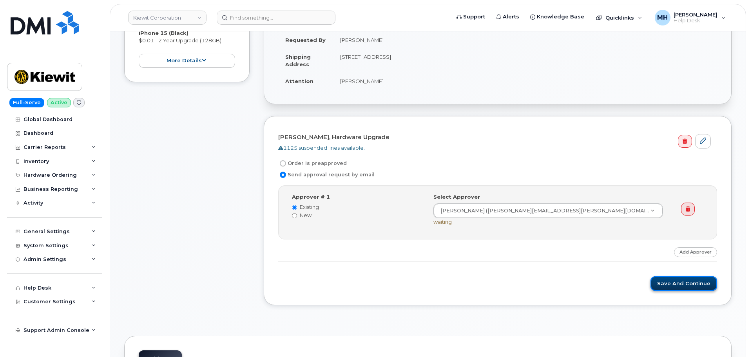
click at [660, 286] on button "Save and Continue" at bounding box center [684, 283] width 67 height 15
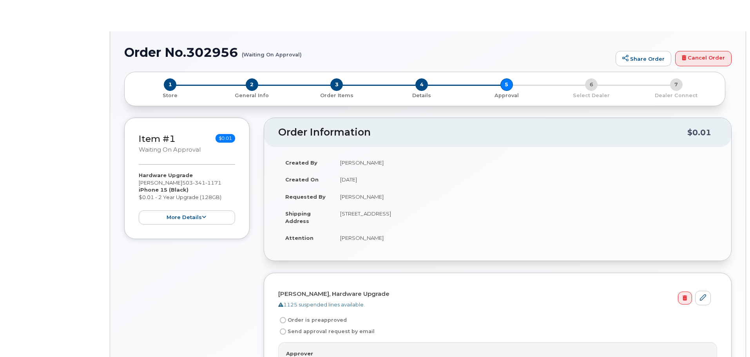
radio input "true"
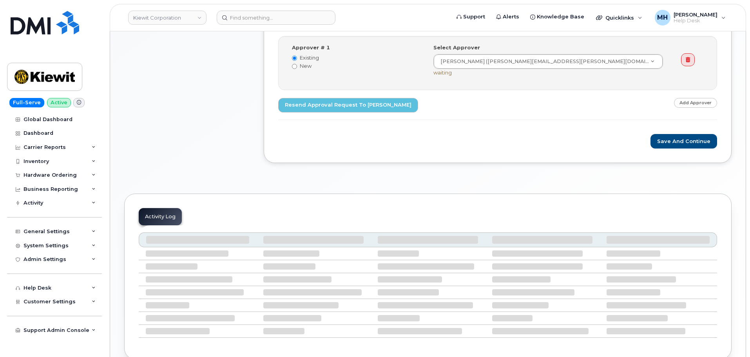
scroll to position [348, 0]
